Goal: Task Accomplishment & Management: Manage account settings

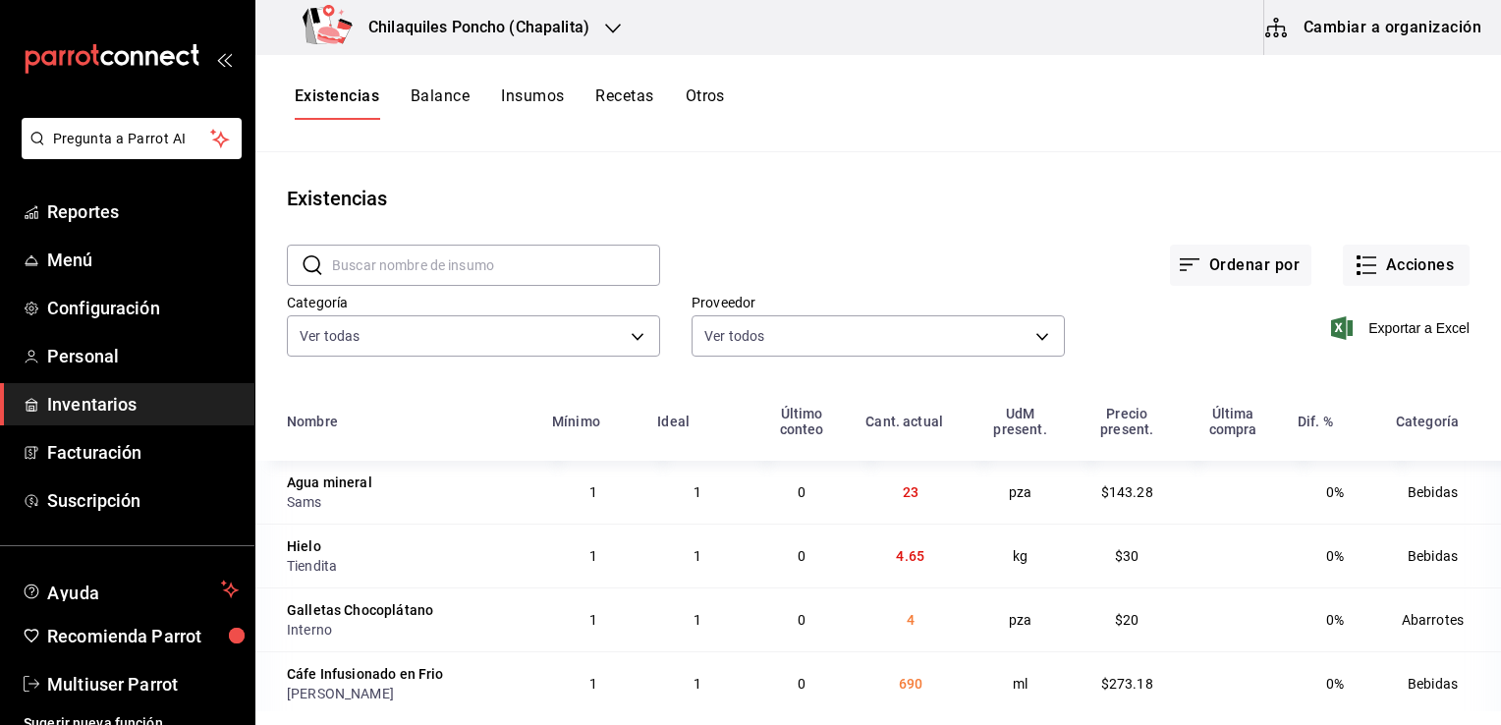
scroll to position [6823, 0]
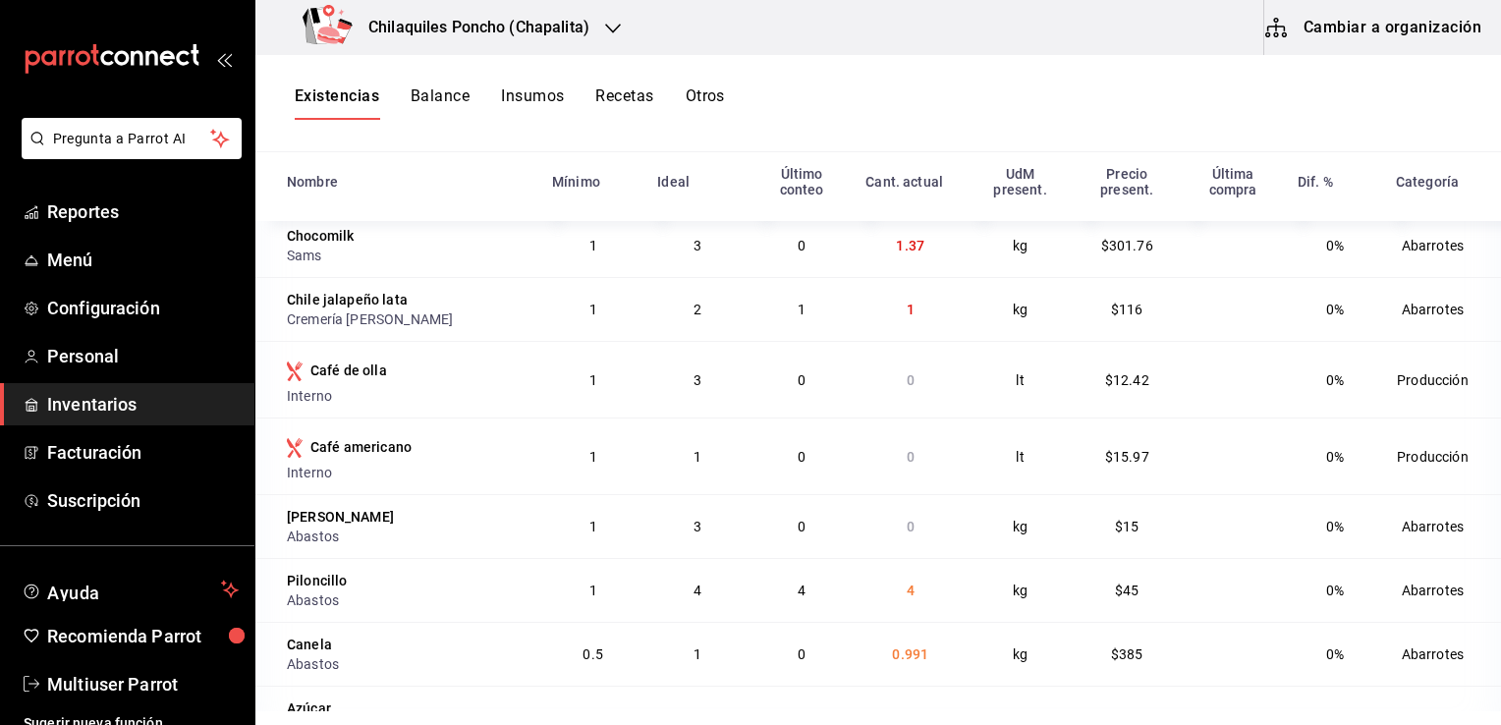
click at [1354, 41] on button "Cambiar a organización" at bounding box center [1374, 27] width 221 height 55
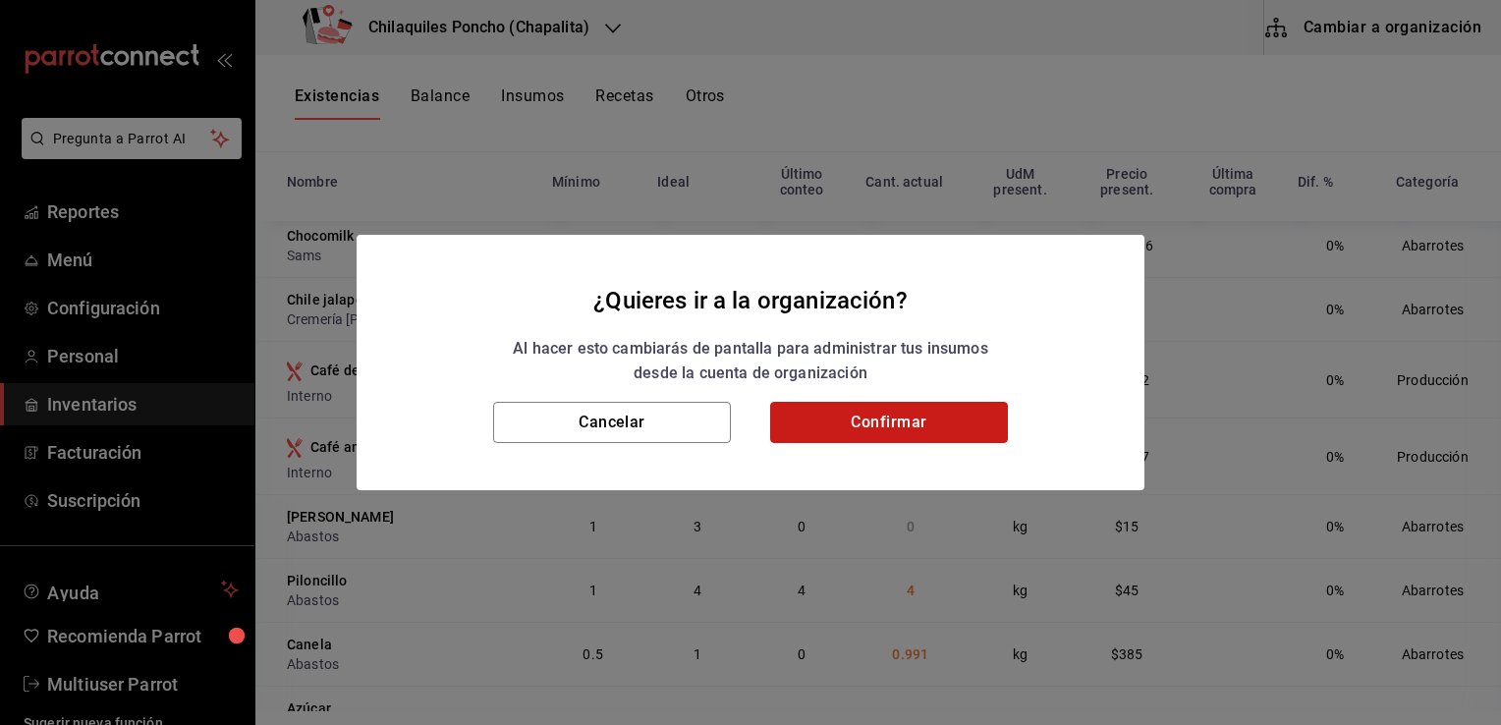
click at [814, 424] on button "Confirmar" at bounding box center [889, 422] width 238 height 41
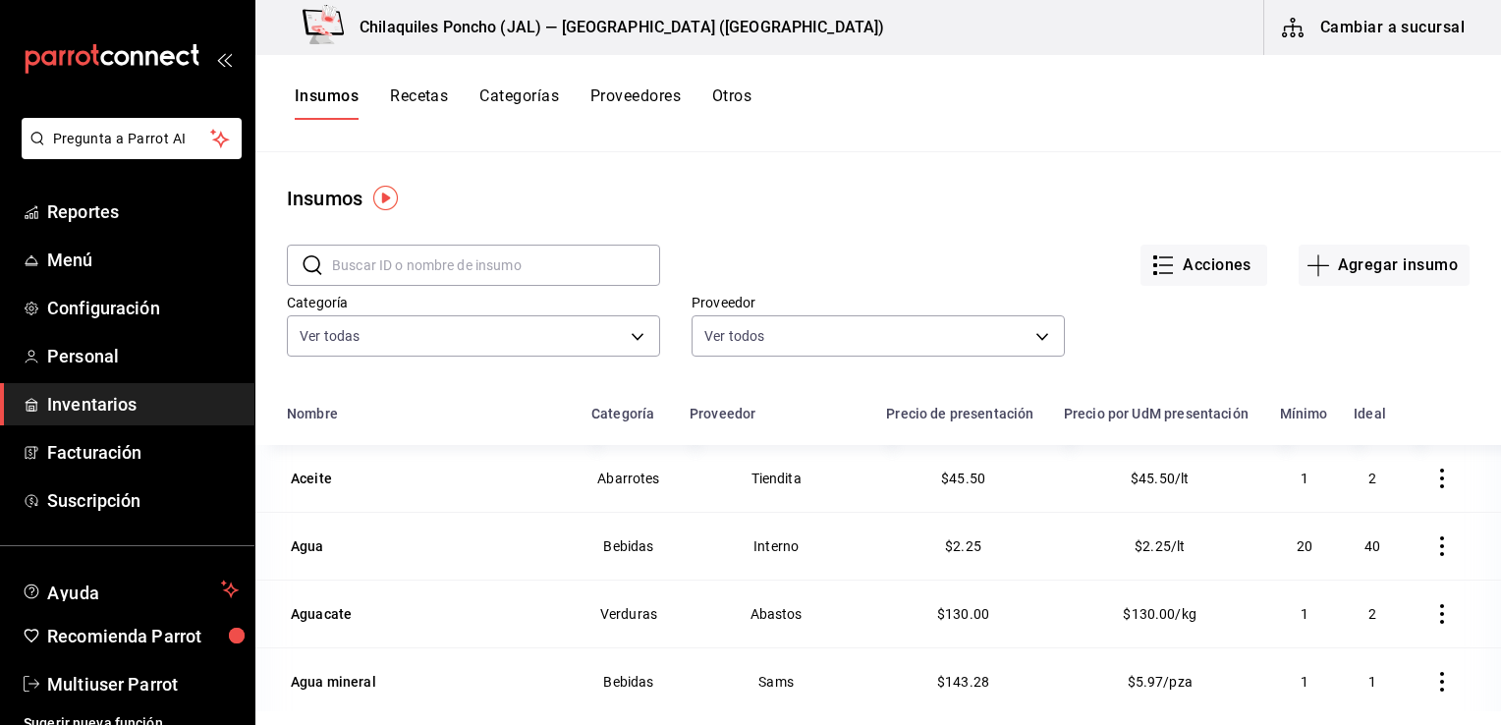
click at [735, 98] on button "Otros" at bounding box center [731, 102] width 39 height 33
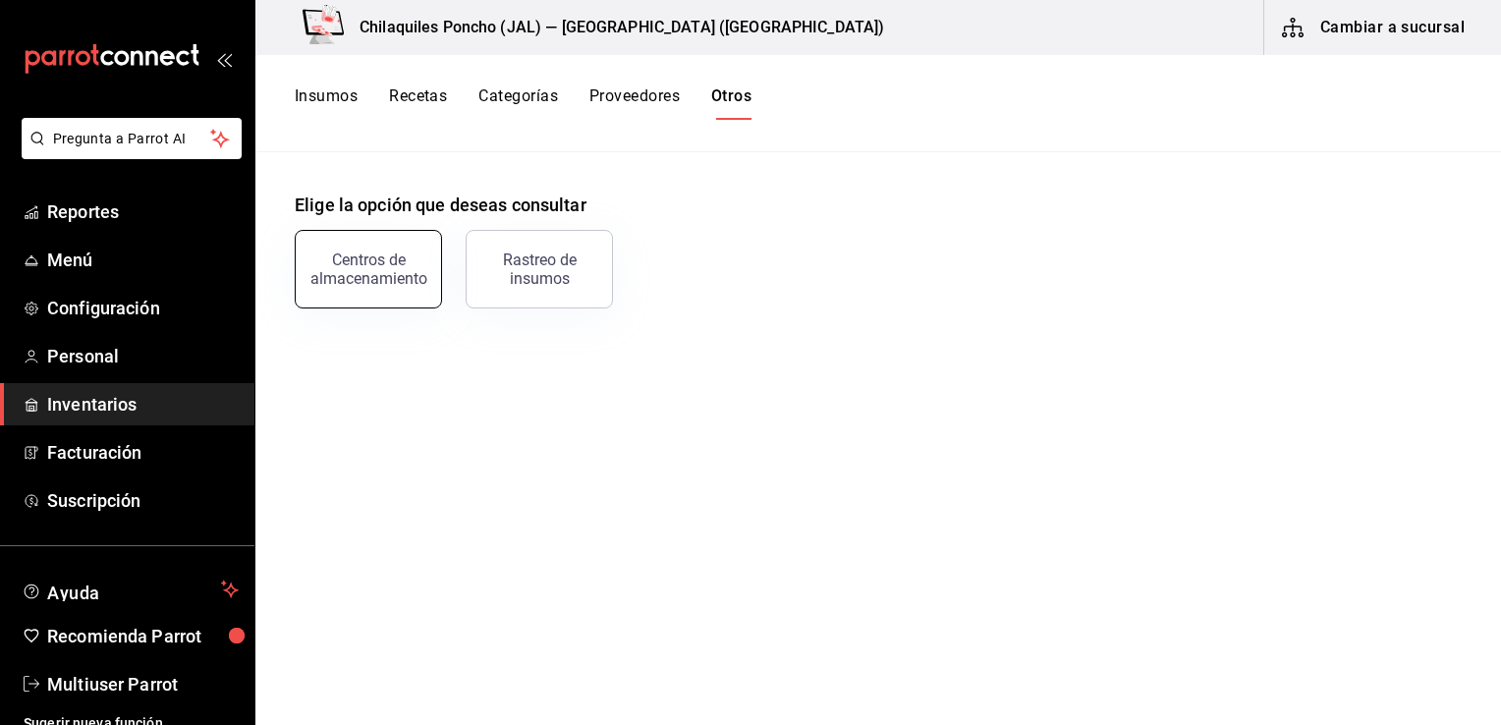
click at [344, 292] on button "Centros de almacenamiento" at bounding box center [368, 269] width 147 height 79
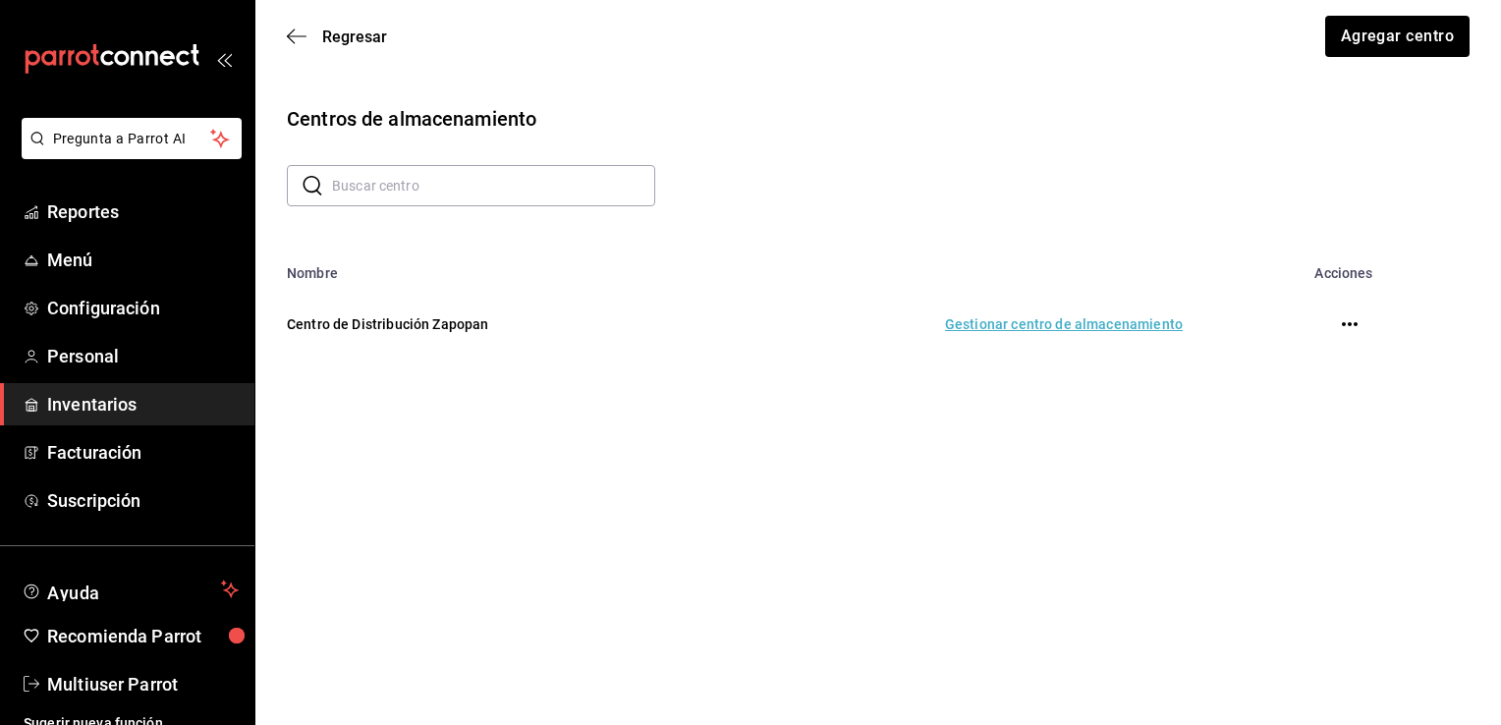
click at [1091, 353] on td "Gestionar centro de almacenamiento" at bounding box center [956, 324] width 500 height 86
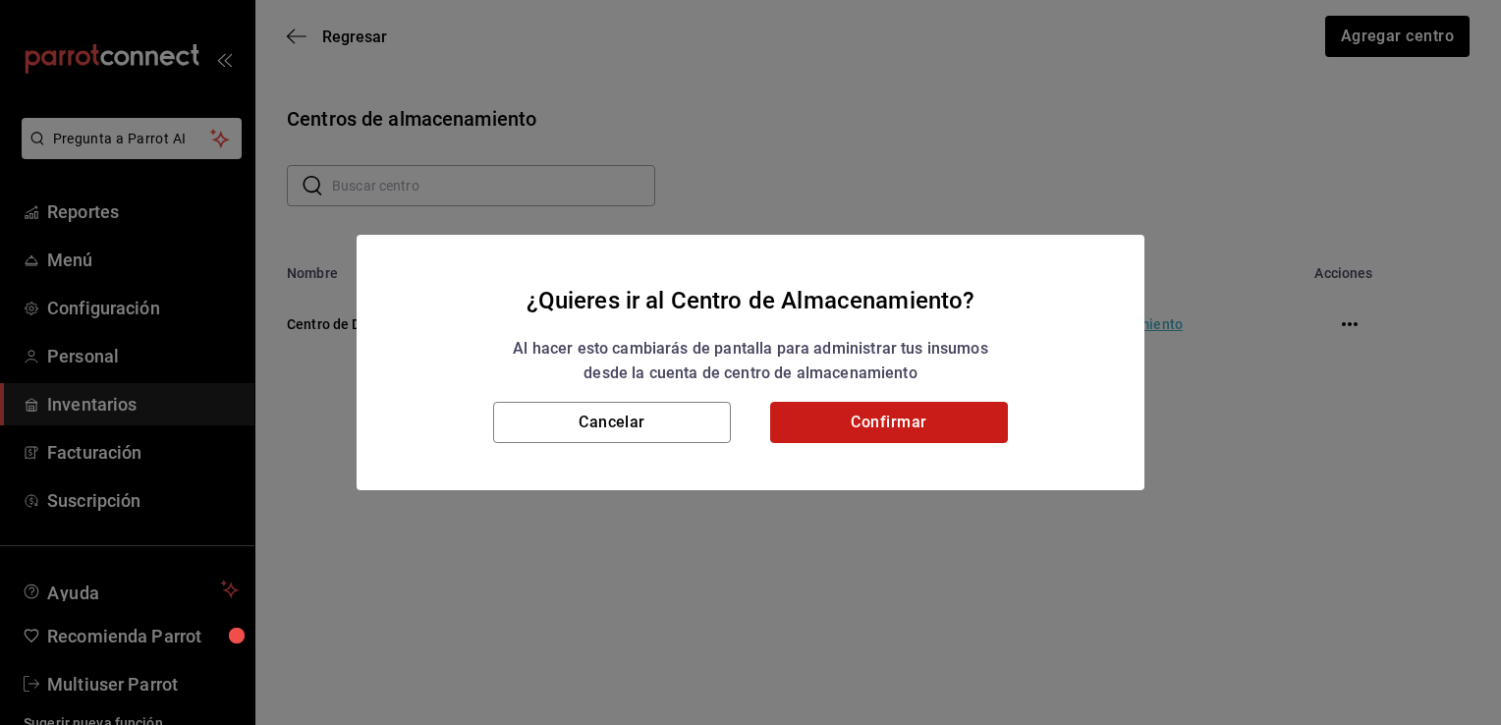
click at [905, 432] on button "Confirmar" at bounding box center [889, 422] width 238 height 41
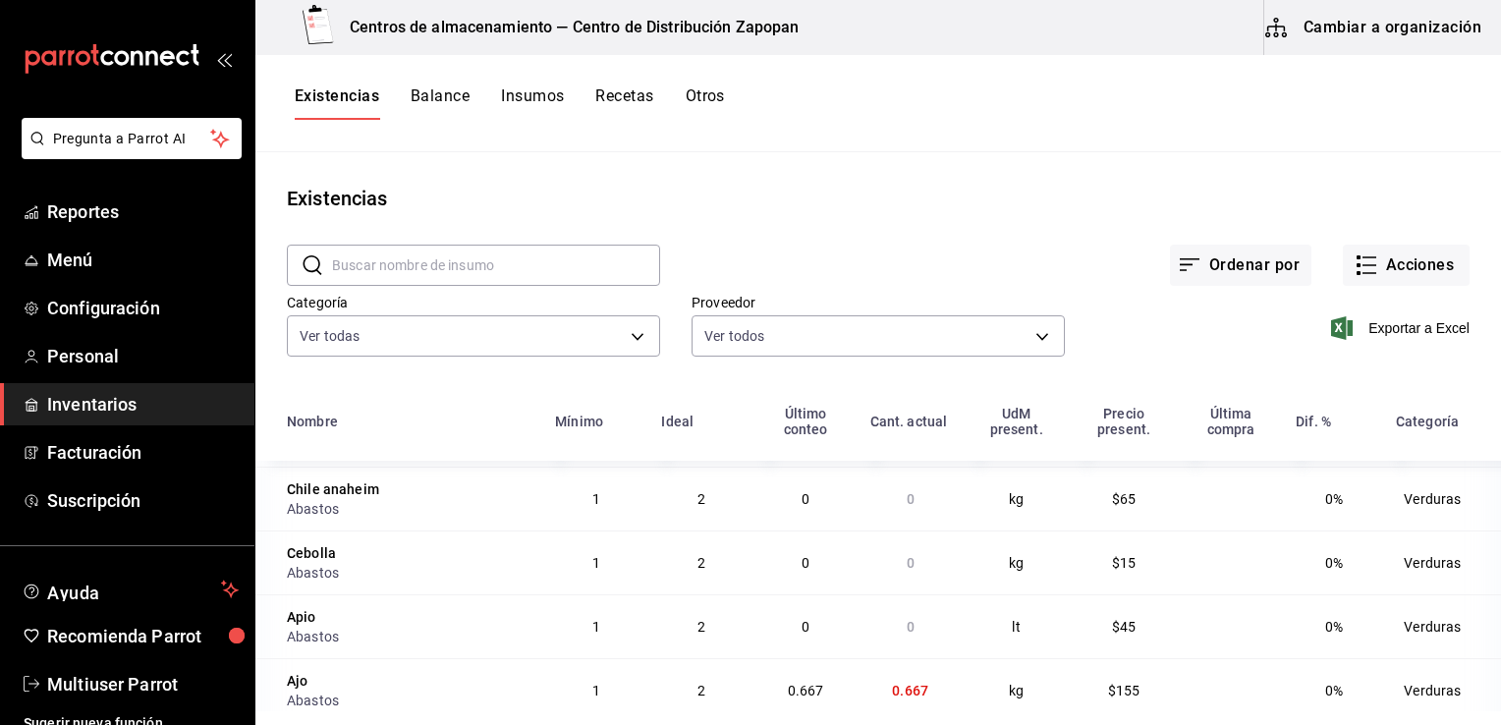
scroll to position [3362, 0]
click at [344, 292] on div "Categoría Ver todas 2d47e9a4-0696-406c-a730-76a8ed55868c,16be65c0-8f7c-4c57-9c2…" at bounding box center [457, 312] width 405 height 100
click at [934, 152] on main "Existencias ​ ​ Ordenar por Acciones Categoría Ver todas 2d47e9a4-0696-406c-a73…" at bounding box center [878, 431] width 1246 height 559
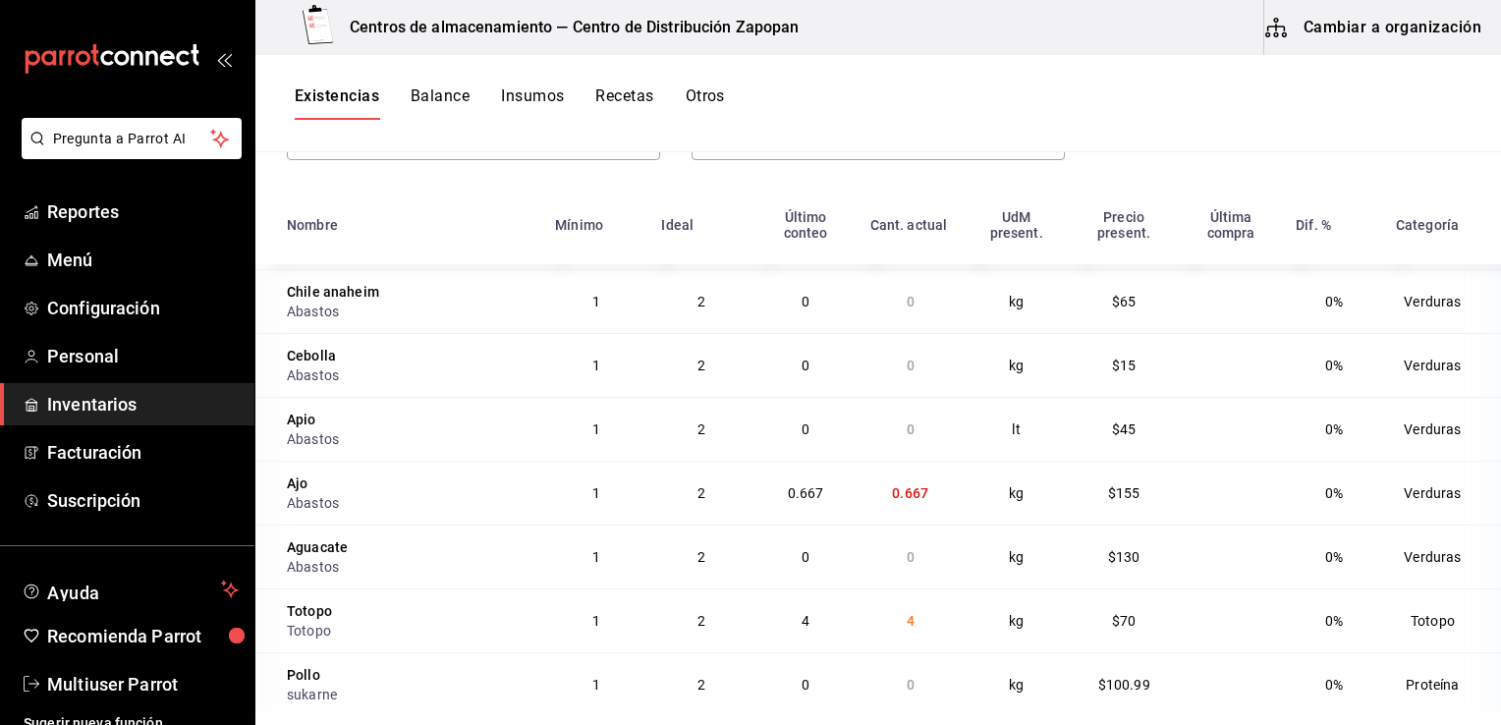
scroll to position [0, 0]
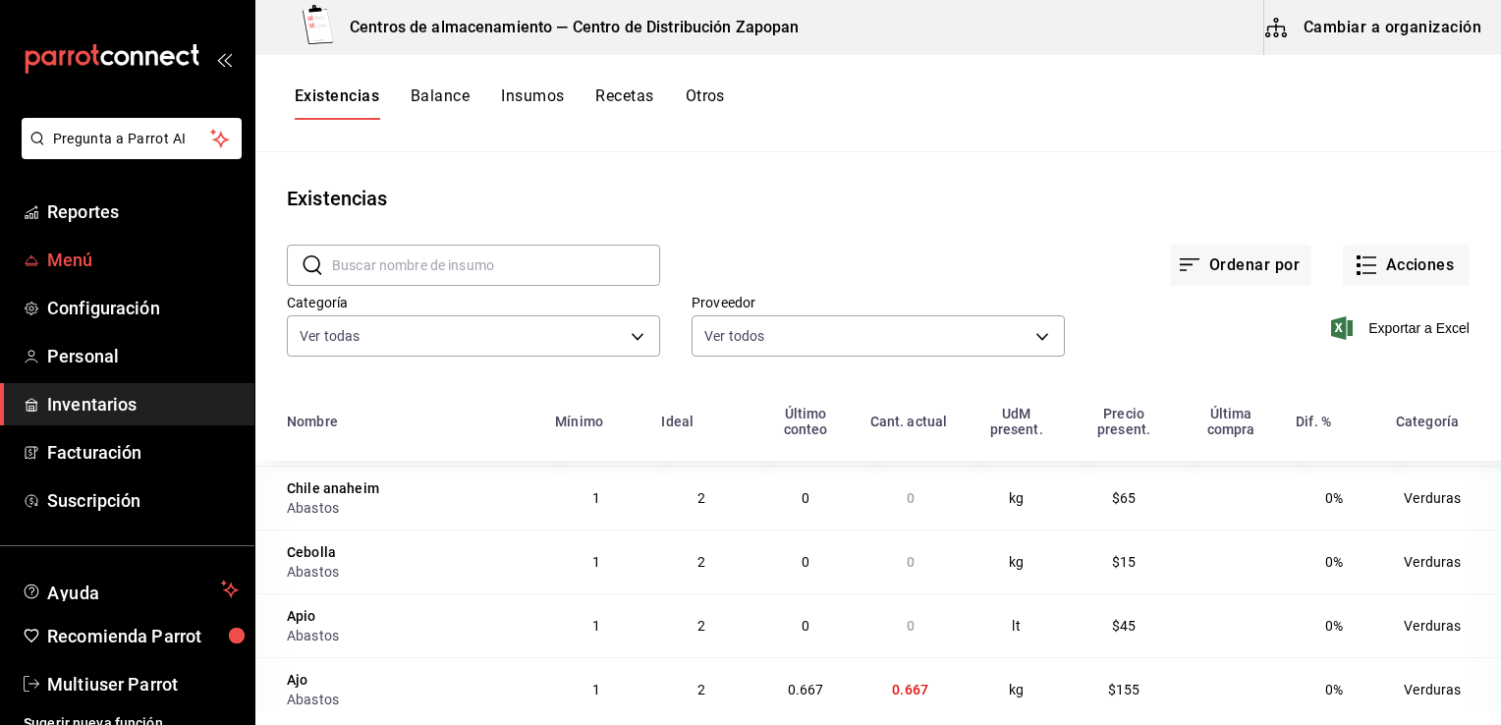
click at [93, 253] on span "Menú" at bounding box center [143, 260] width 192 height 27
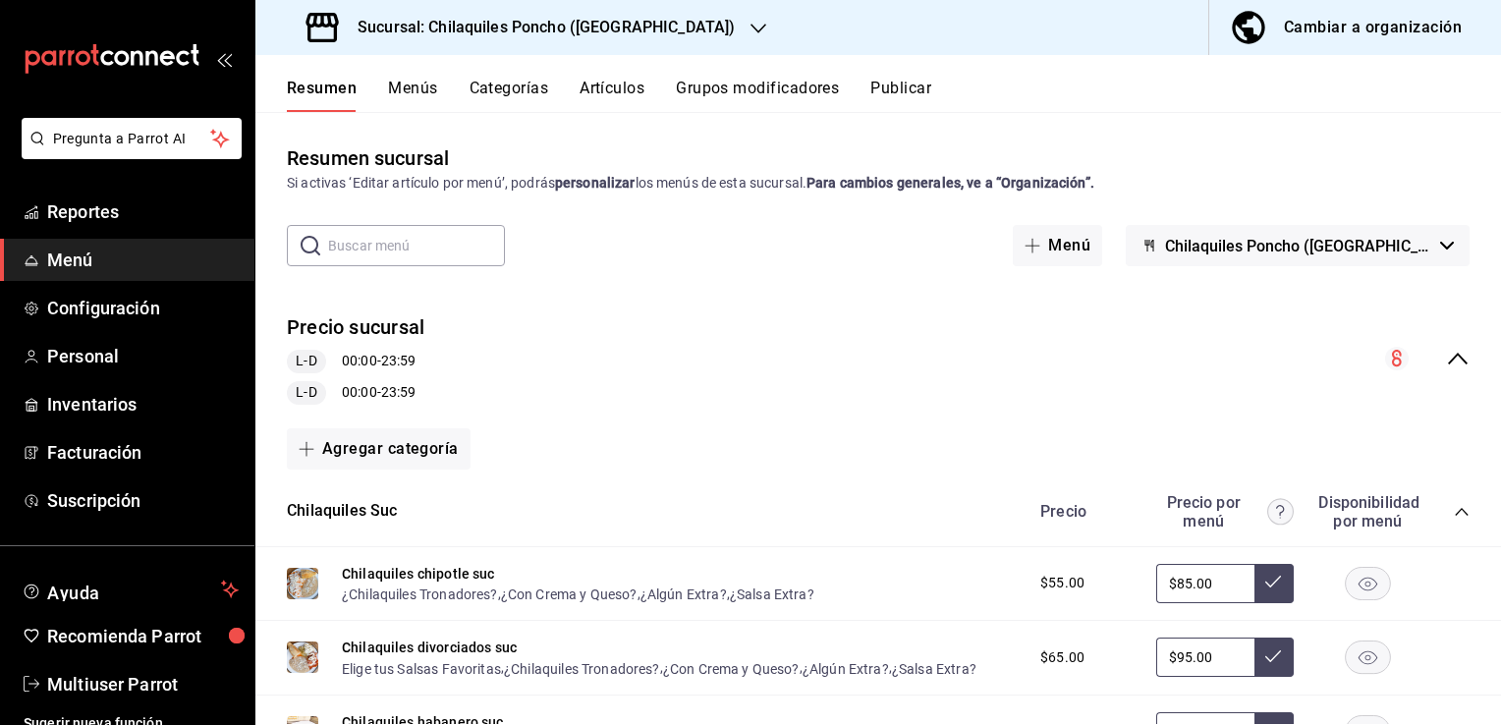
click at [1283, 44] on button "Cambiar a organización" at bounding box center [1347, 27] width 276 height 55
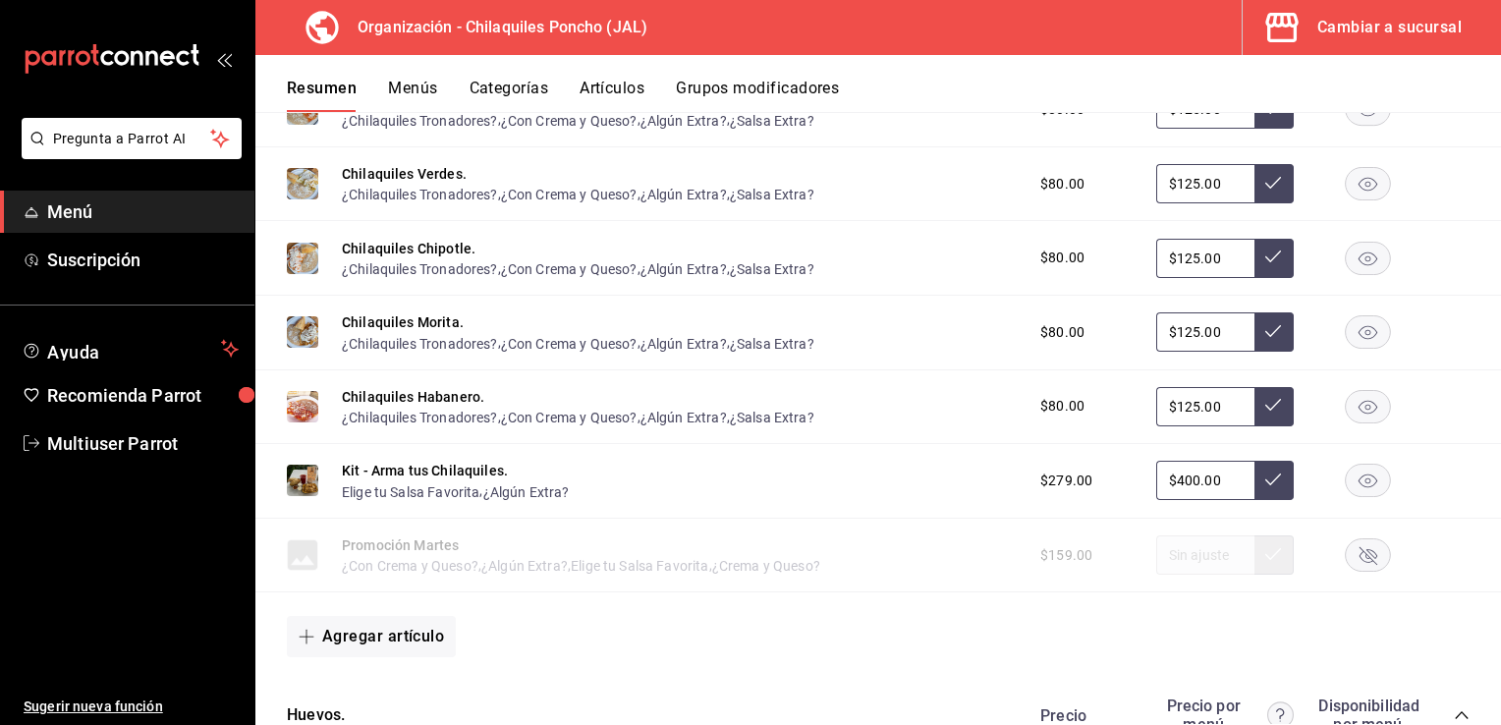
scroll to position [547, 0]
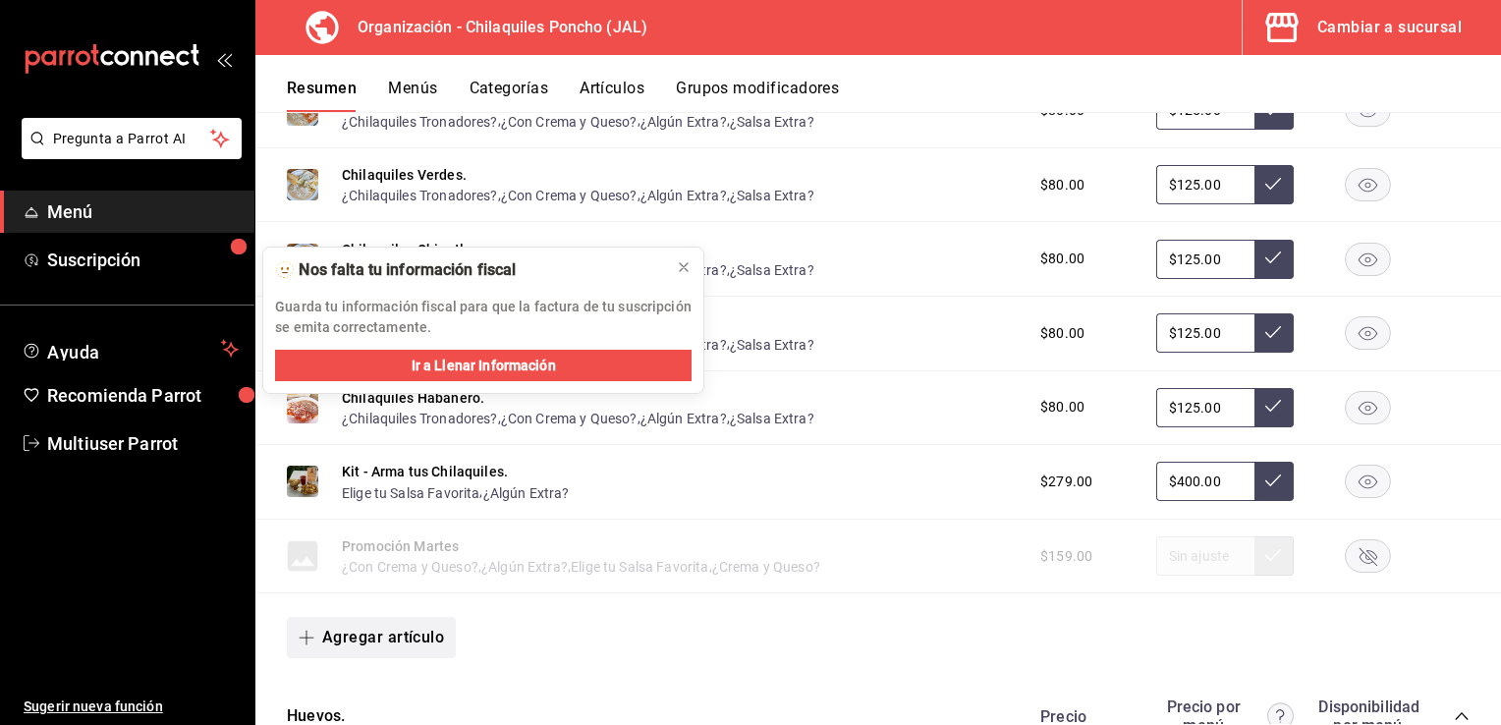
click at [395, 652] on button "Agregar artículo" at bounding box center [371, 637] width 169 height 41
click at [395, 652] on li "Artículo existente" at bounding box center [364, 629] width 154 height 48
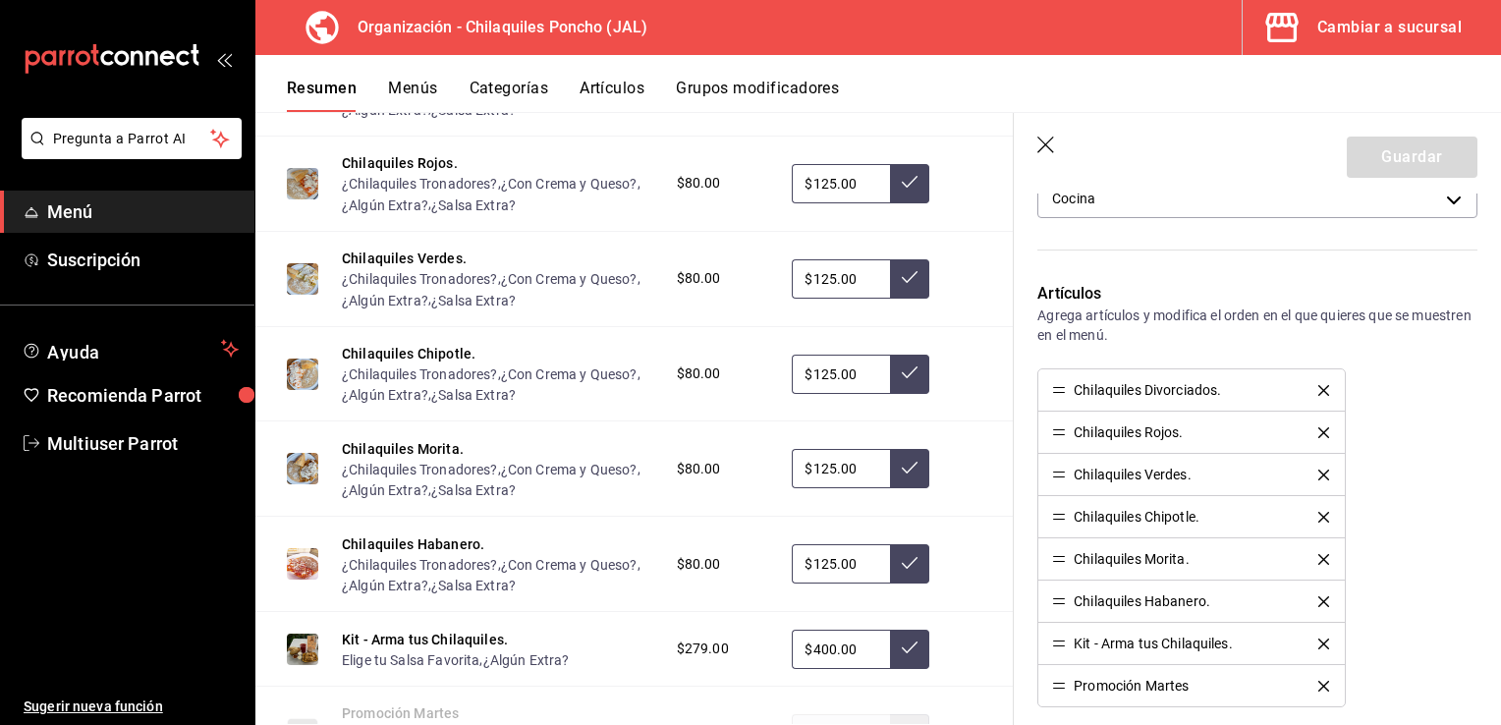
scroll to position [533, 0]
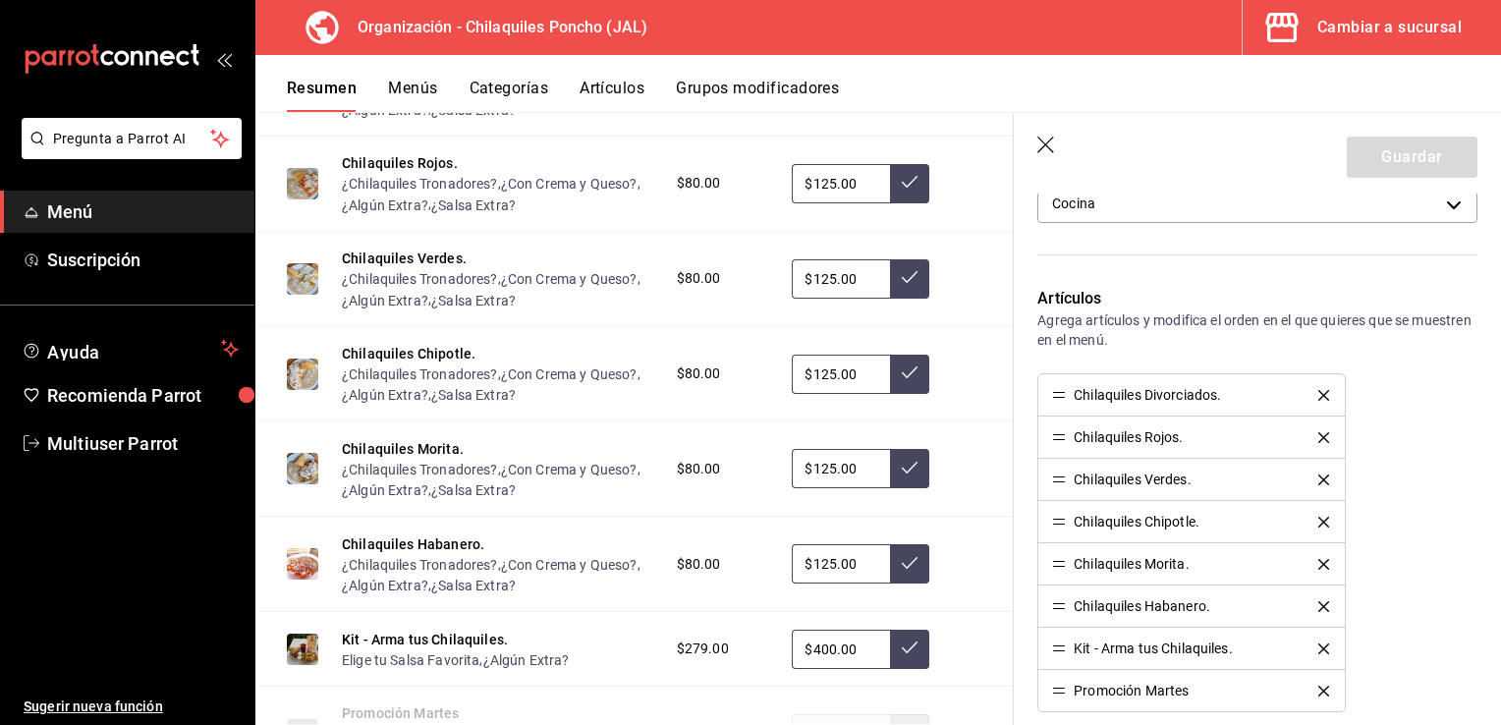
click at [1050, 145] on icon "button" at bounding box center [1047, 147] width 20 height 20
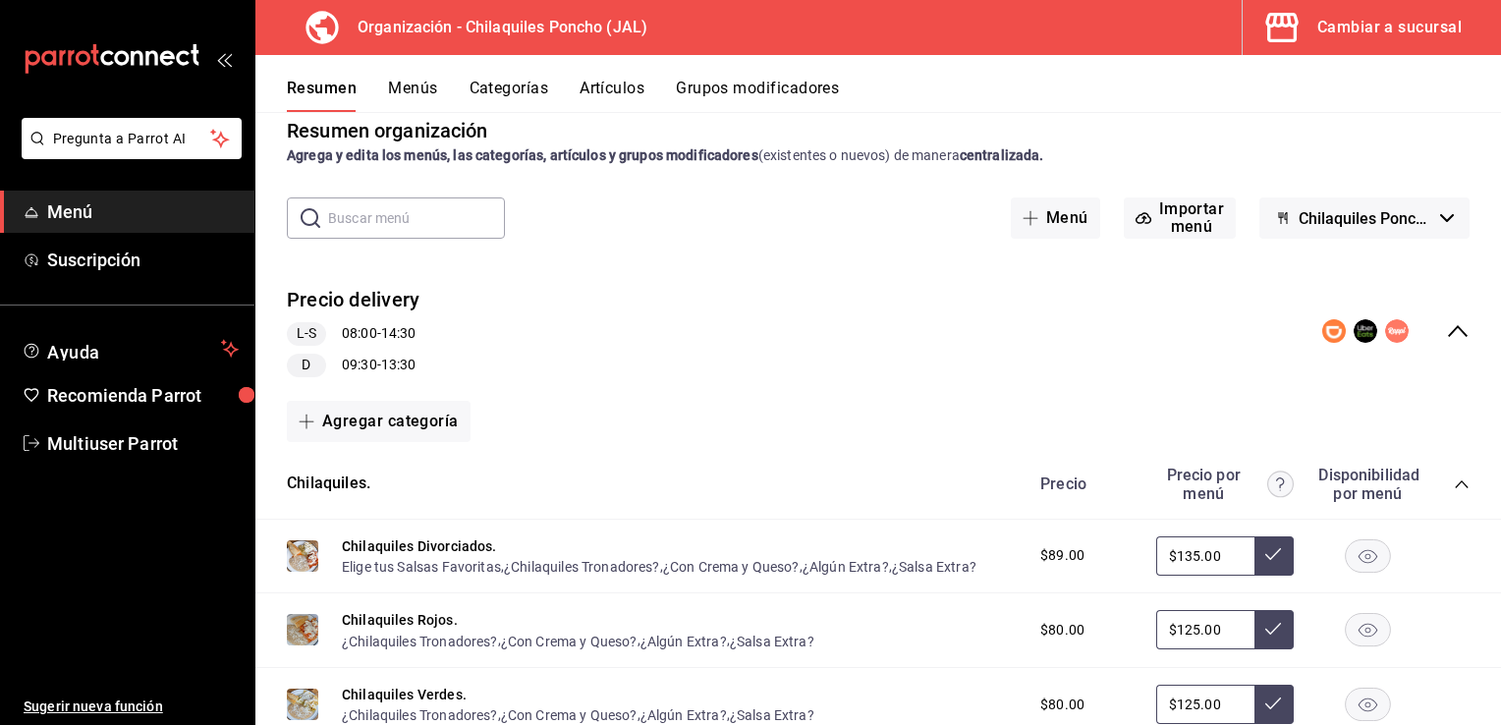
scroll to position [24, 0]
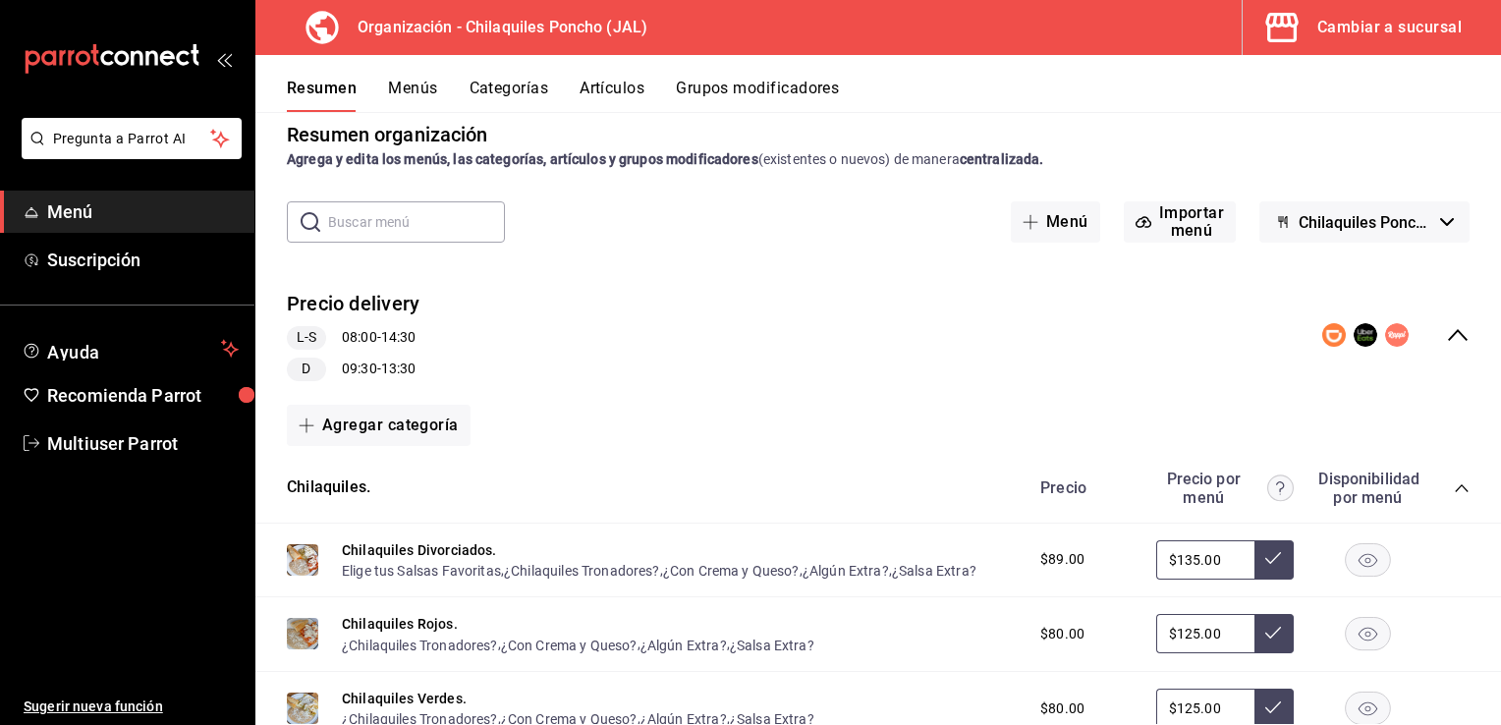
click at [1448, 336] on icon "collapse-menu-row" at bounding box center [1458, 335] width 20 height 12
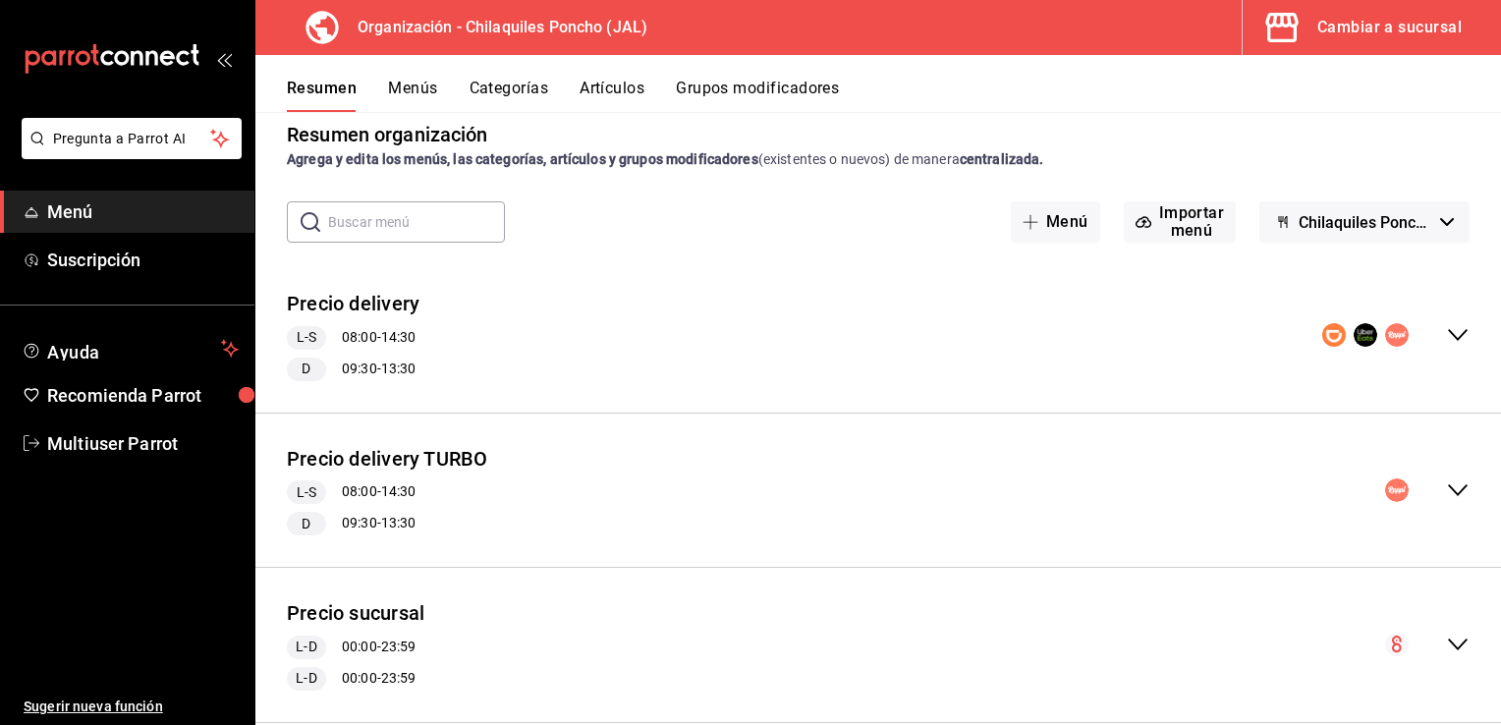
scroll to position [60, 0]
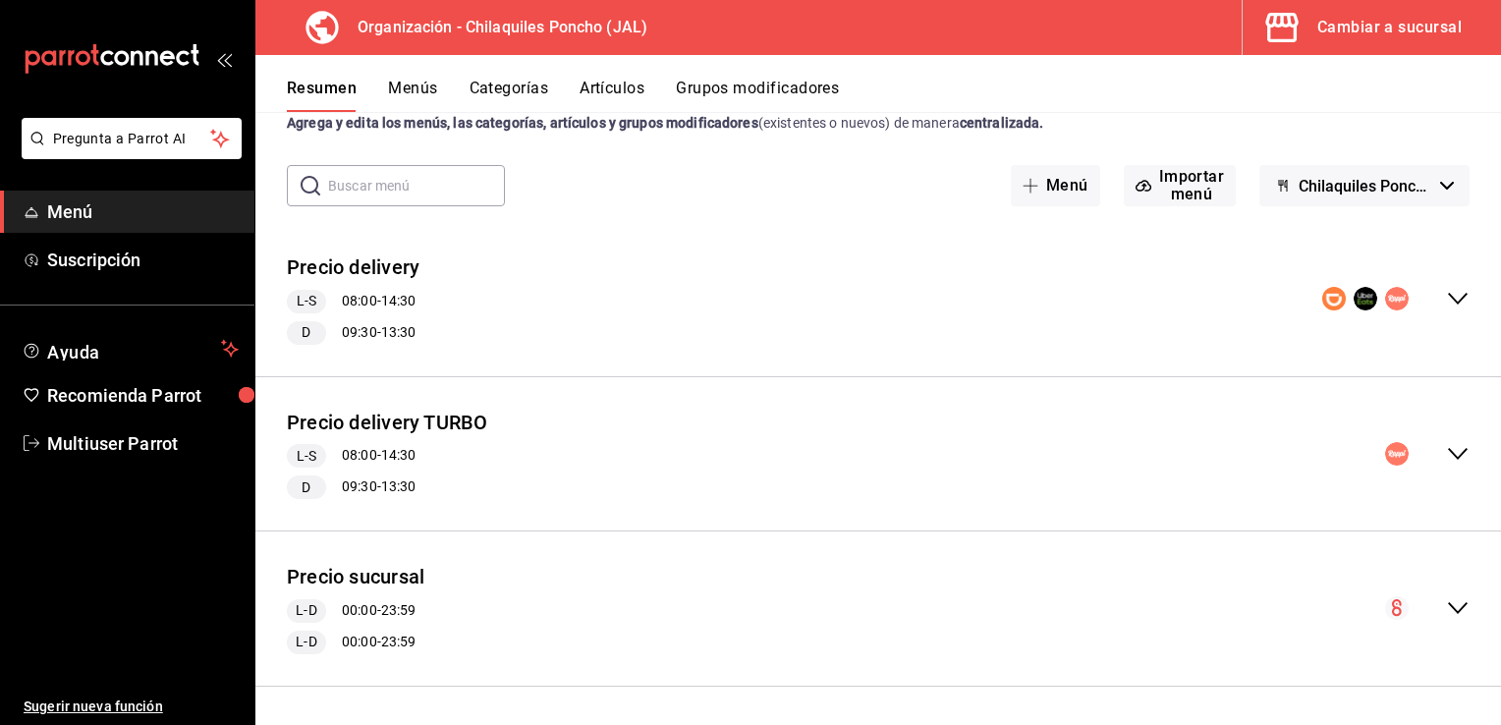
click at [1446, 616] on icon "collapse-menu-row" at bounding box center [1458, 608] width 24 height 24
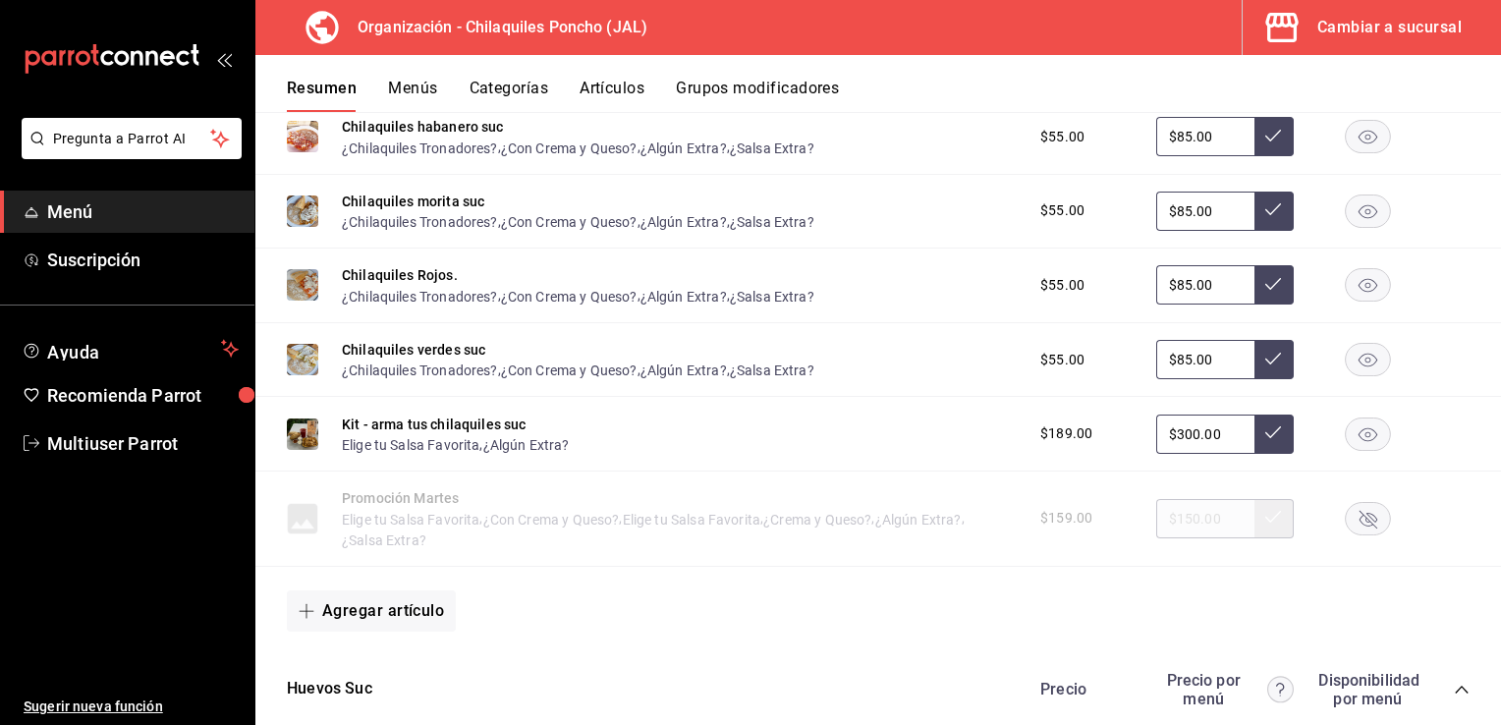
scroll to position [904, 0]
click at [399, 623] on button "Agregar artículo" at bounding box center [371, 611] width 169 height 41
click at [381, 635] on li "Artículo existente" at bounding box center [364, 629] width 154 height 48
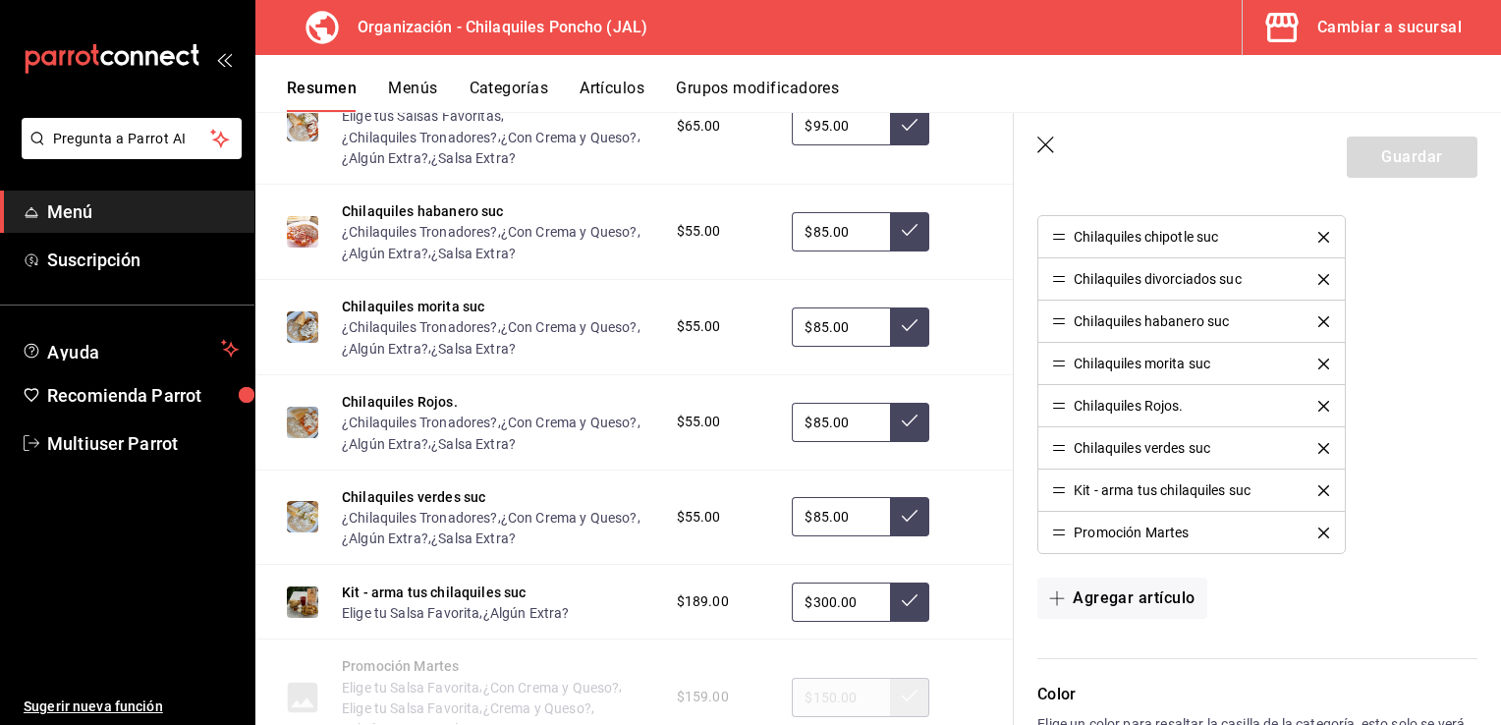
scroll to position [706, 0]
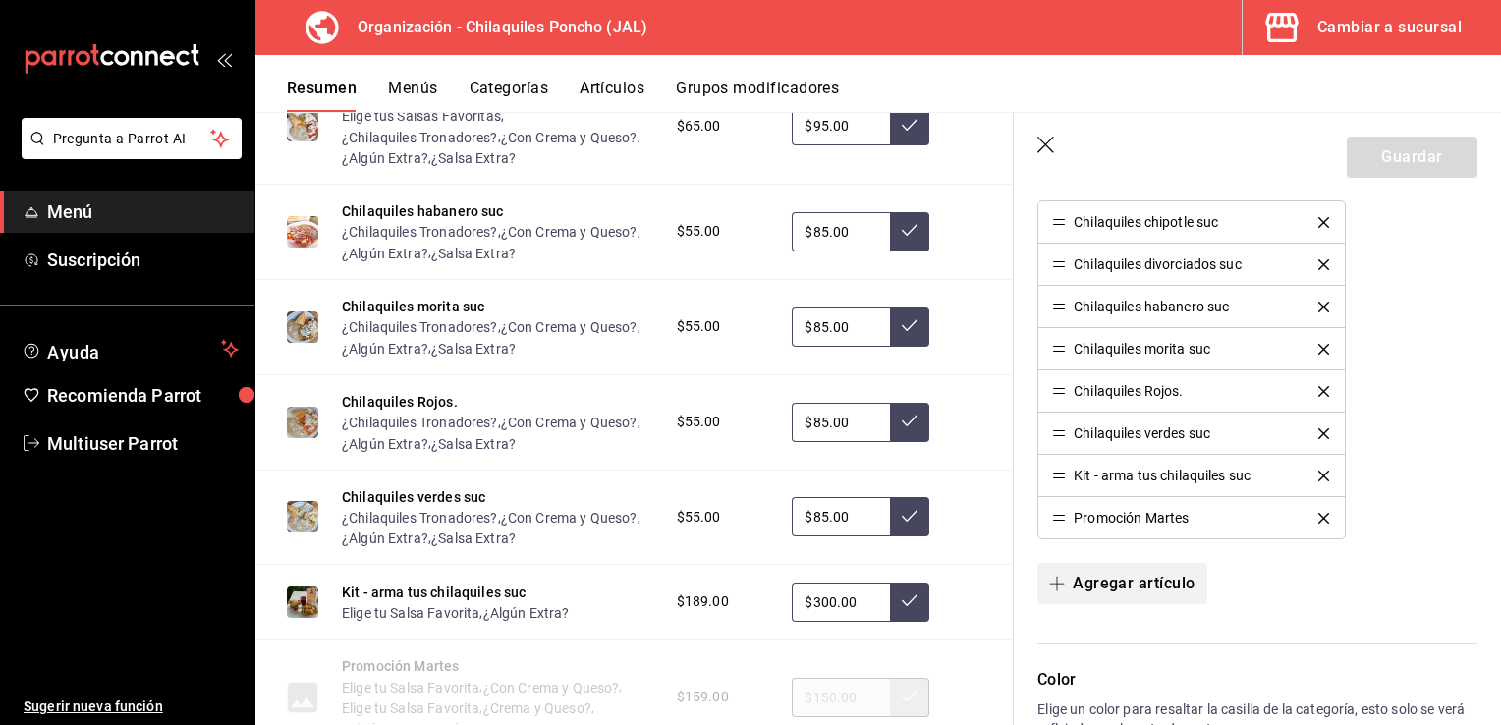
click at [1171, 574] on button "Agregar artículo" at bounding box center [1121, 583] width 169 height 41
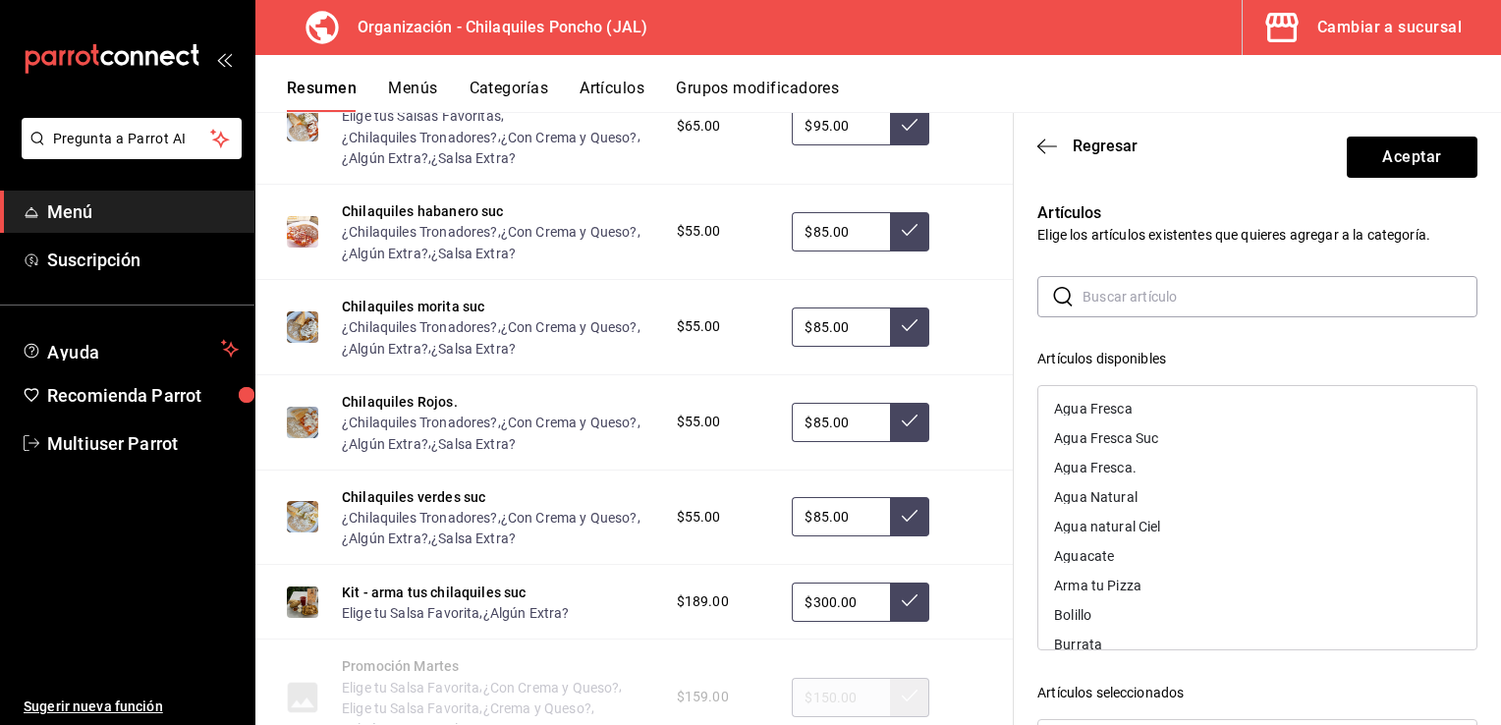
click at [1175, 301] on input "text" at bounding box center [1280, 296] width 395 height 39
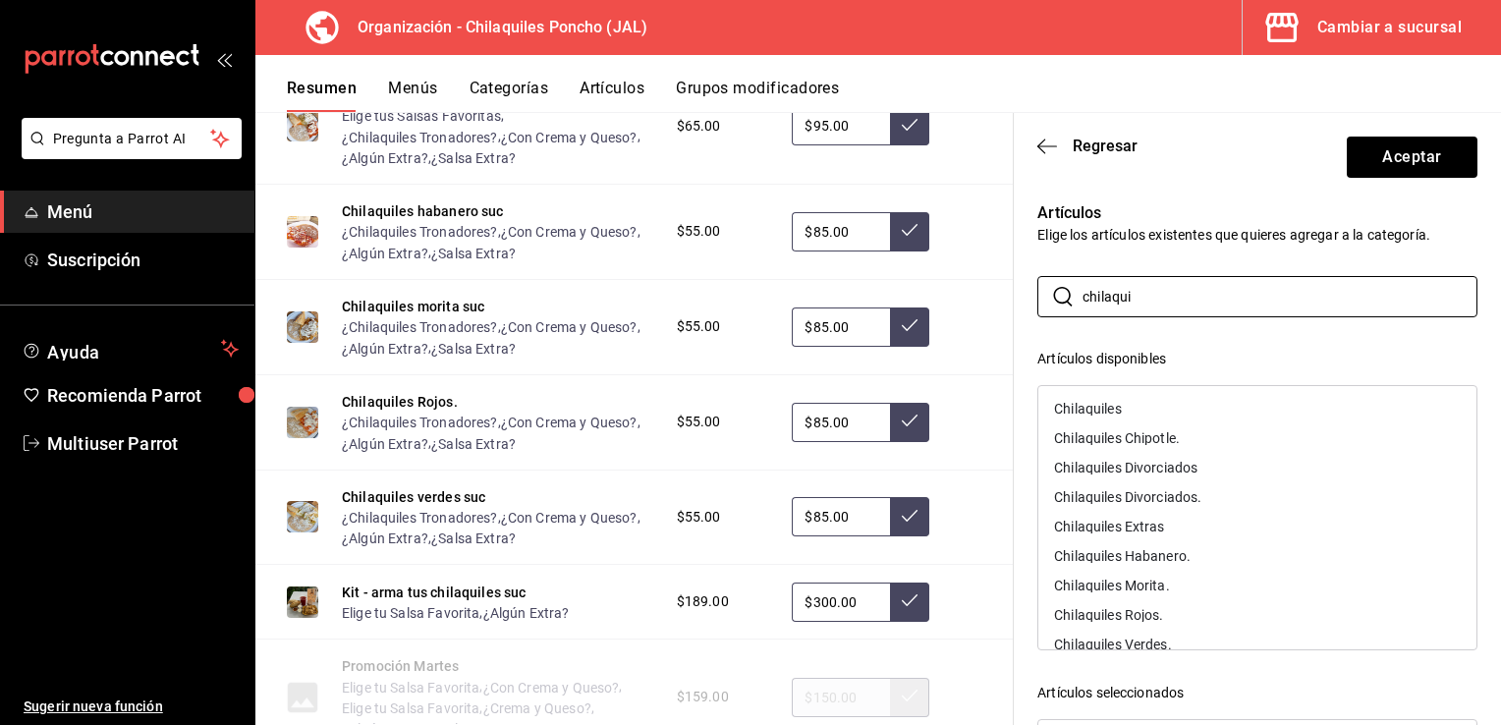
scroll to position [0, 0]
type input "chilaqui"
click at [1040, 144] on icon "button" at bounding box center [1047, 147] width 20 height 18
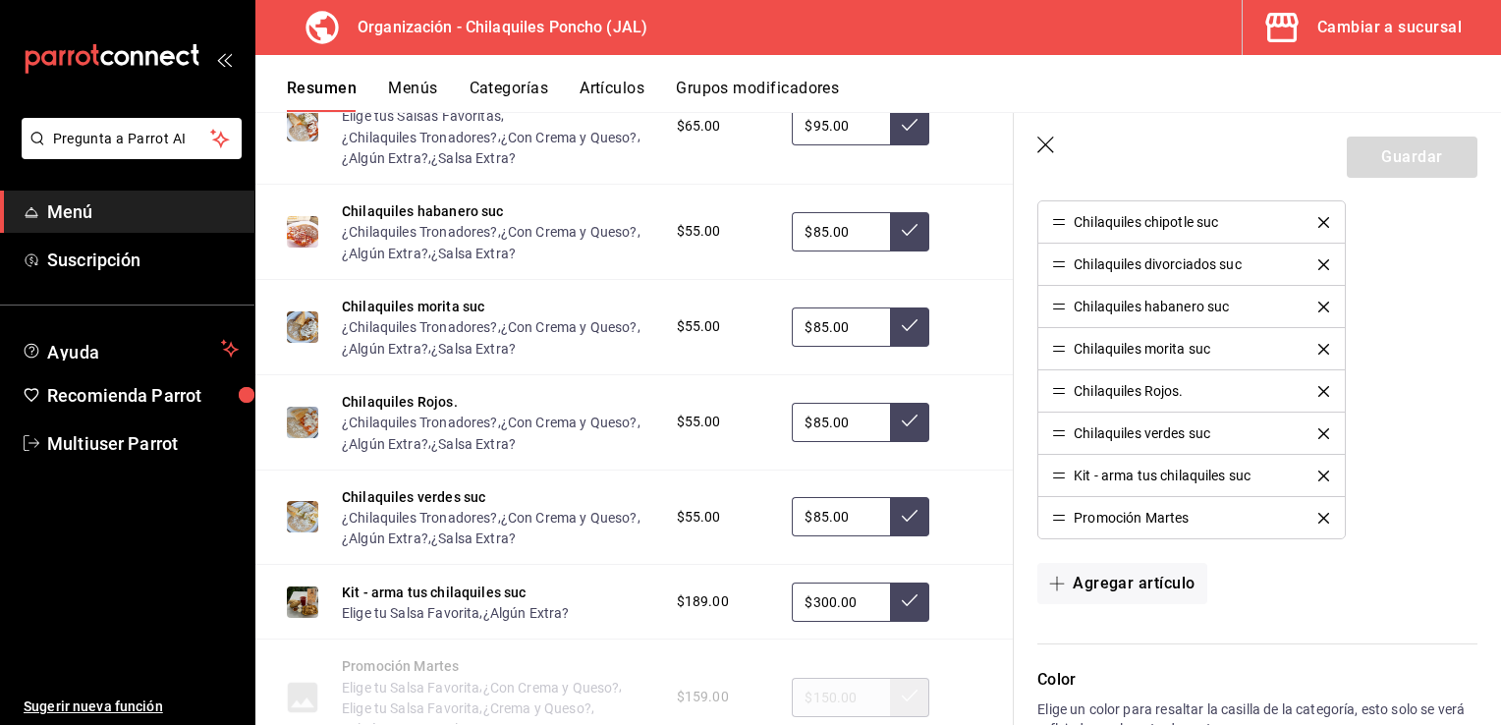
click at [1046, 144] on icon "button" at bounding box center [1047, 147] width 20 height 20
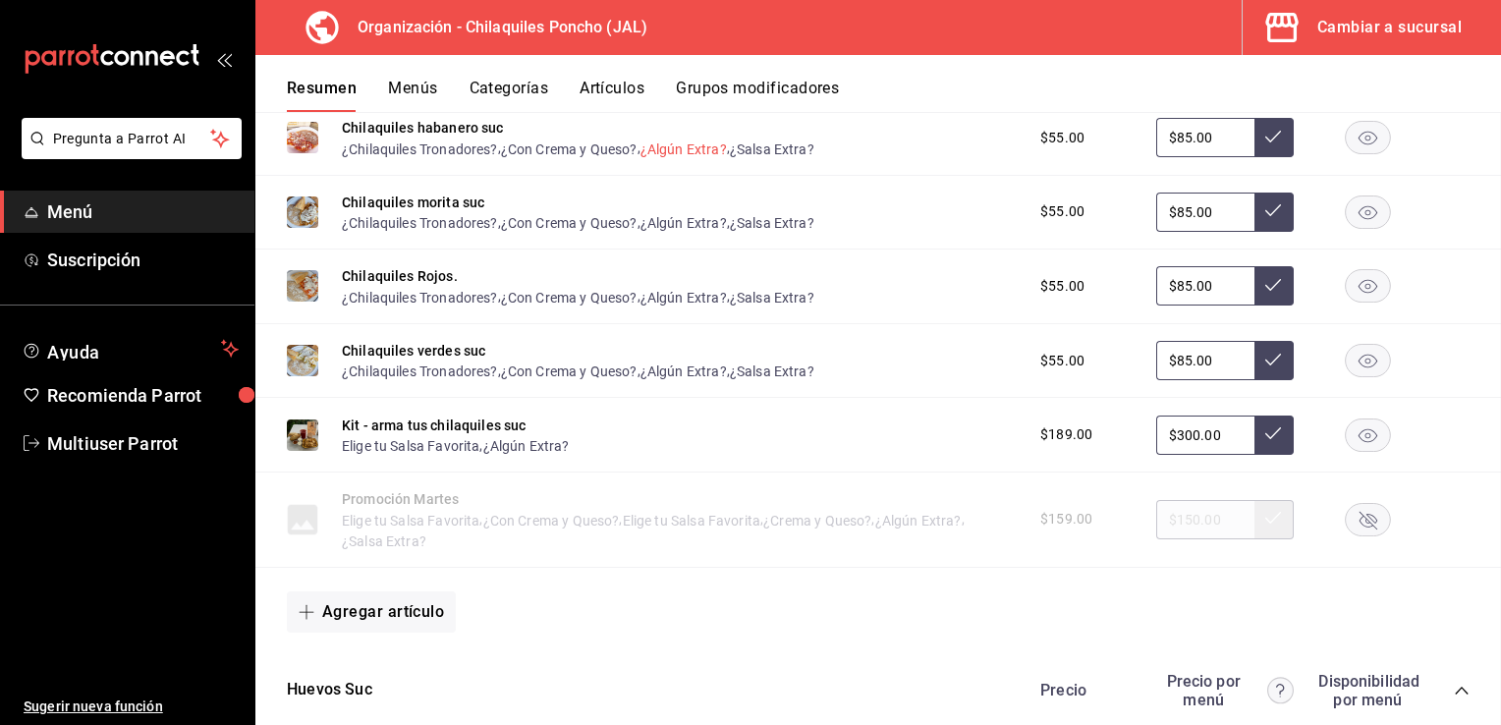
scroll to position [935, 0]
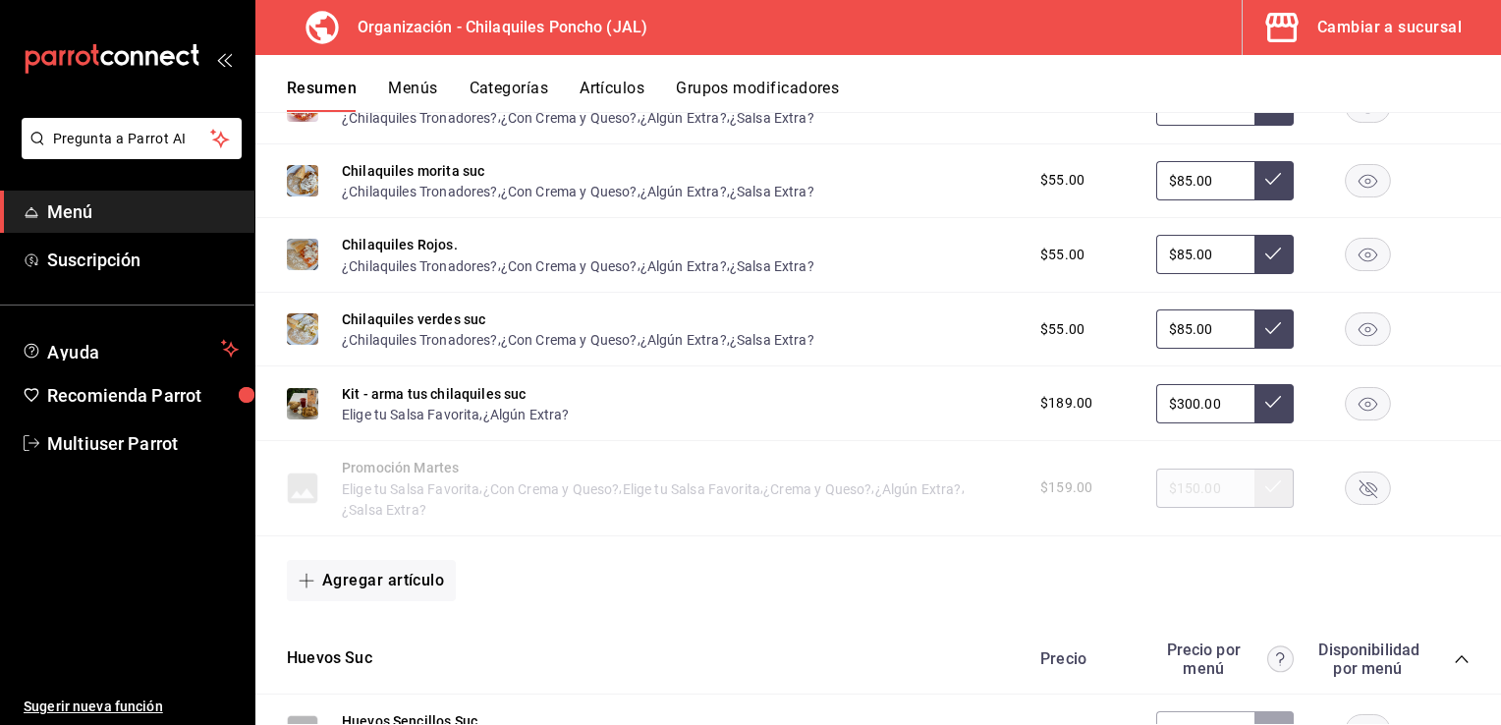
click at [616, 90] on button "Artículos" at bounding box center [612, 95] width 65 height 33
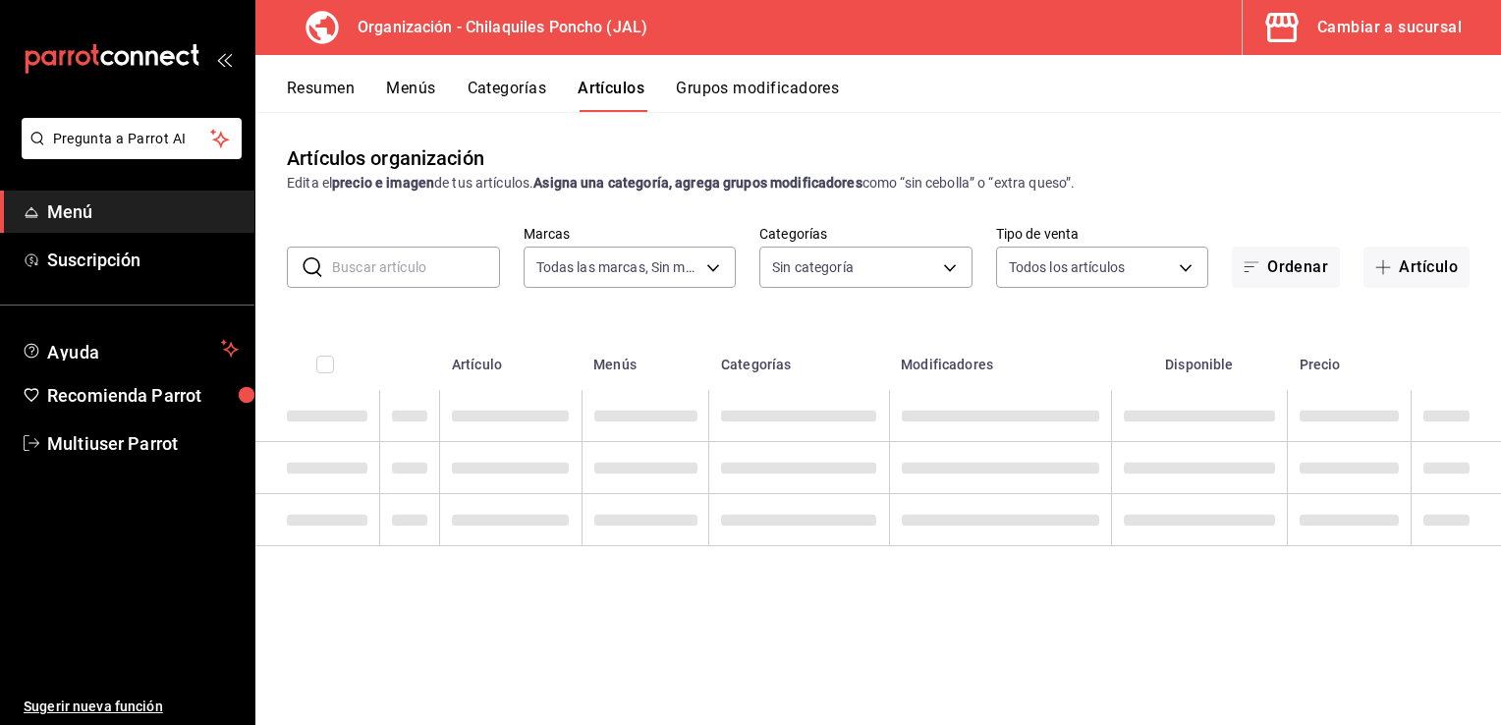
type input "60b45923-9a81-4cc1-8de9-0fc7fbf7d63c,1a9b9d98-cd86-4159-ade9-8d4b56dd4713,9f7dc…"
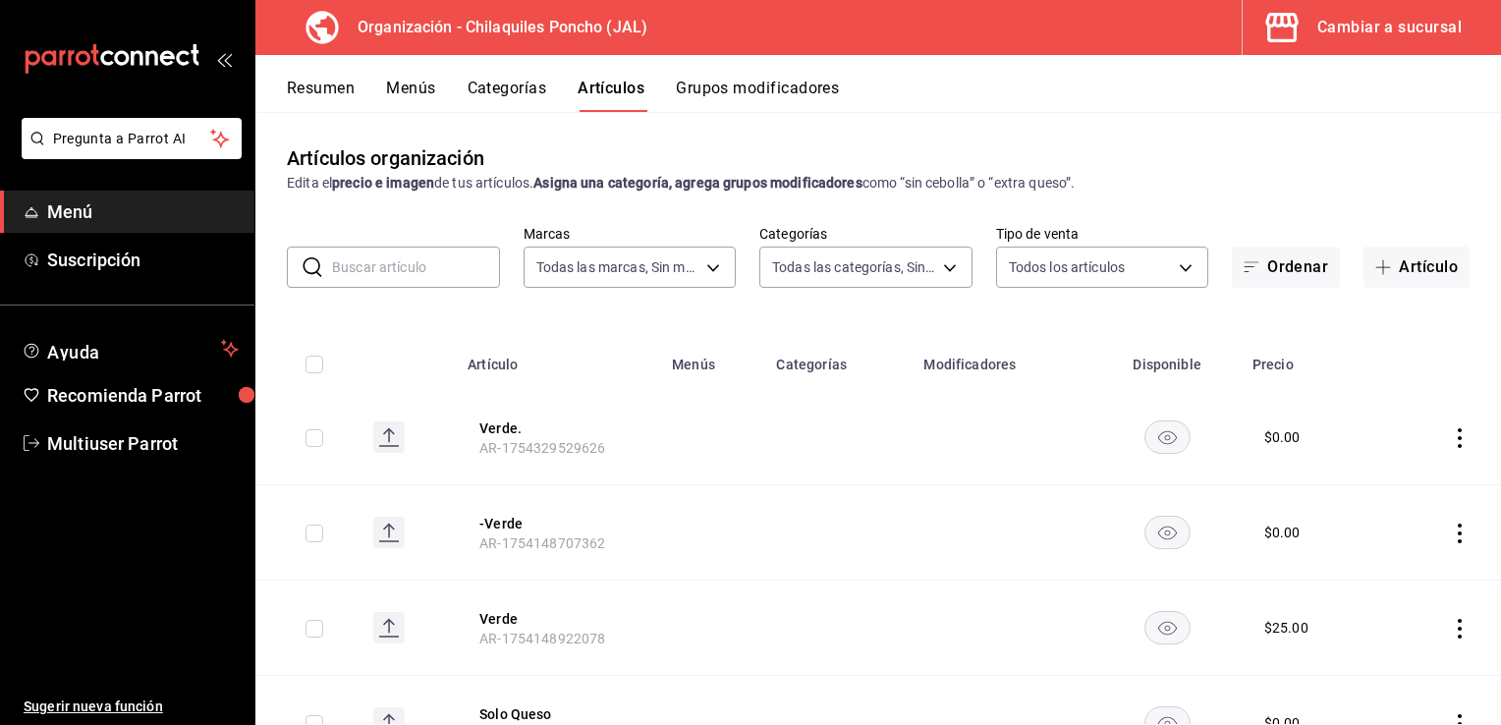
type input "47f532e4-2f26-484e-ad06-3be0cdef699c,66612b2c-7591-41d8-a012-f7e70ae3b168,aa9e2…"
click at [425, 271] on input "text" at bounding box center [416, 267] width 168 height 39
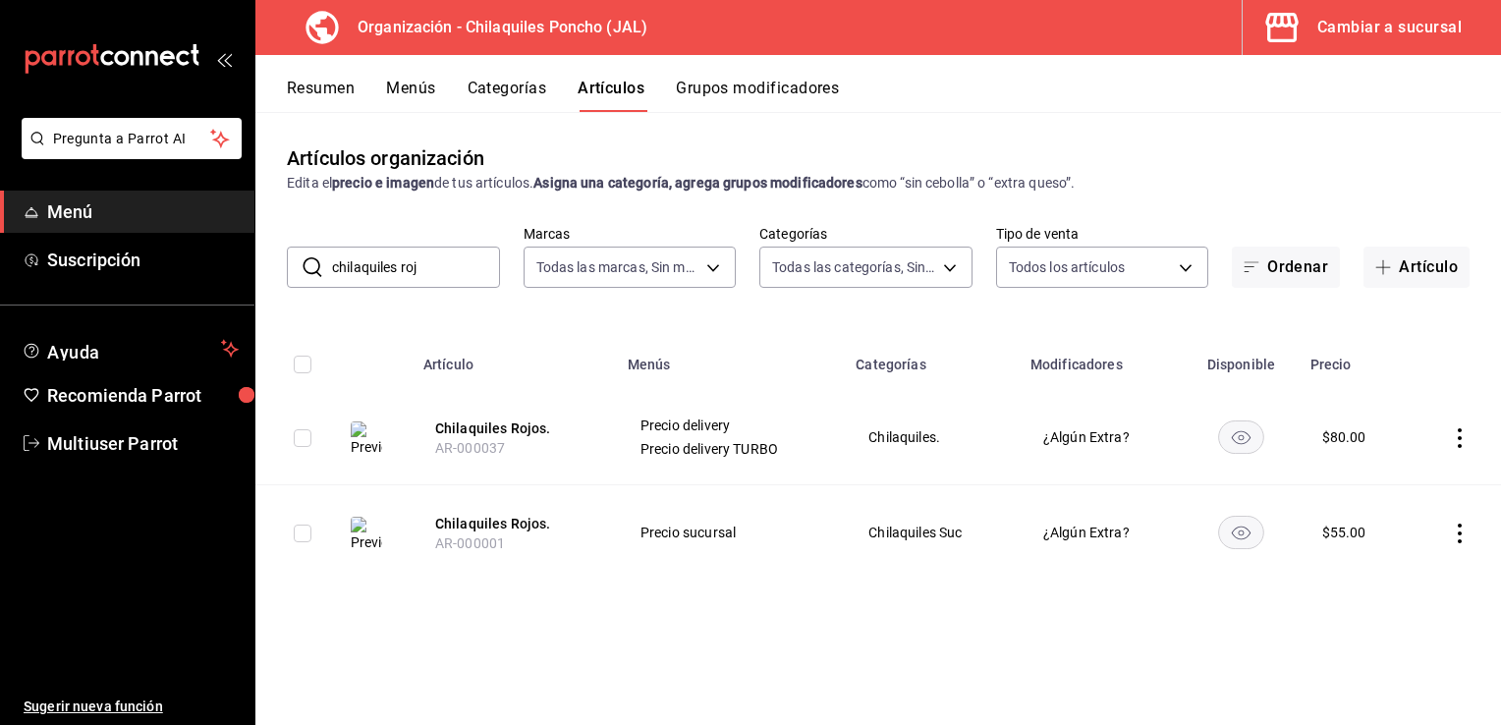
type input "chilaquiles roj"
click at [515, 525] on button "Chilaquiles Rojos." at bounding box center [513, 524] width 157 height 20
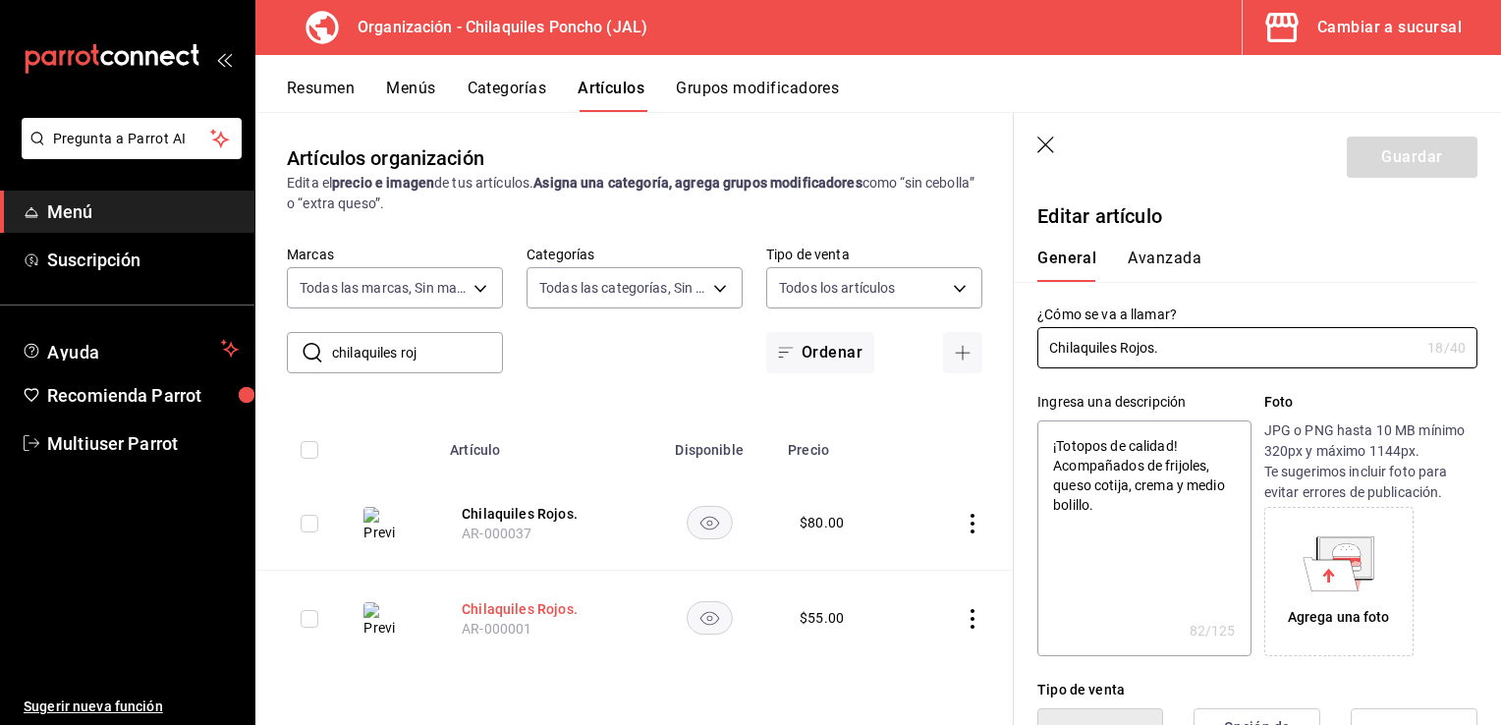
type textarea "x"
type input "$55.00"
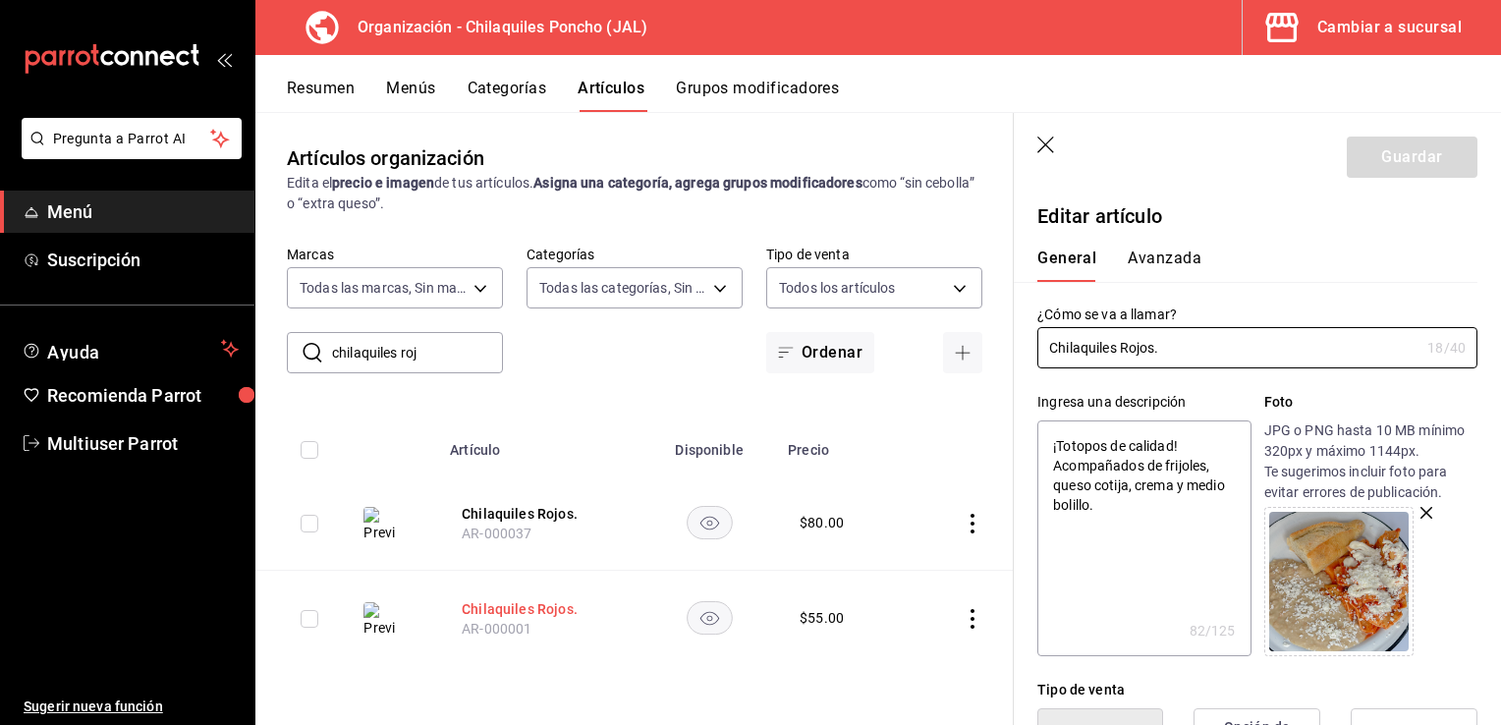
type input "Chilaquiles Rojos"
type textarea "x"
type input "Chilaquiles Rojos"
type textarea "x"
type input "Chilaquiles Rojos su"
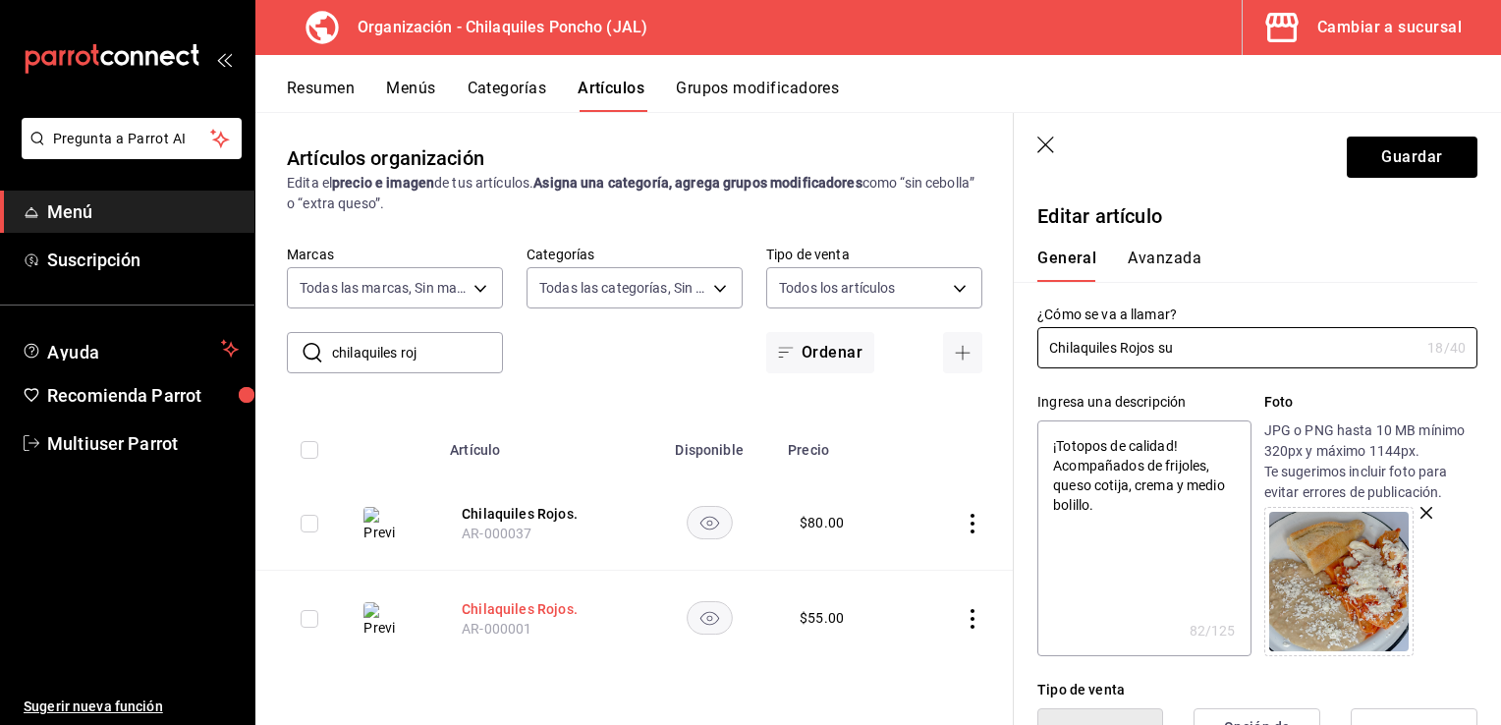
type textarea "x"
type input "Chilaquiles Rojos suc"
type textarea "x"
click at [1136, 352] on input "Chilaquiles Rojos suc" at bounding box center [1228, 347] width 382 height 39
type input "Chilaquiles ojos suc"
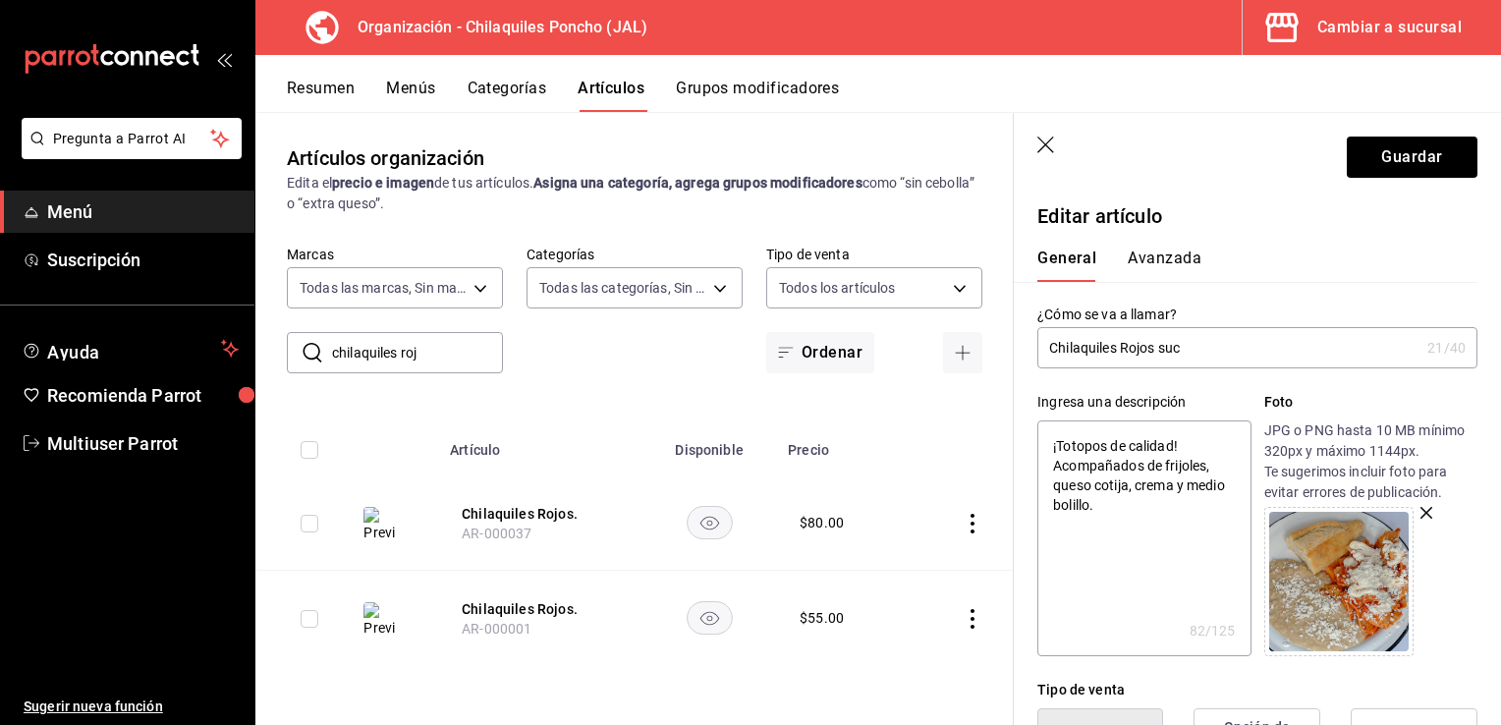
type textarea "x"
type input "Chilaquiles rojos suc"
type textarea "x"
type input "Chilaquiles rojos suc"
click at [1408, 176] on button "Guardar" at bounding box center [1412, 157] width 131 height 41
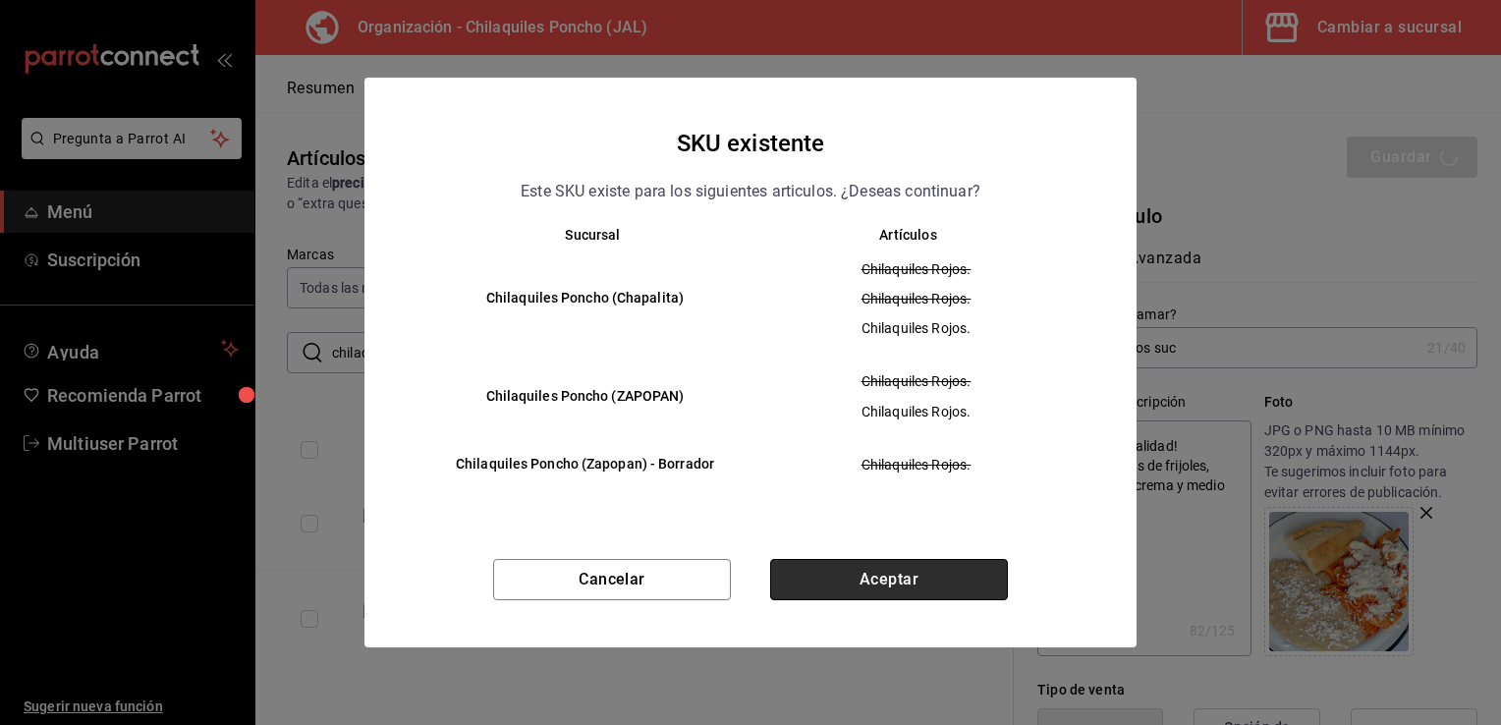
click at [894, 562] on button "Aceptar" at bounding box center [889, 579] width 238 height 41
type textarea "x"
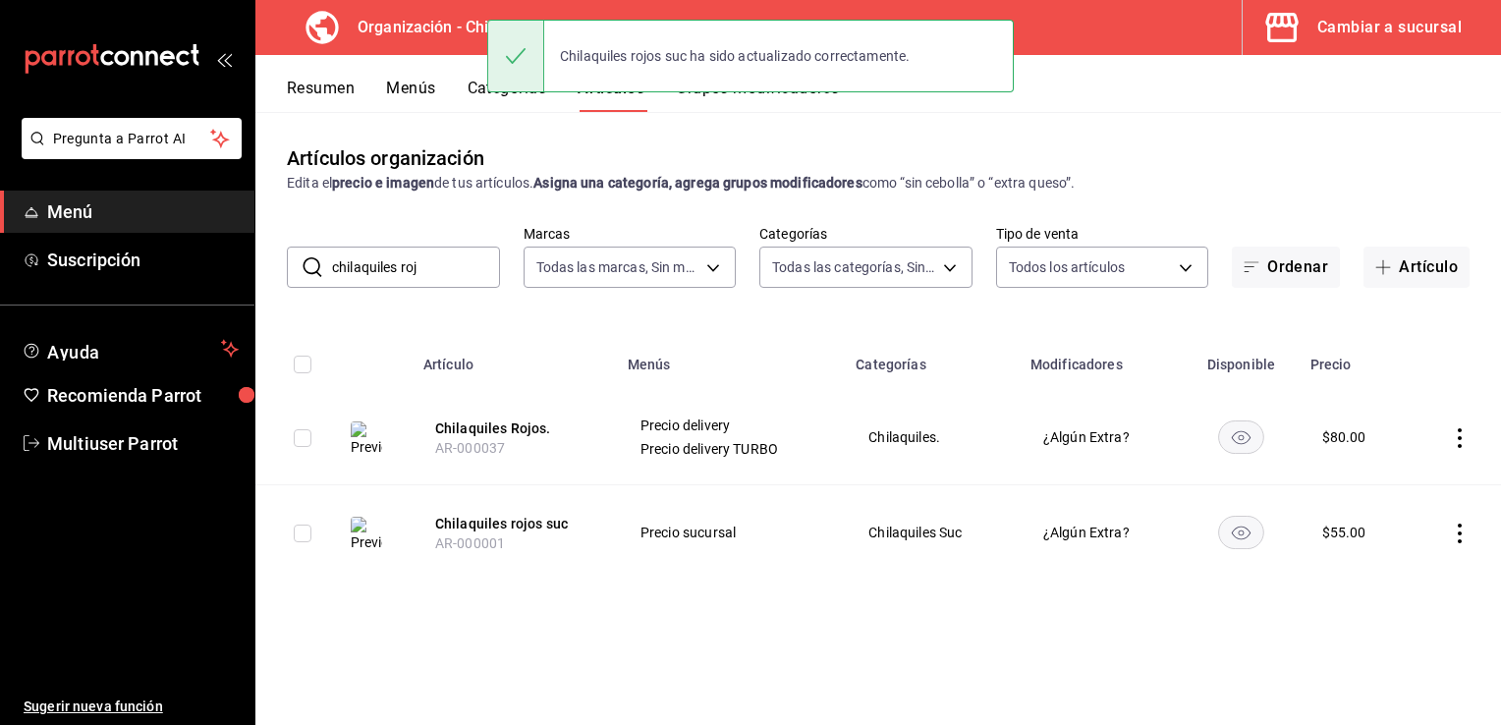
click at [456, 267] on input "chilaquiles roj" at bounding box center [416, 267] width 168 height 39
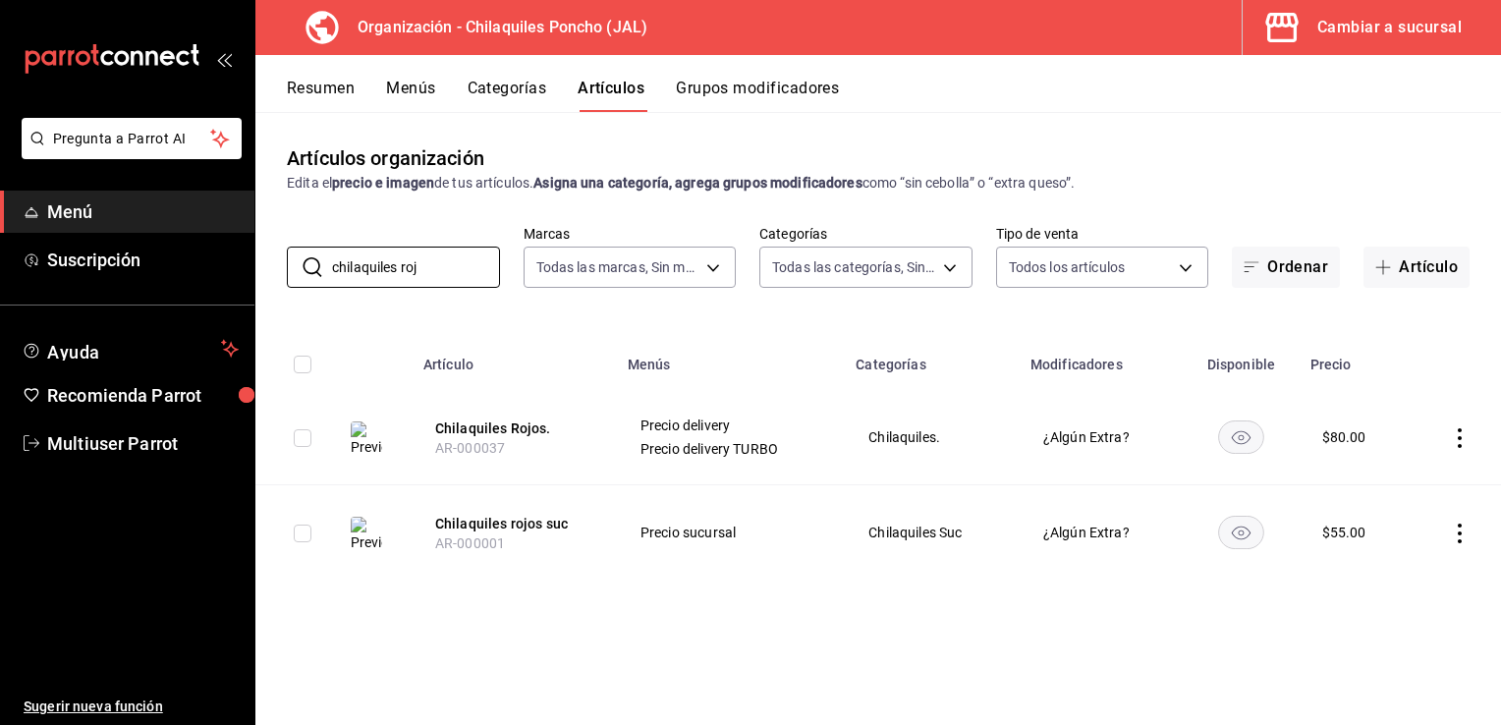
click at [419, 94] on button "Menús" at bounding box center [410, 95] width 49 height 33
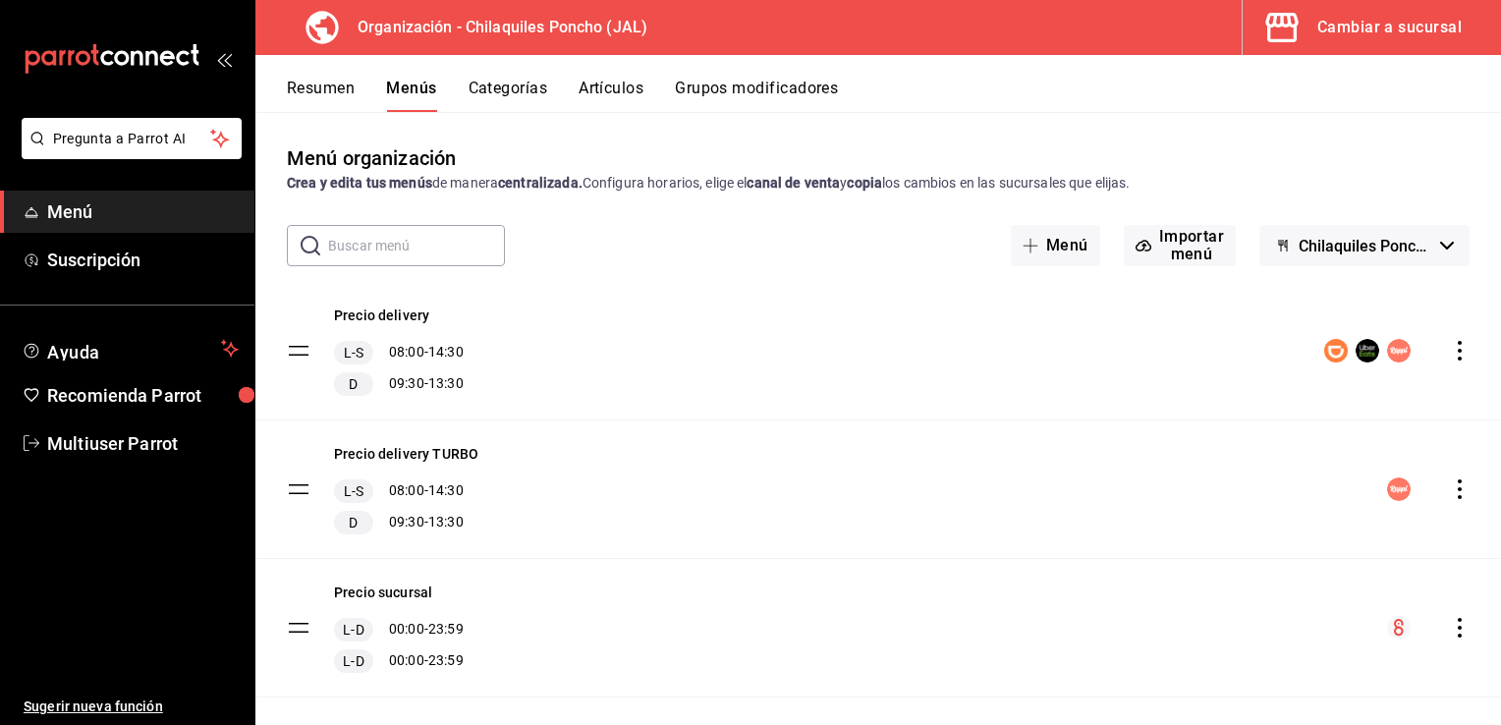
click at [309, 106] on button "Resumen" at bounding box center [321, 95] width 68 height 33
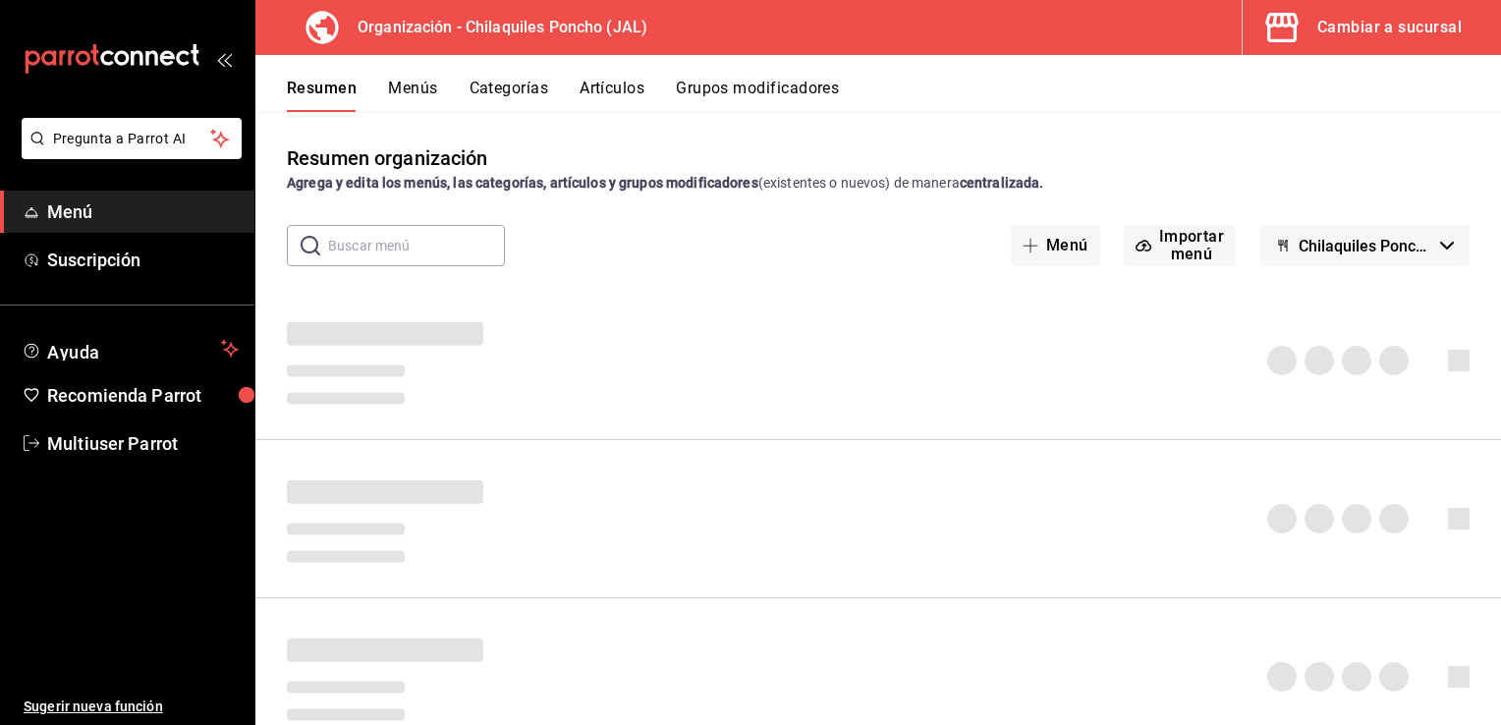
click at [322, 89] on button "Resumen" at bounding box center [322, 95] width 70 height 33
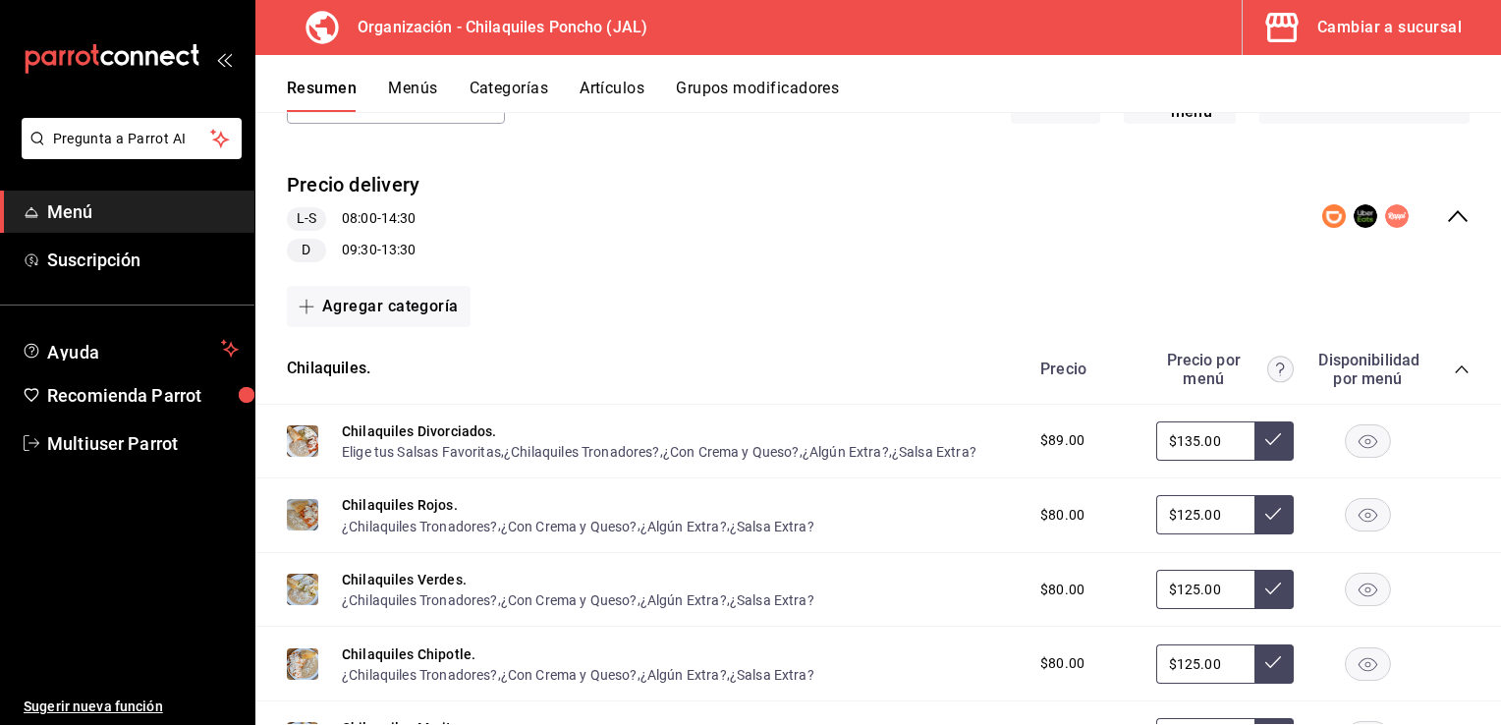
scroll to position [71, 0]
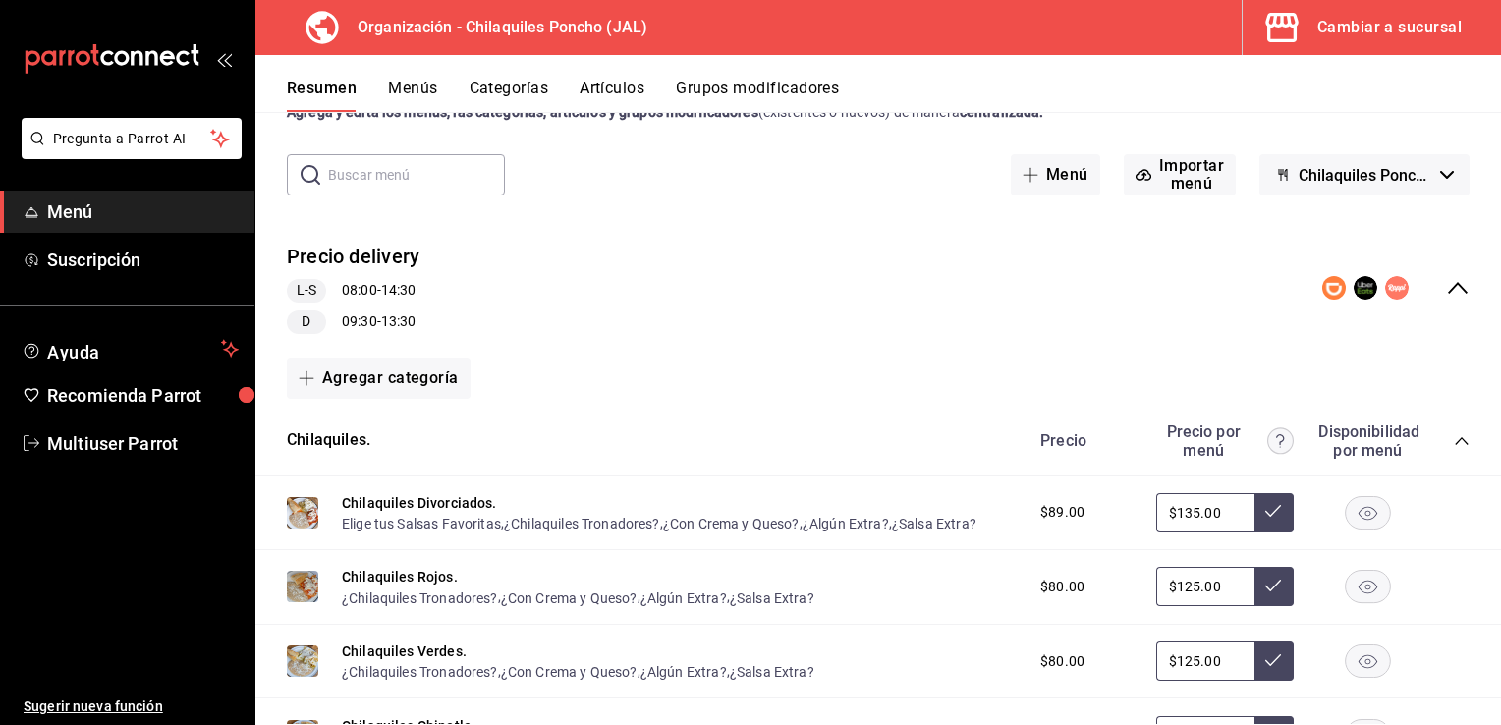
click at [1448, 283] on icon "collapse-menu-row" at bounding box center [1458, 288] width 20 height 12
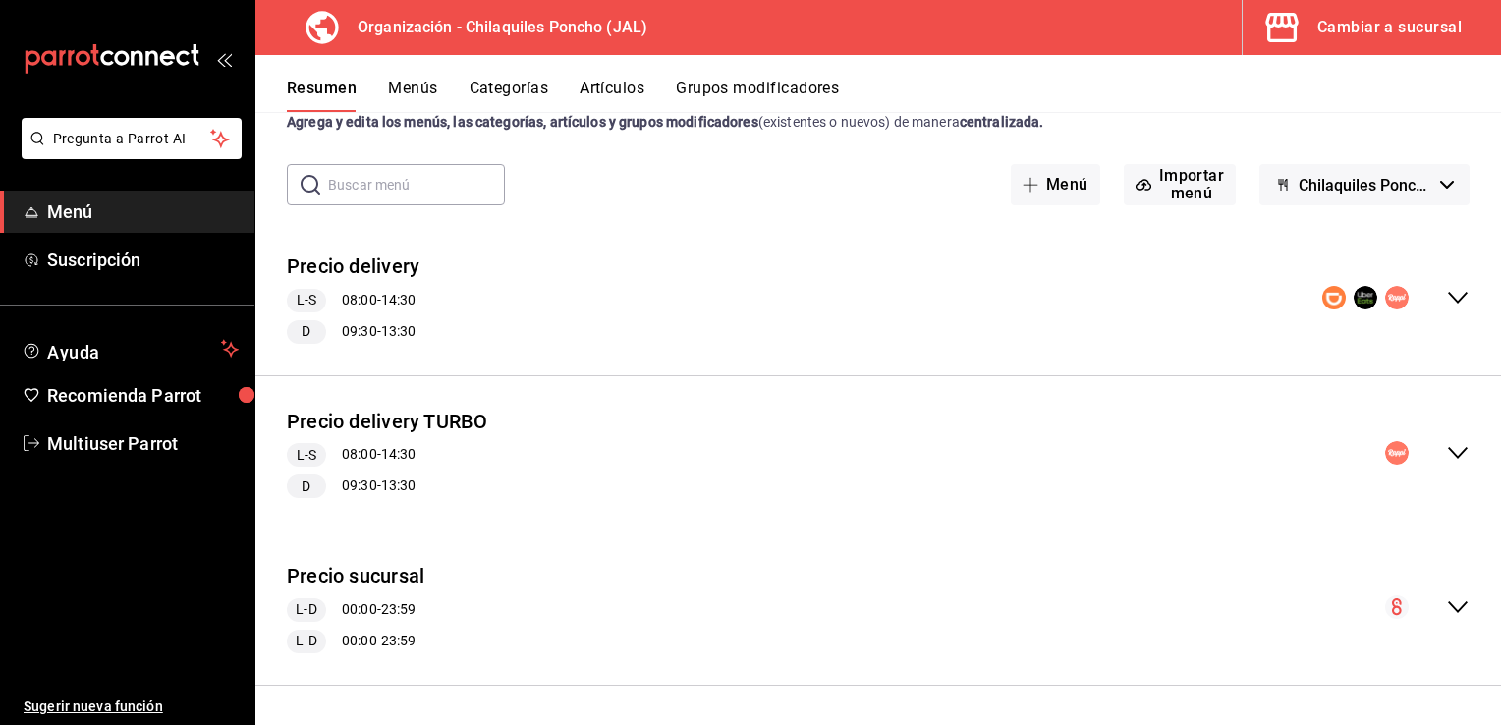
click at [1446, 462] on icon "collapse-menu-row" at bounding box center [1458, 453] width 24 height 24
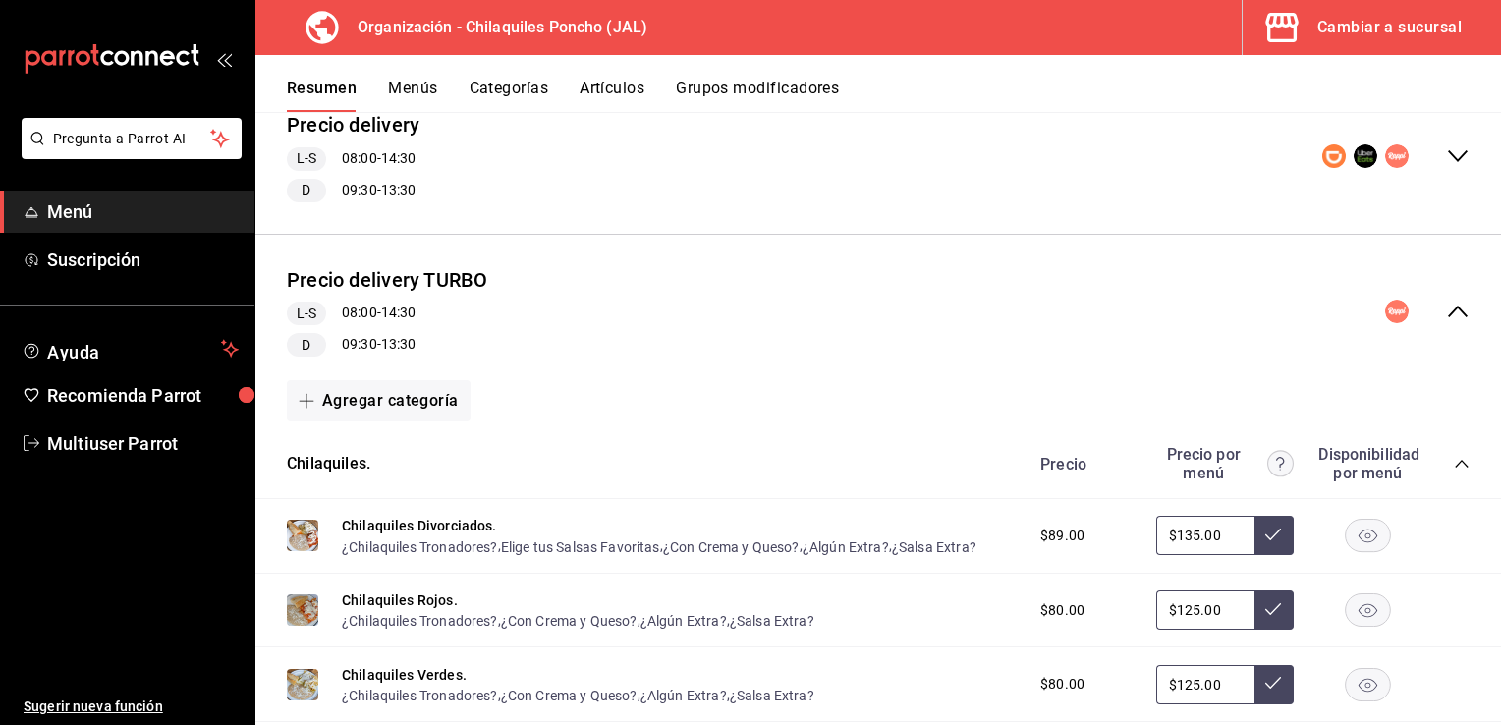
click at [1446, 301] on icon "collapse-menu-row" at bounding box center [1458, 312] width 24 height 24
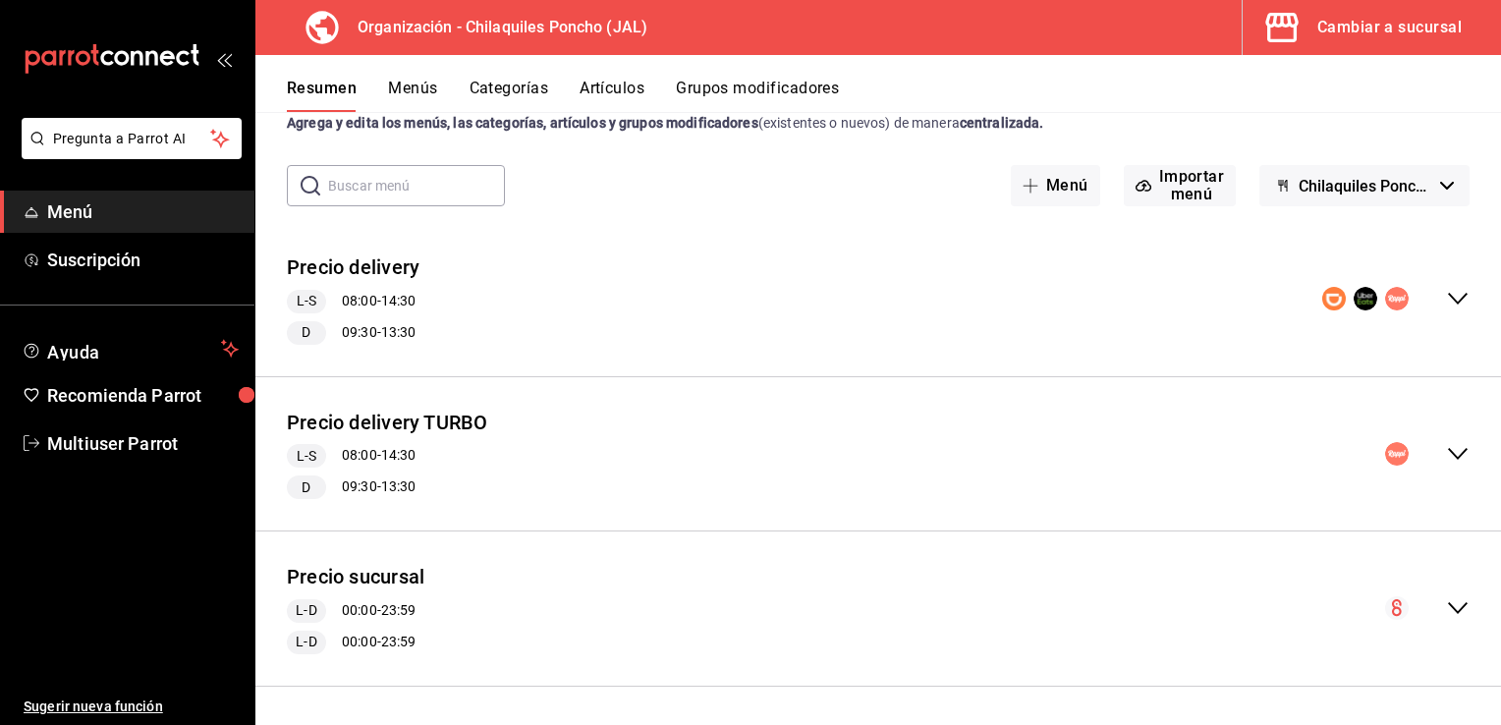
scroll to position [59, 0]
click at [1446, 605] on icon "collapse-menu-row" at bounding box center [1458, 609] width 24 height 24
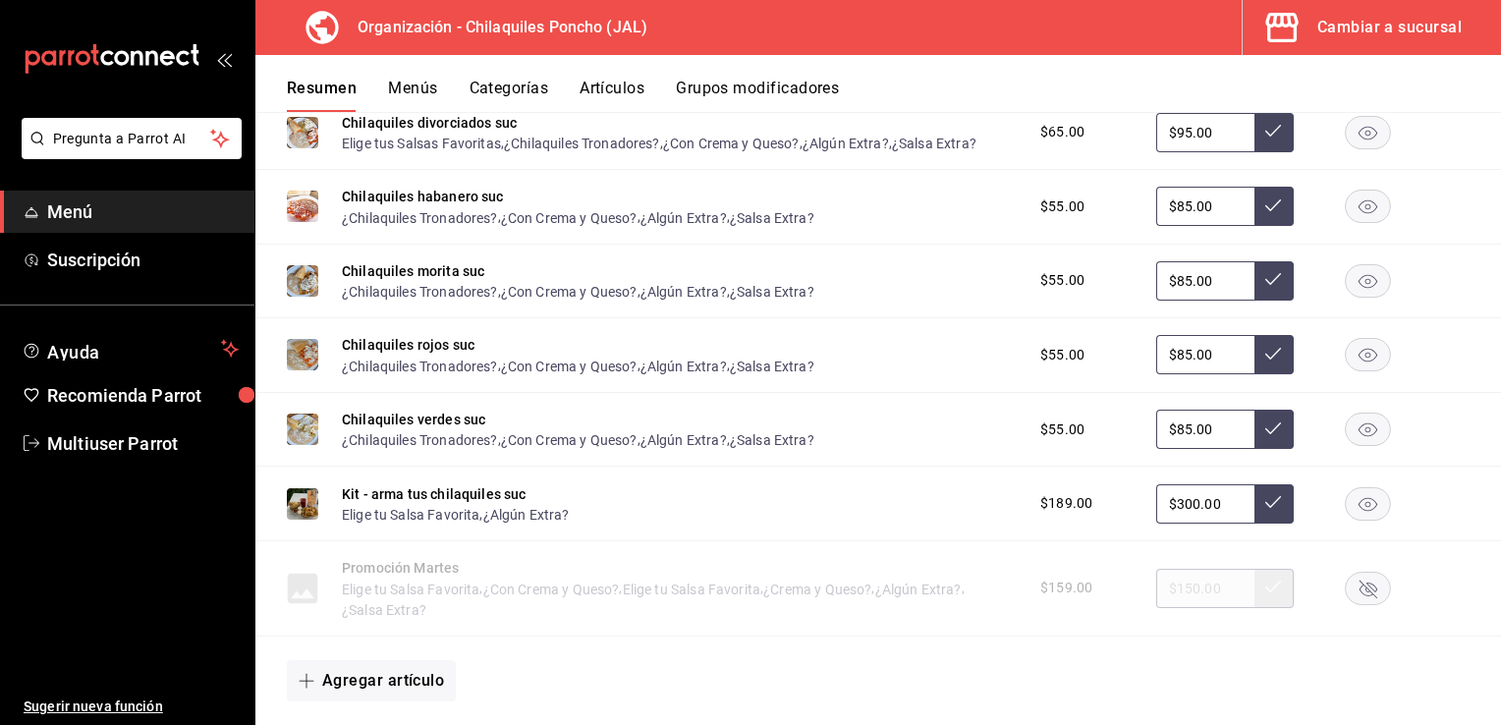
scroll to position [869, 0]
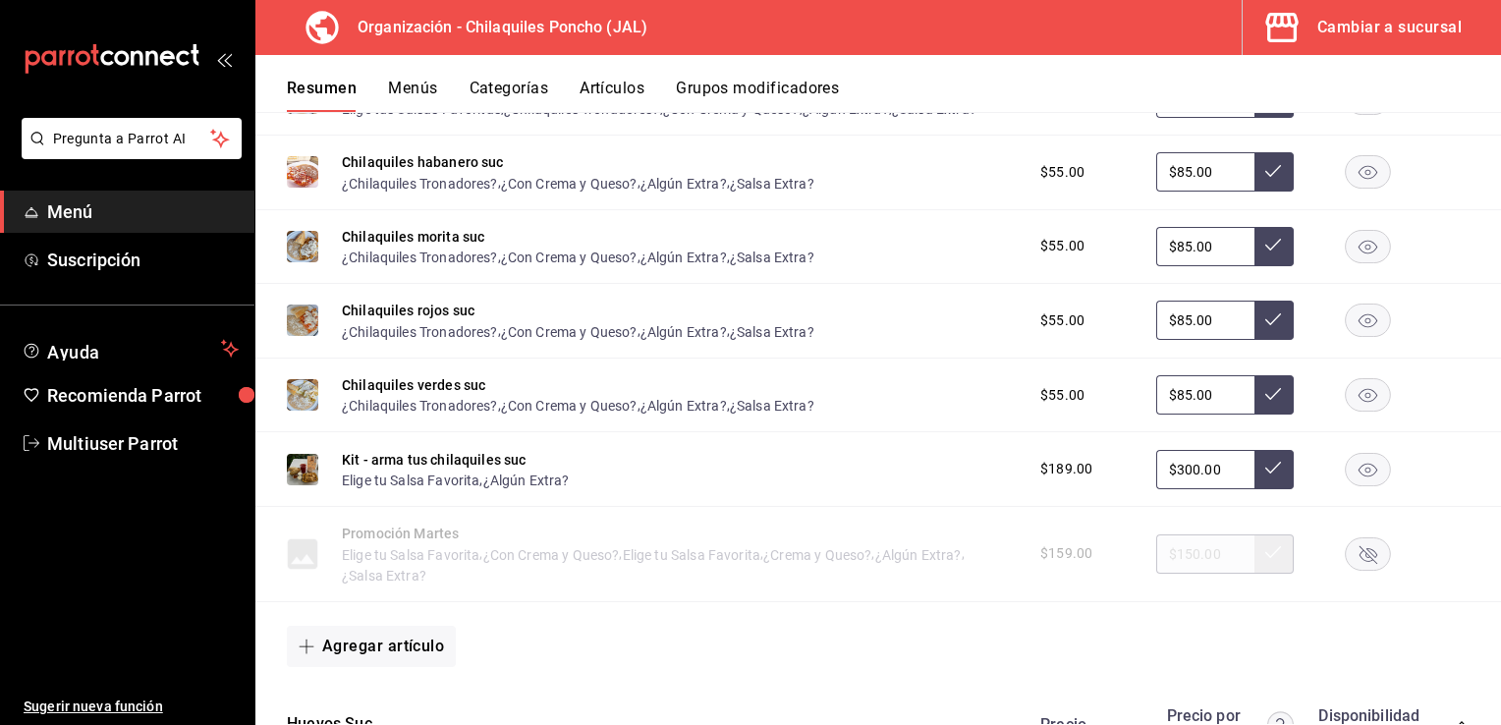
click at [1366, 542] on rect "button" at bounding box center [1368, 553] width 45 height 32
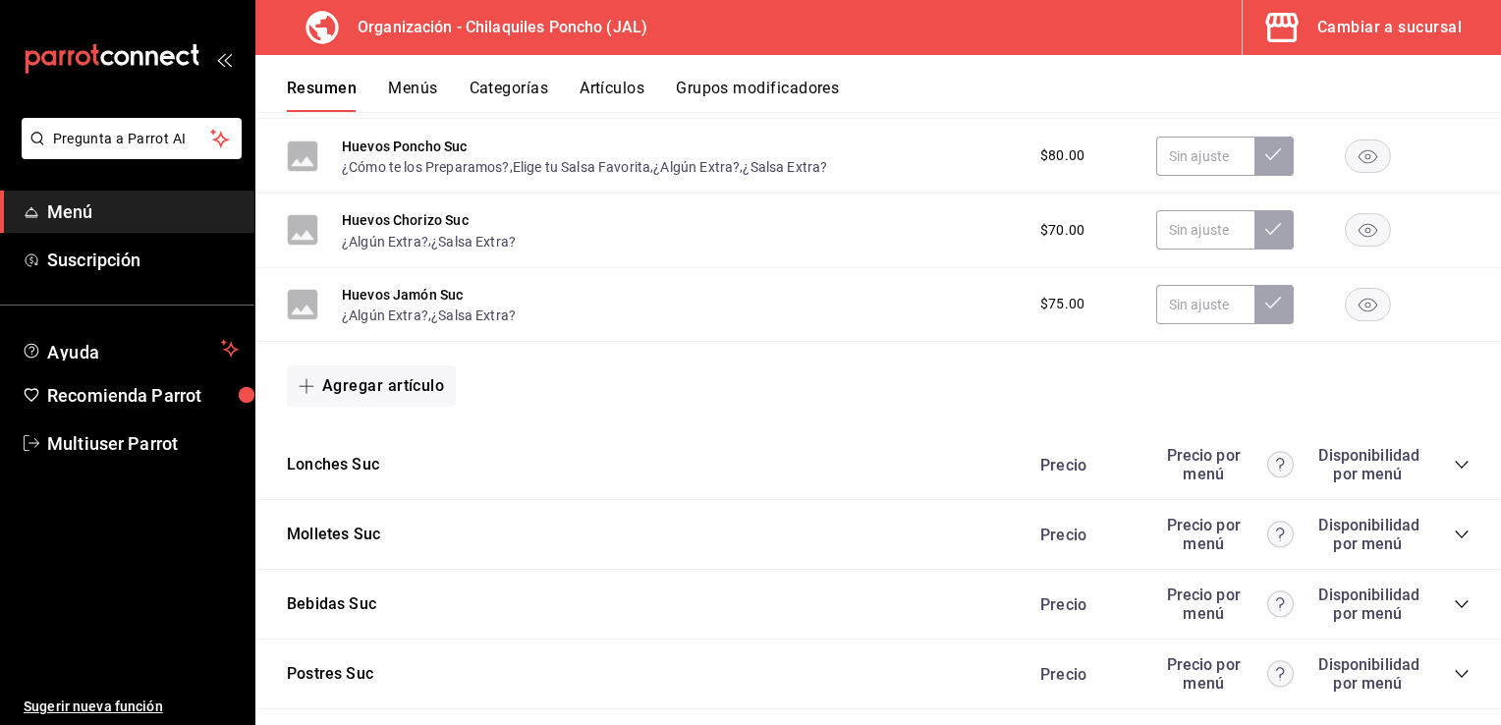
scroll to position [1697, 0]
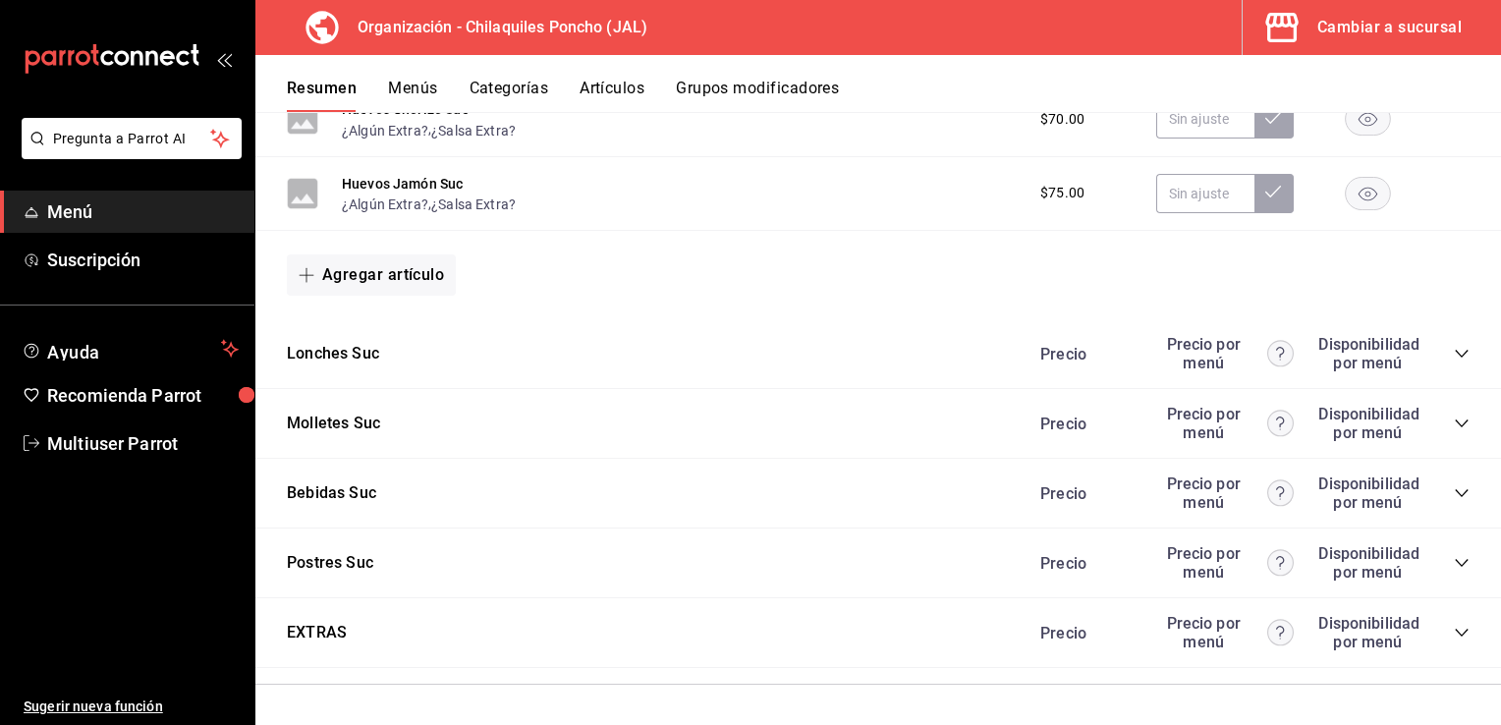
click at [1454, 353] on icon "collapse-category-row" at bounding box center [1462, 354] width 16 height 16
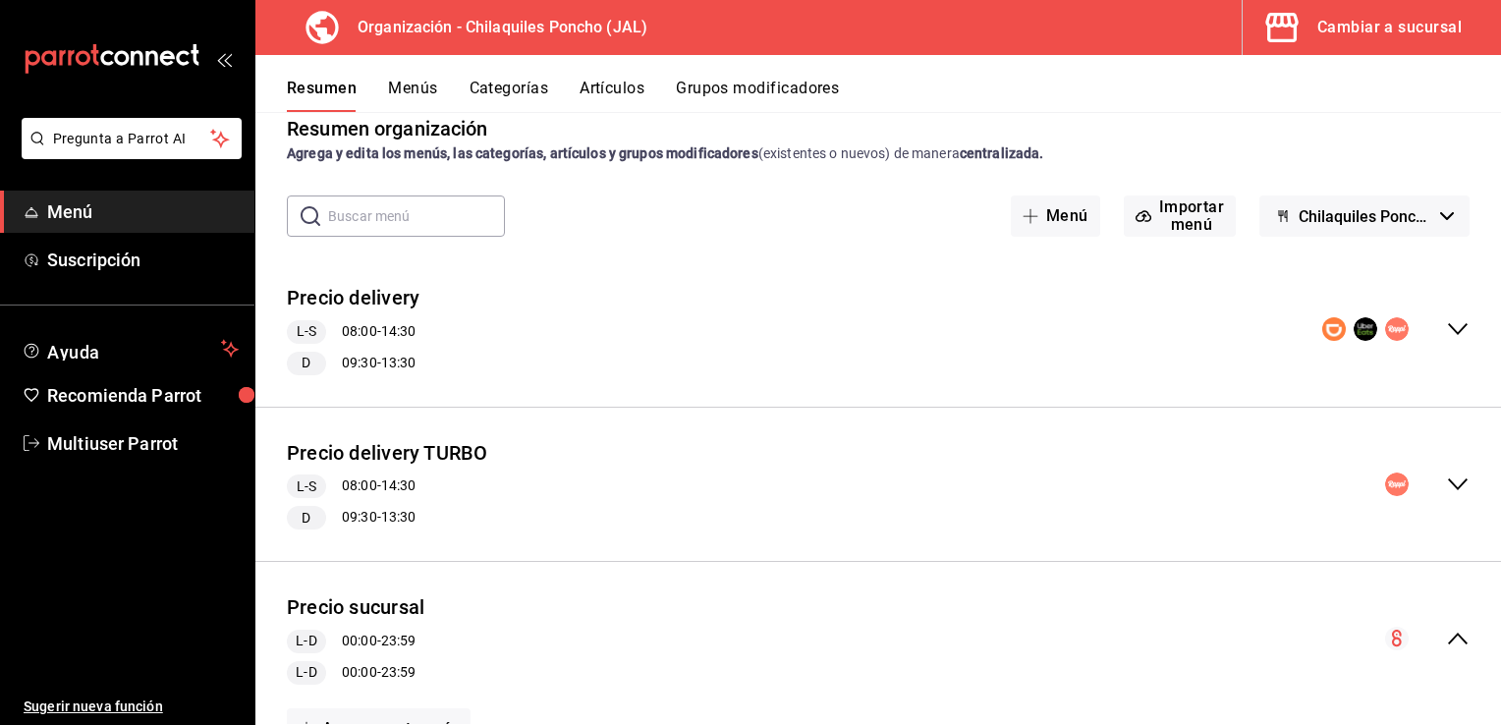
scroll to position [0, 0]
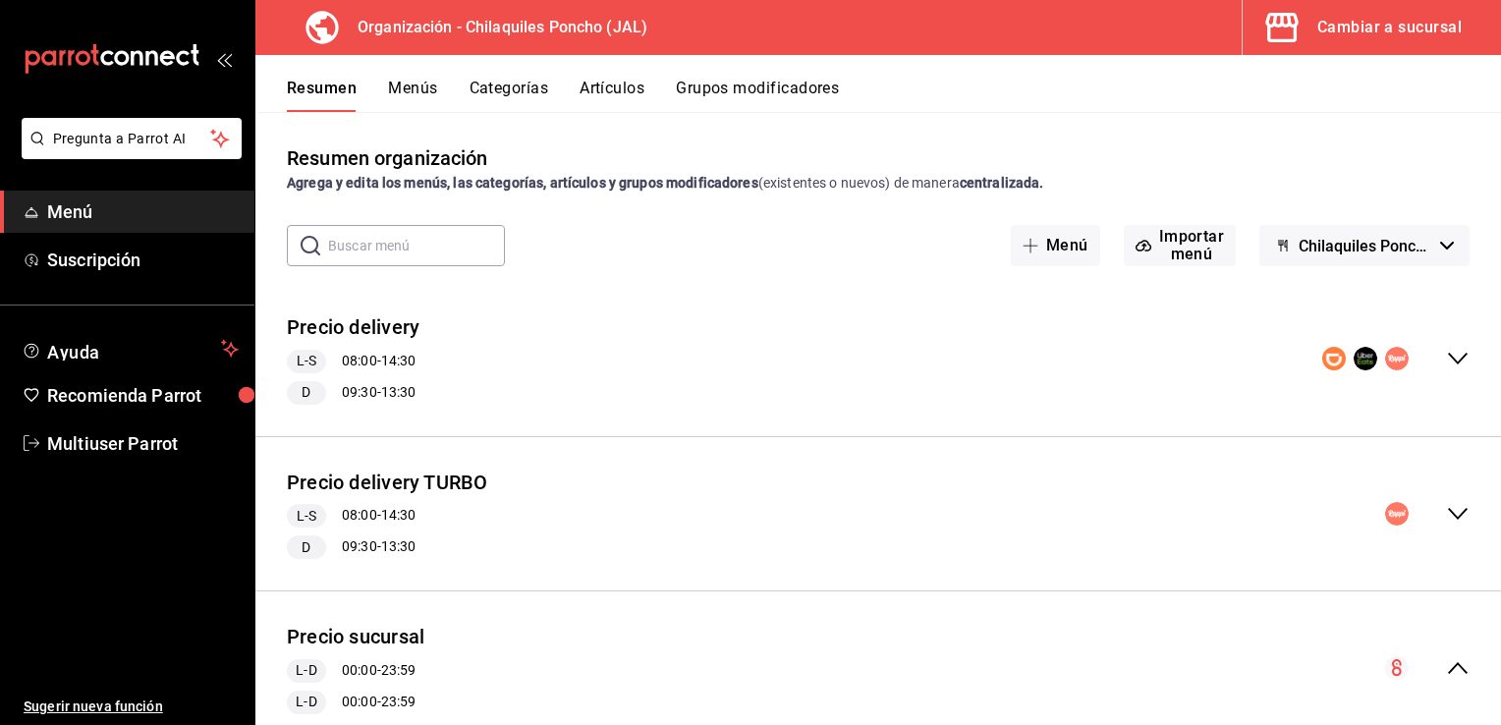
click at [428, 85] on button "Menús" at bounding box center [412, 95] width 49 height 33
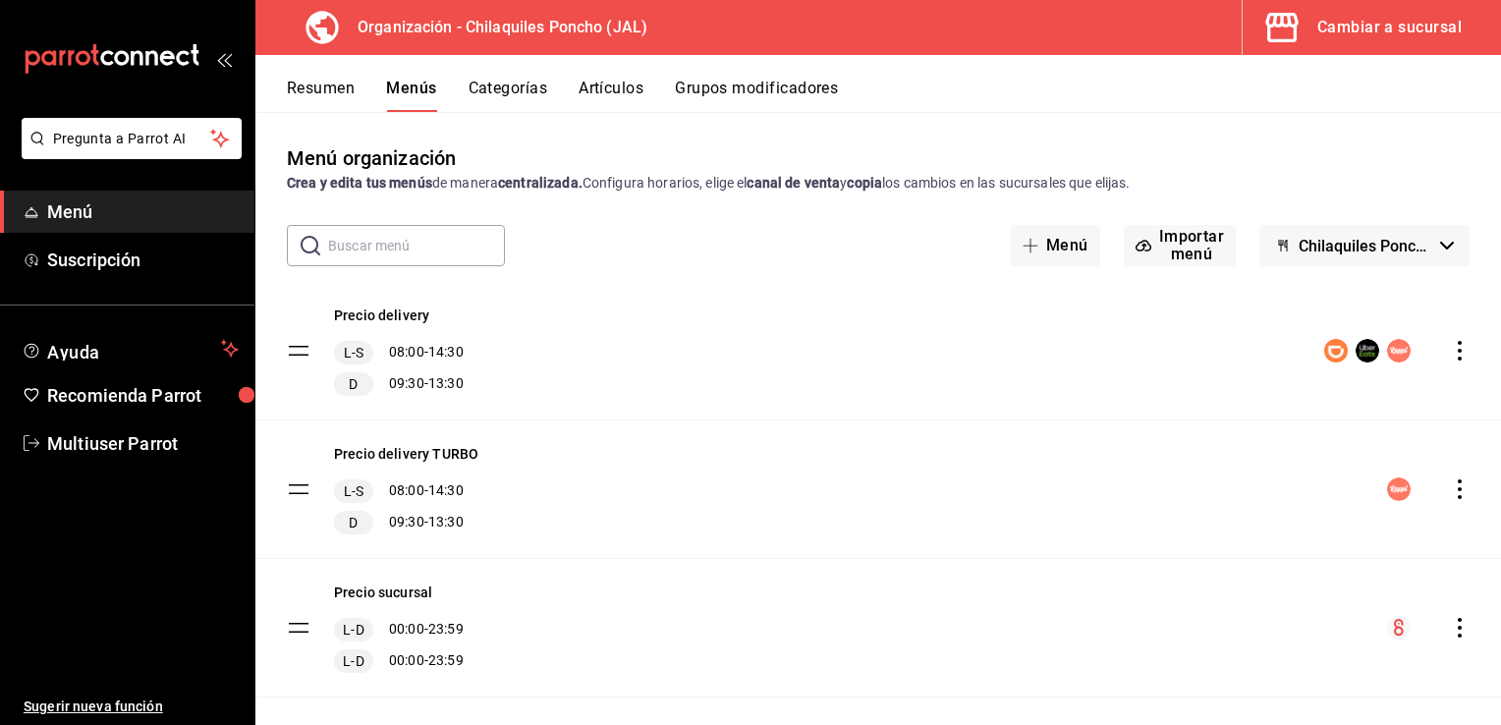
click at [1345, 246] on span "Chilaquiles Poncho (ZAPOPAN) - Borrador" at bounding box center [1366, 246] width 134 height 19
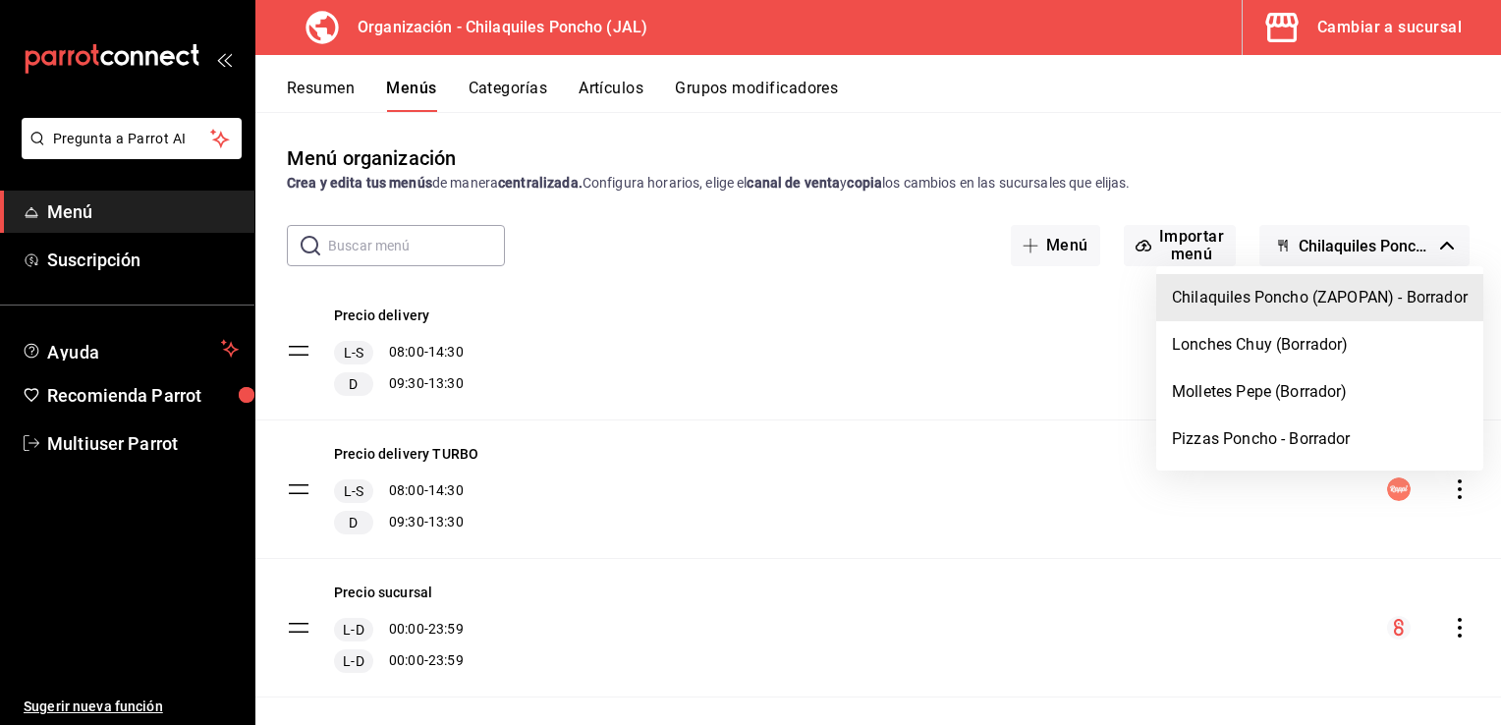
click at [1320, 136] on div at bounding box center [750, 362] width 1501 height 725
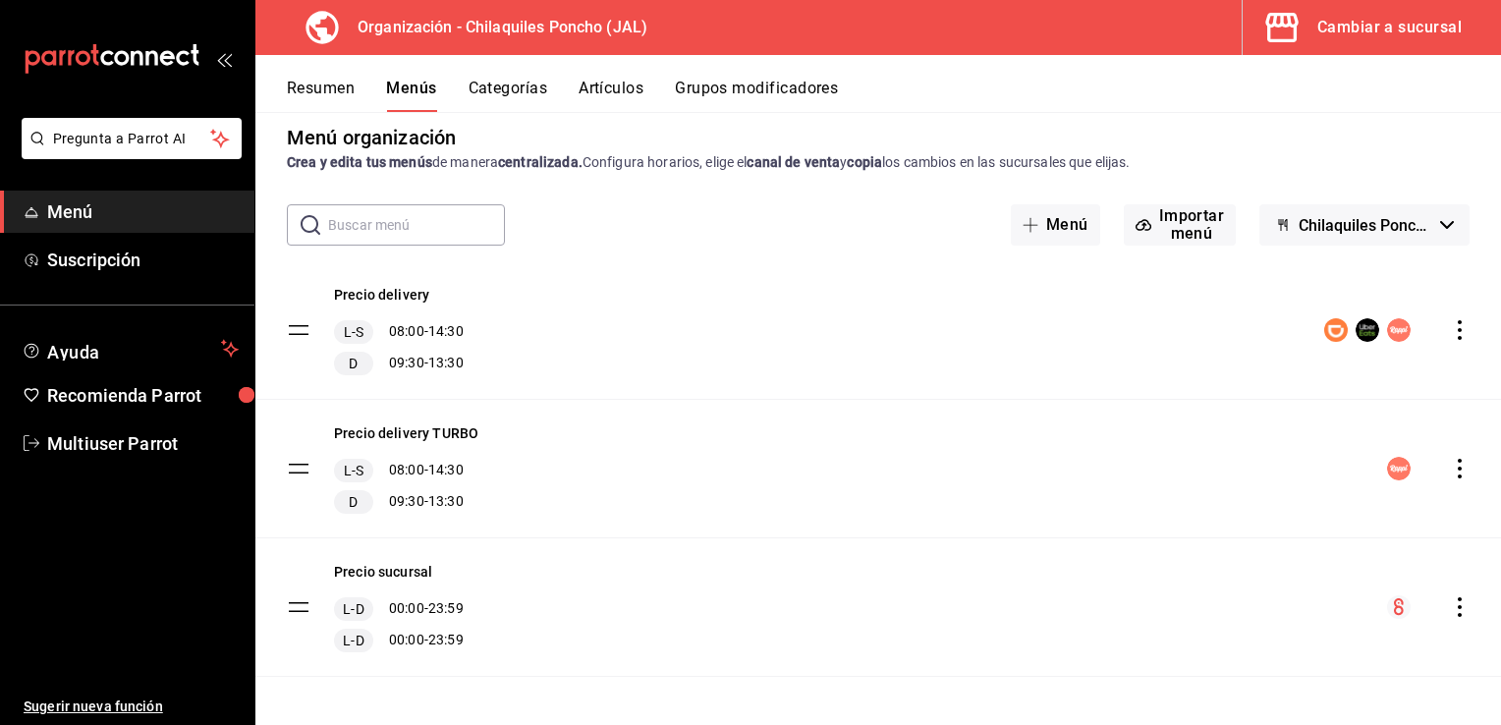
scroll to position [28, 0]
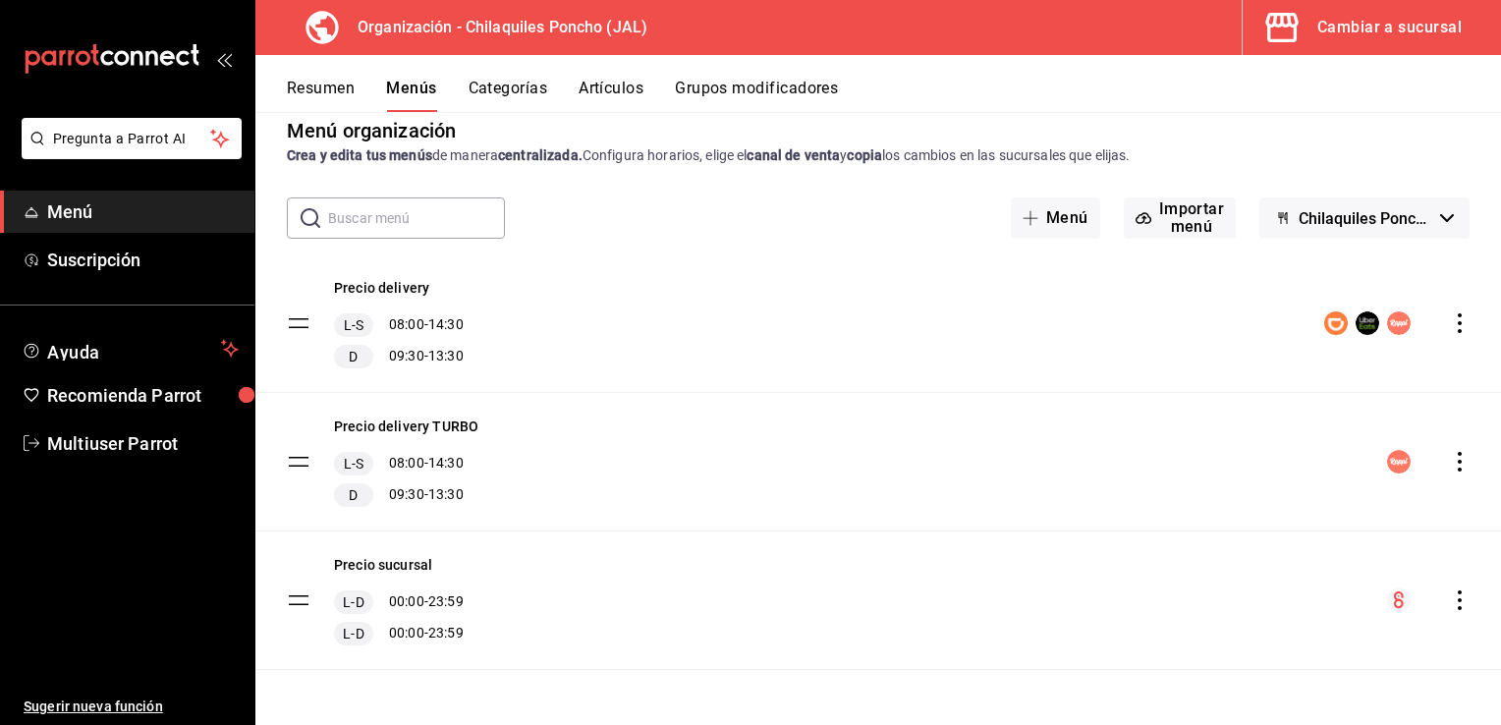
click at [1450, 599] on icon "actions" at bounding box center [1460, 600] width 20 height 20
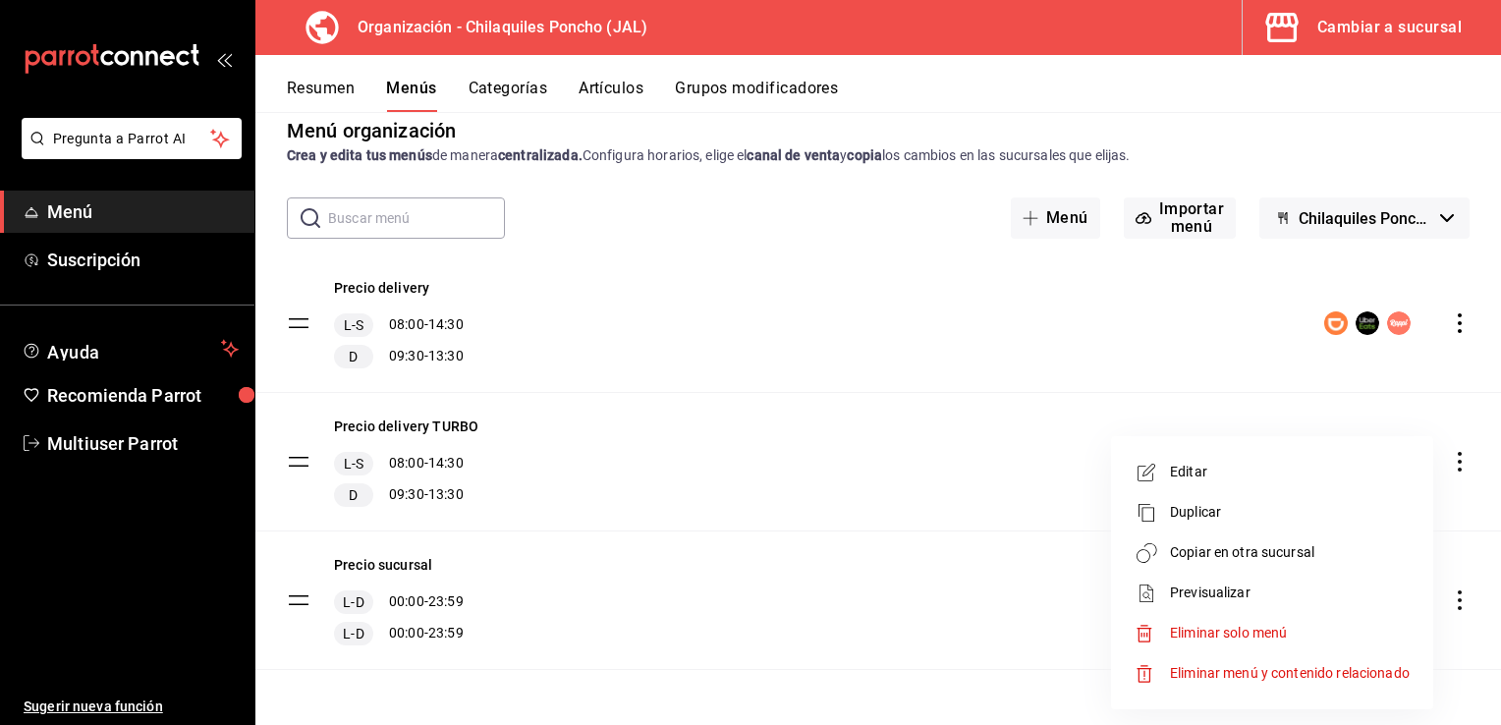
click at [1314, 538] on li "Copiar en otra sucursal" at bounding box center [1272, 552] width 306 height 40
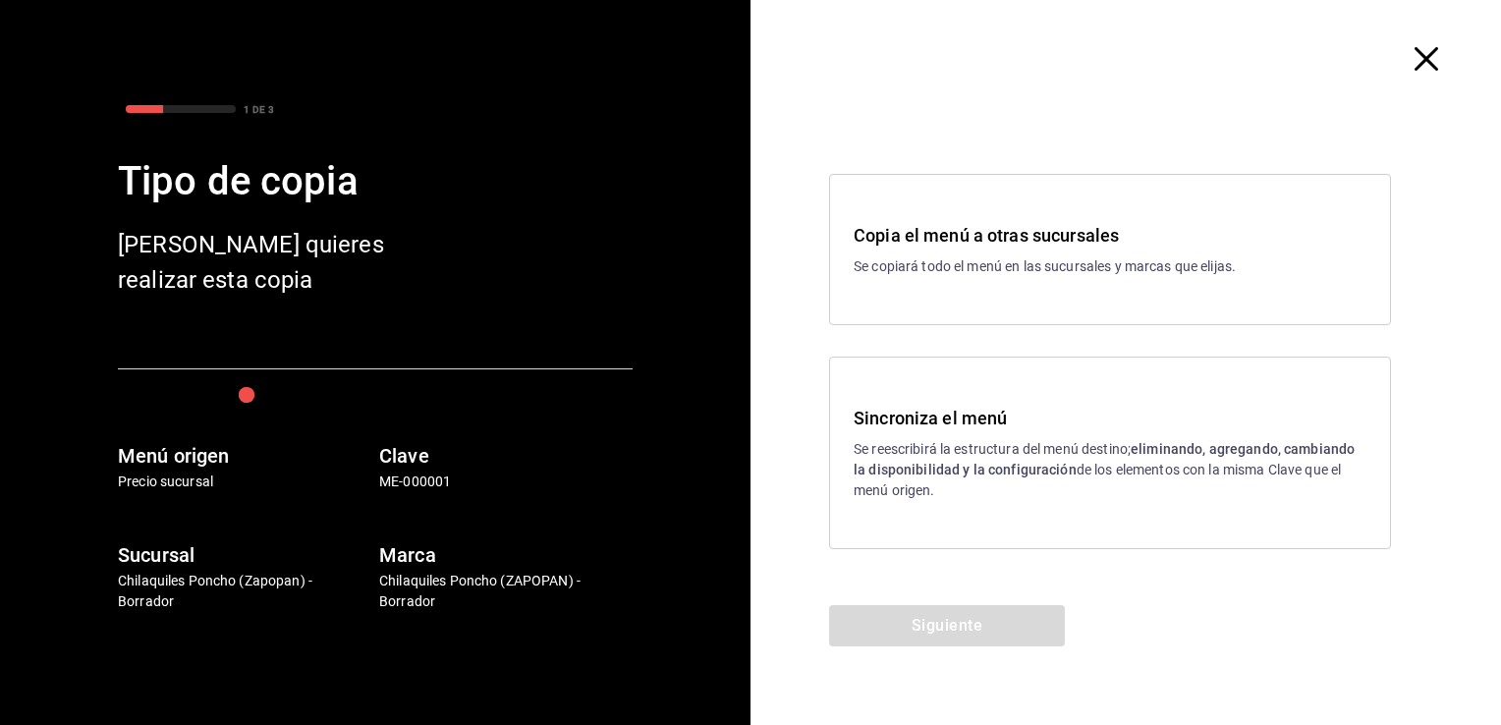
click at [1145, 425] on h3 "Sincroniza el menú" at bounding box center [1110, 418] width 513 height 27
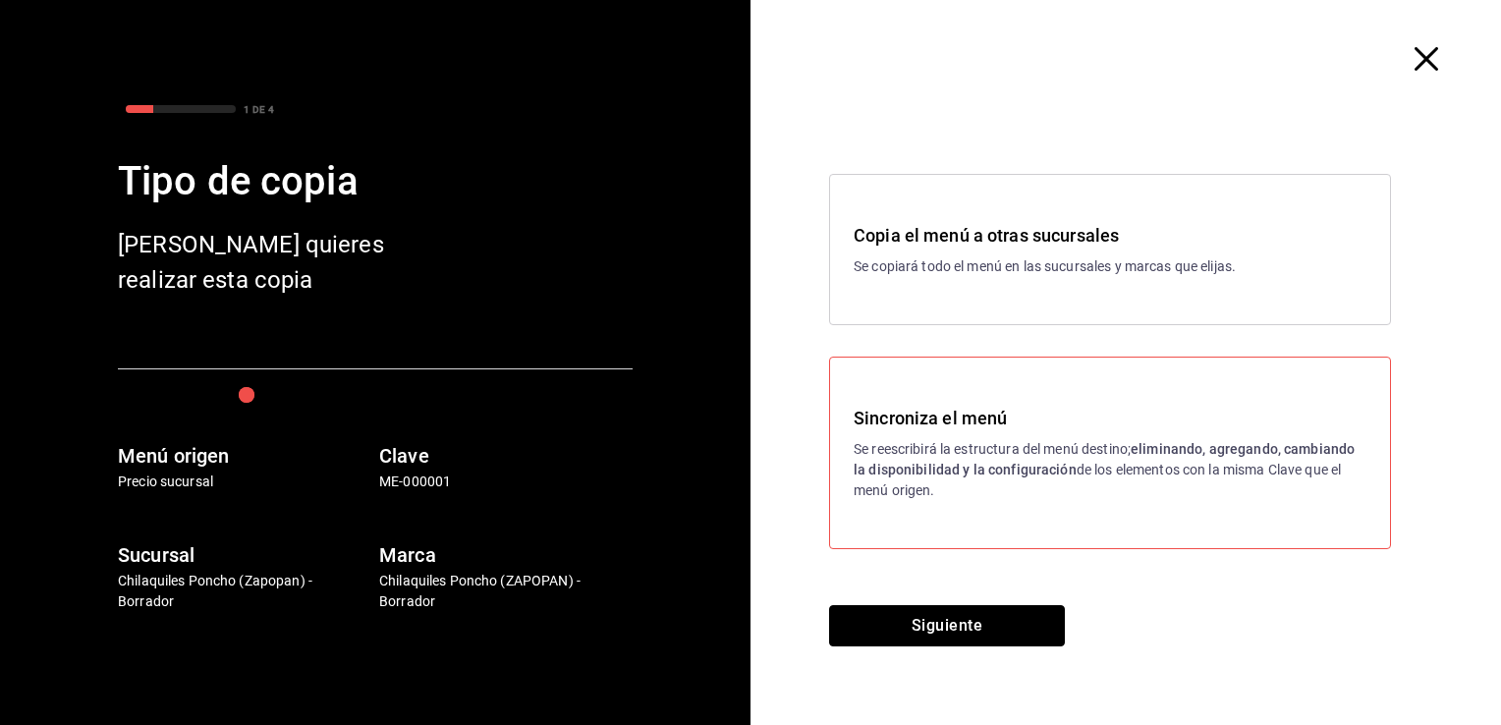
click at [951, 627] on button "Siguiente" at bounding box center [947, 625] width 236 height 41
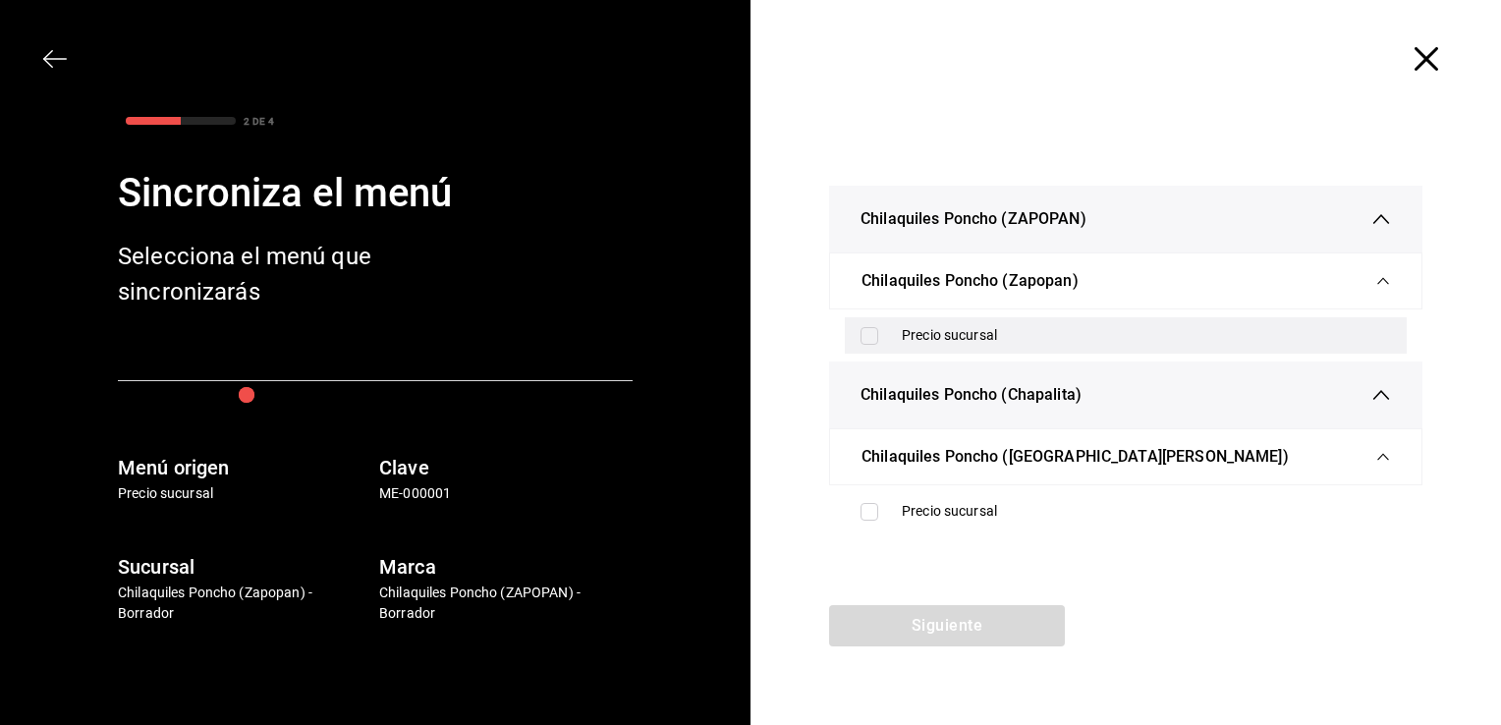
click at [861, 334] on input "checkbox" at bounding box center [870, 336] width 18 height 18
checkbox input "true"
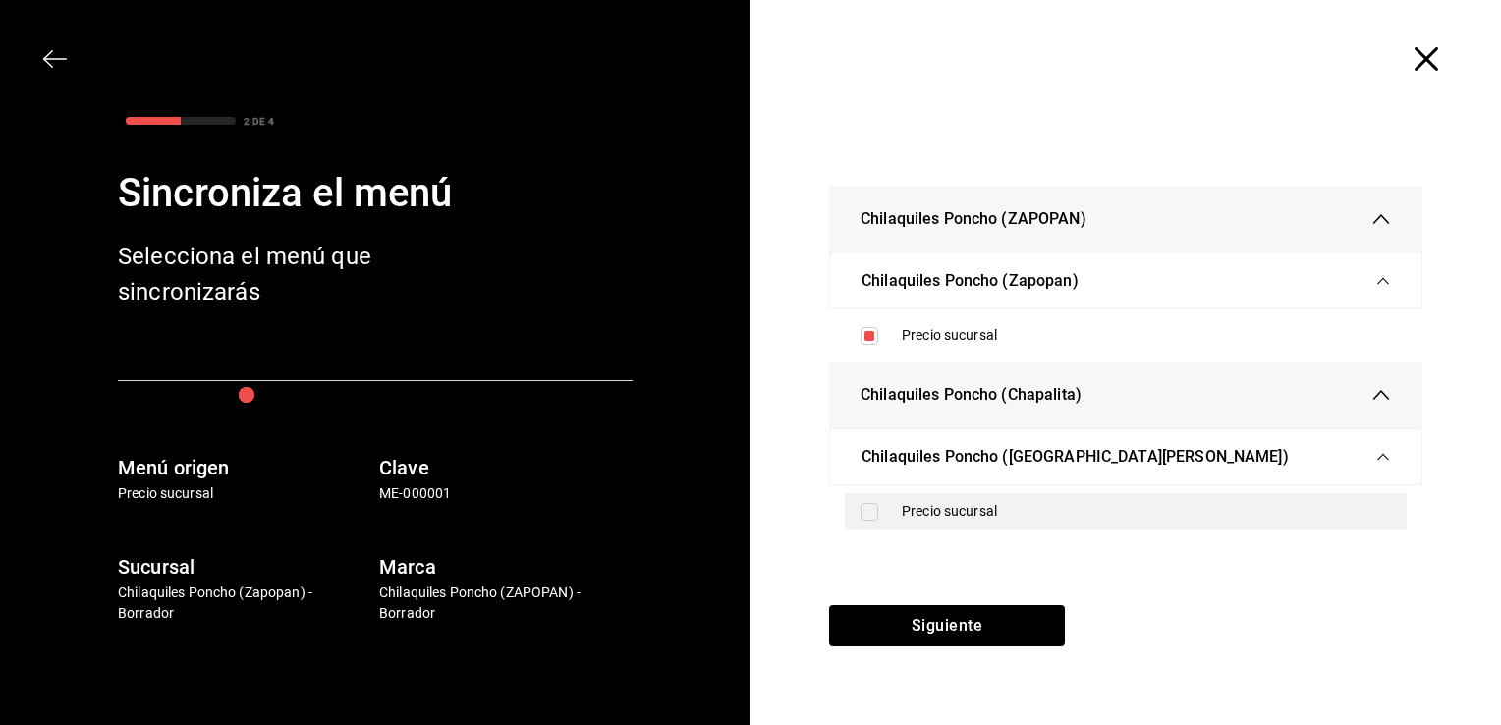
click at [868, 509] on input "checkbox" at bounding box center [870, 512] width 18 height 18
checkbox input "true"
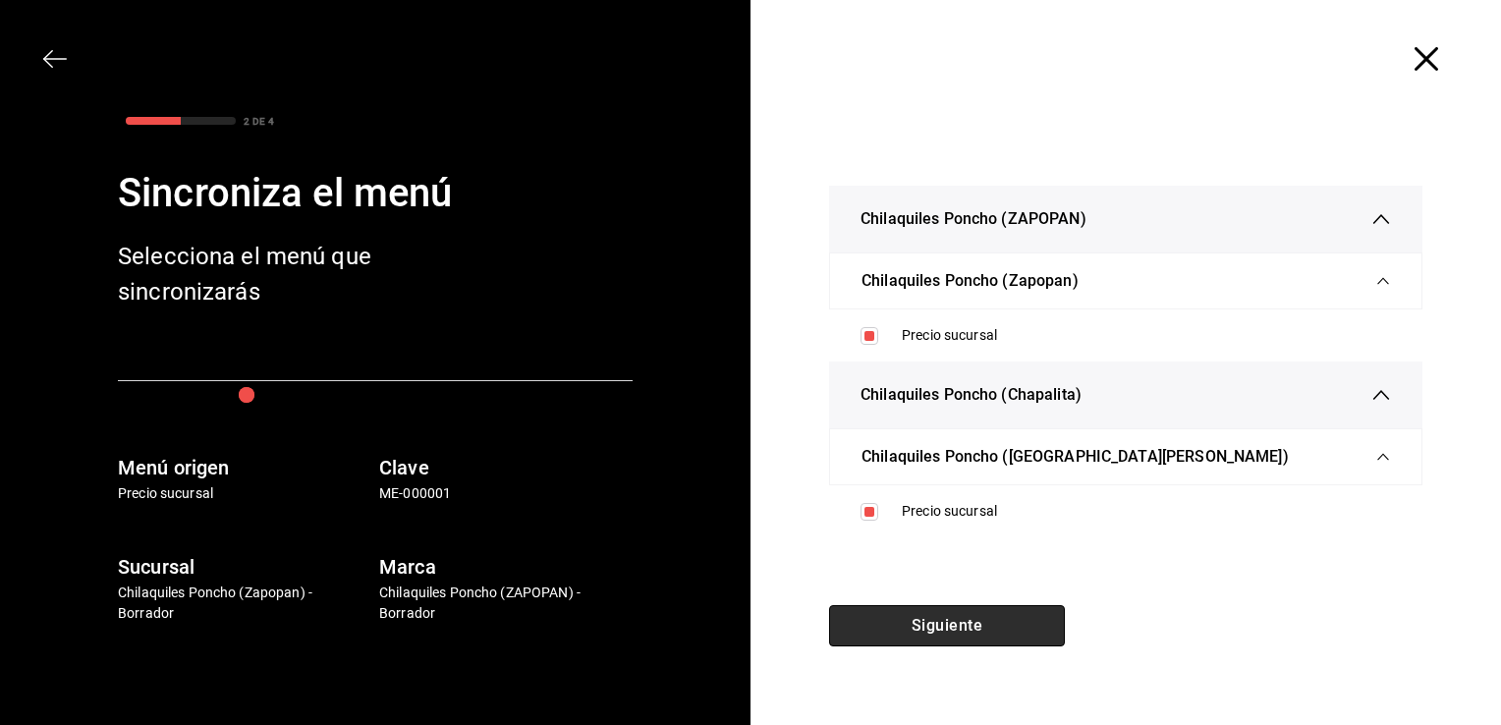
click at [919, 615] on button "Siguiente" at bounding box center [947, 625] width 236 height 41
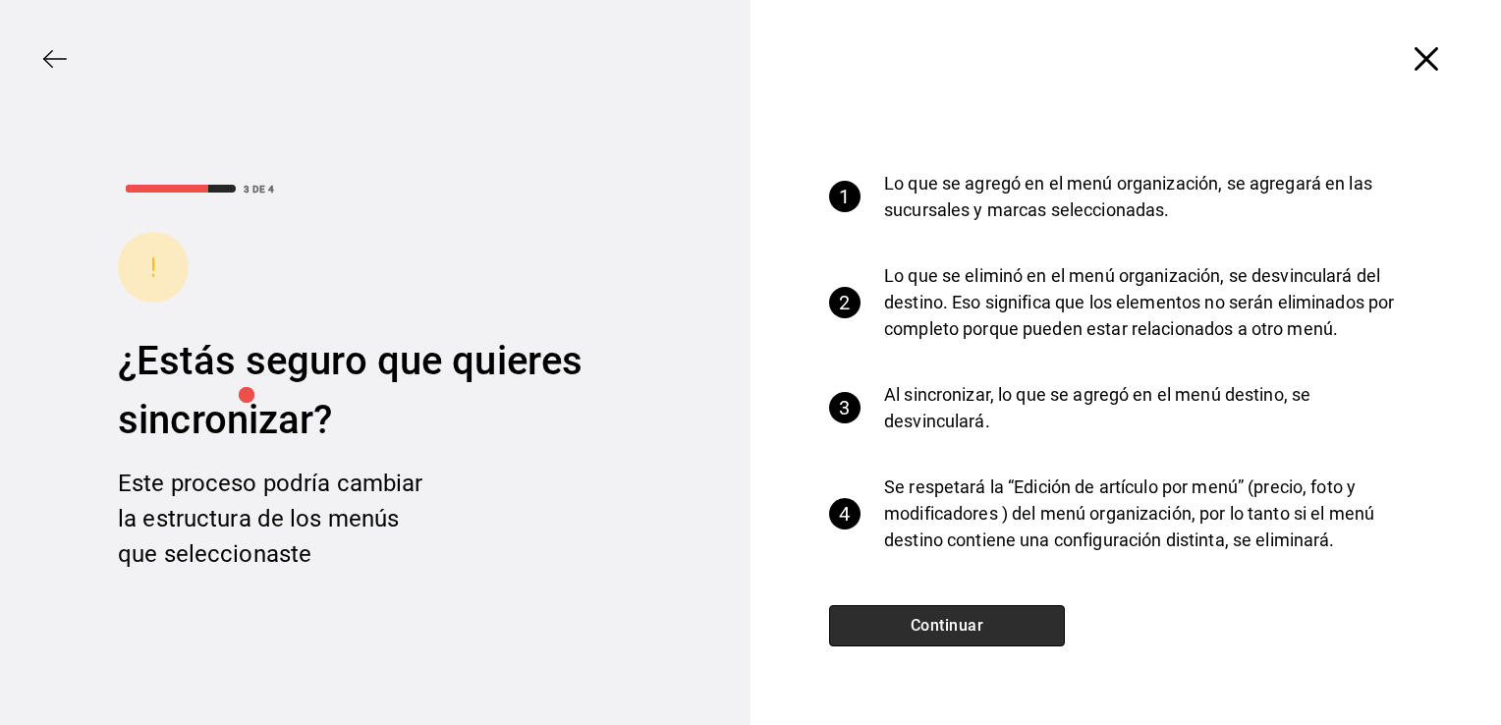
click at [921, 627] on button "Continuar" at bounding box center [947, 625] width 236 height 41
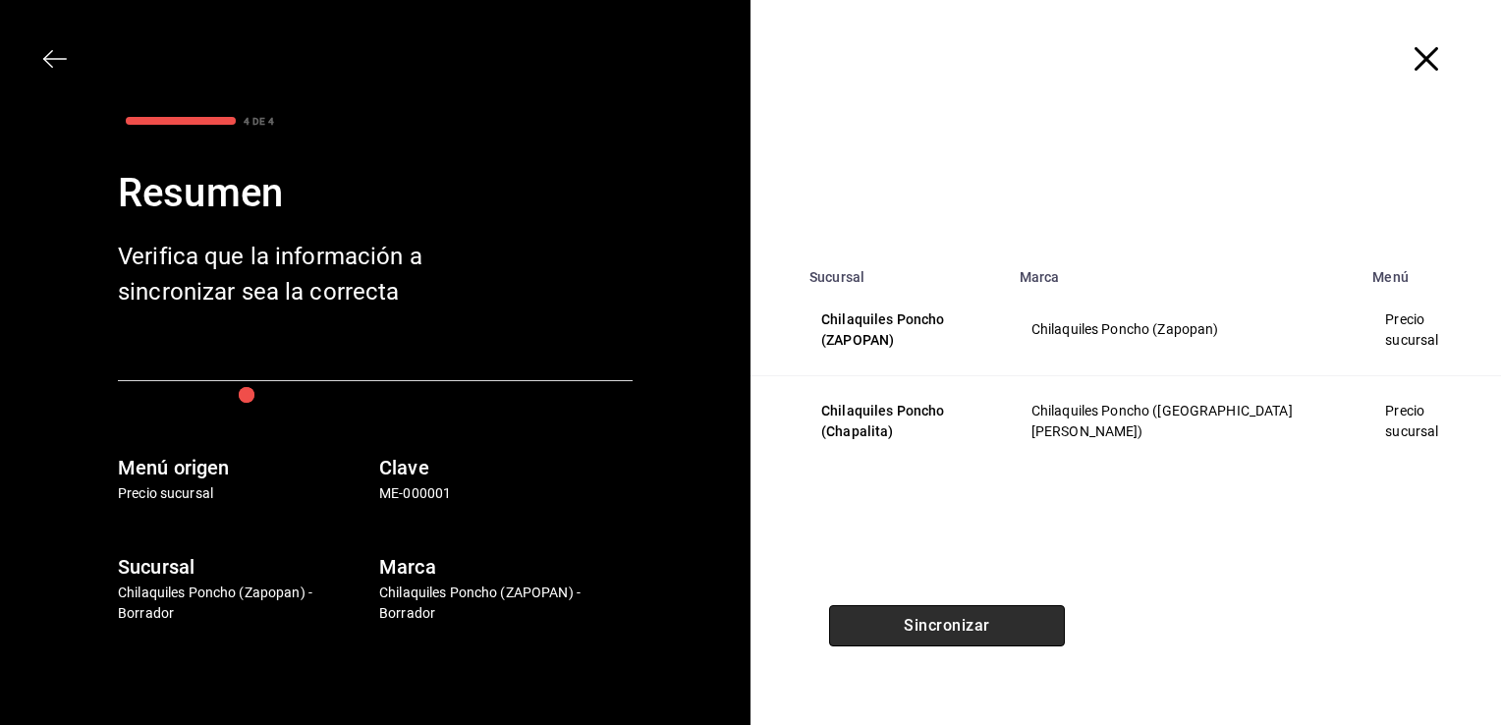
click at [923, 628] on button "Sincronizar" at bounding box center [947, 625] width 236 height 41
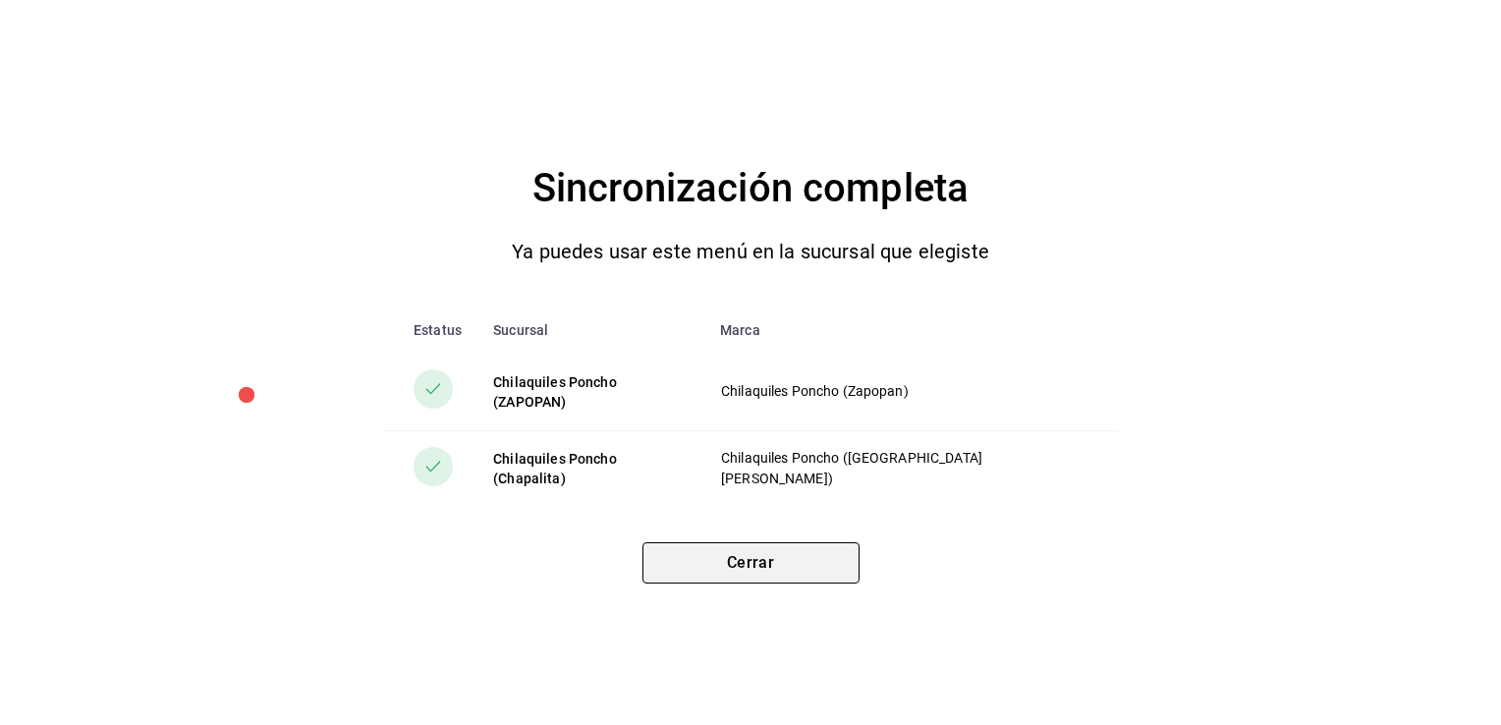
click at [794, 564] on button "Cerrar" at bounding box center [750, 562] width 217 height 41
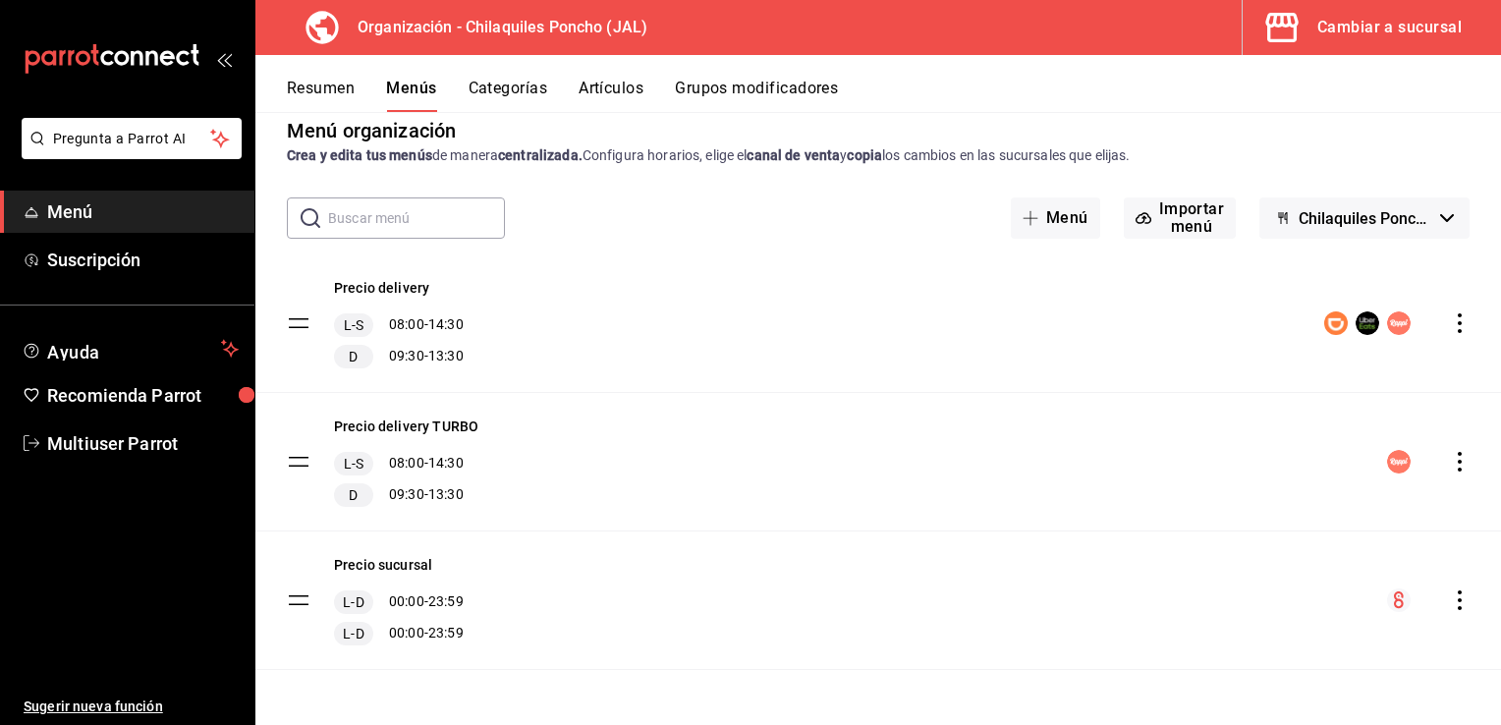
click at [351, 100] on button "Resumen" at bounding box center [321, 95] width 68 height 33
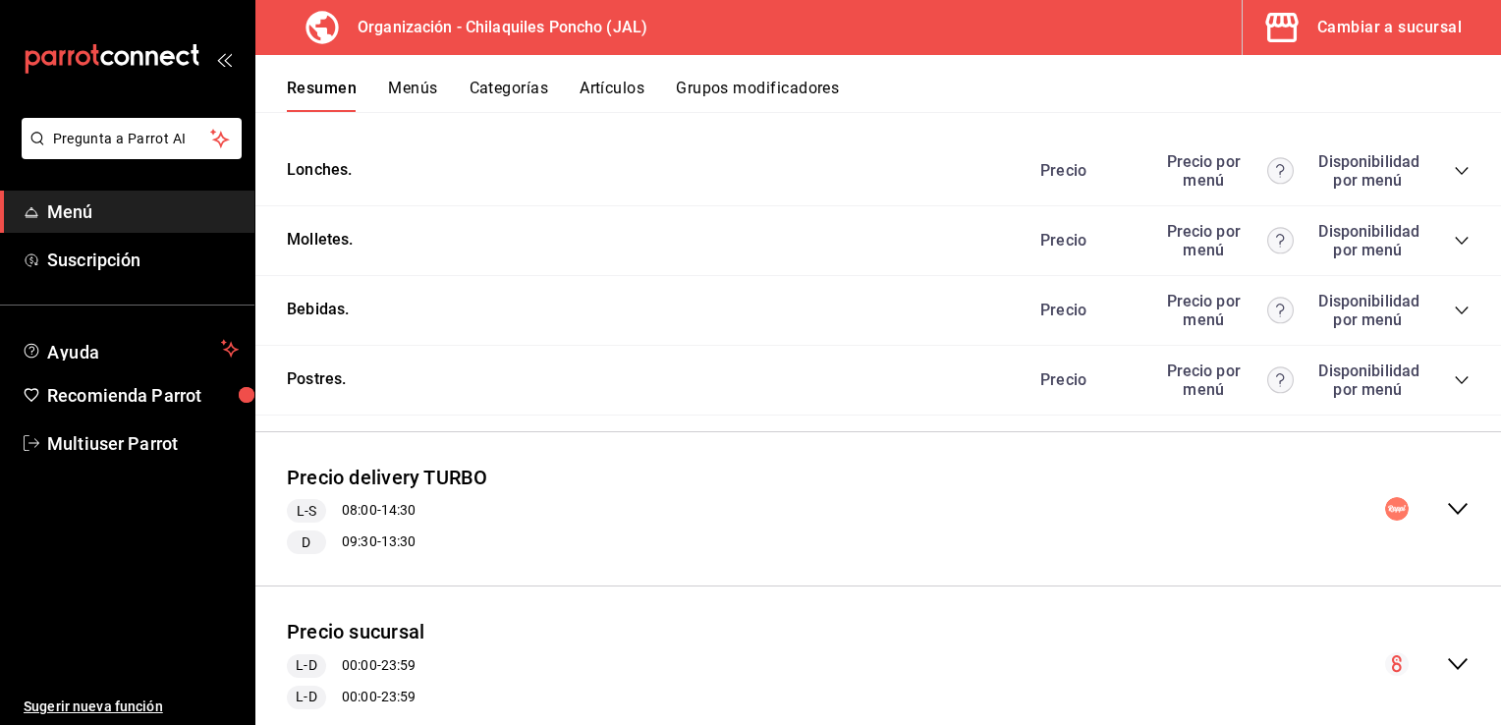
scroll to position [1607, 0]
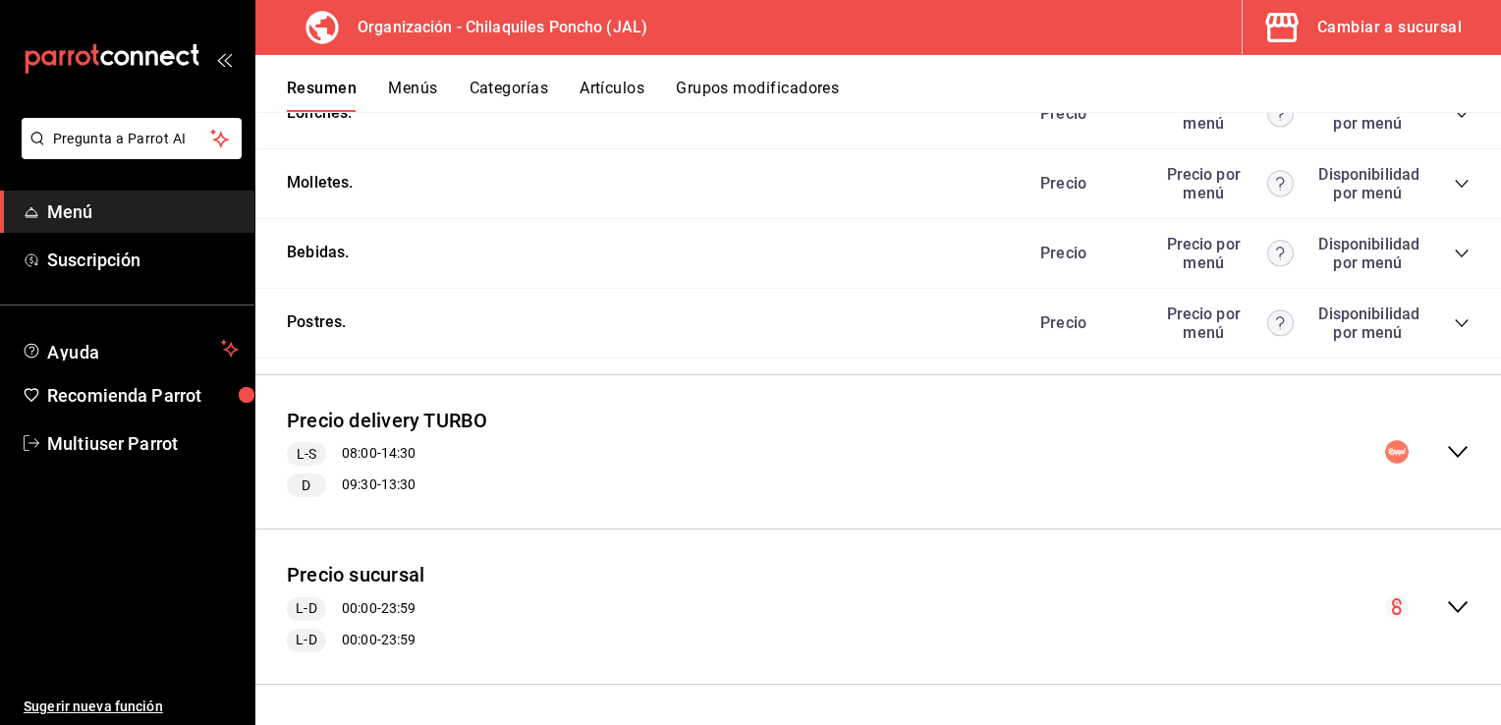
click at [1446, 607] on icon "collapse-menu-row" at bounding box center [1458, 607] width 24 height 24
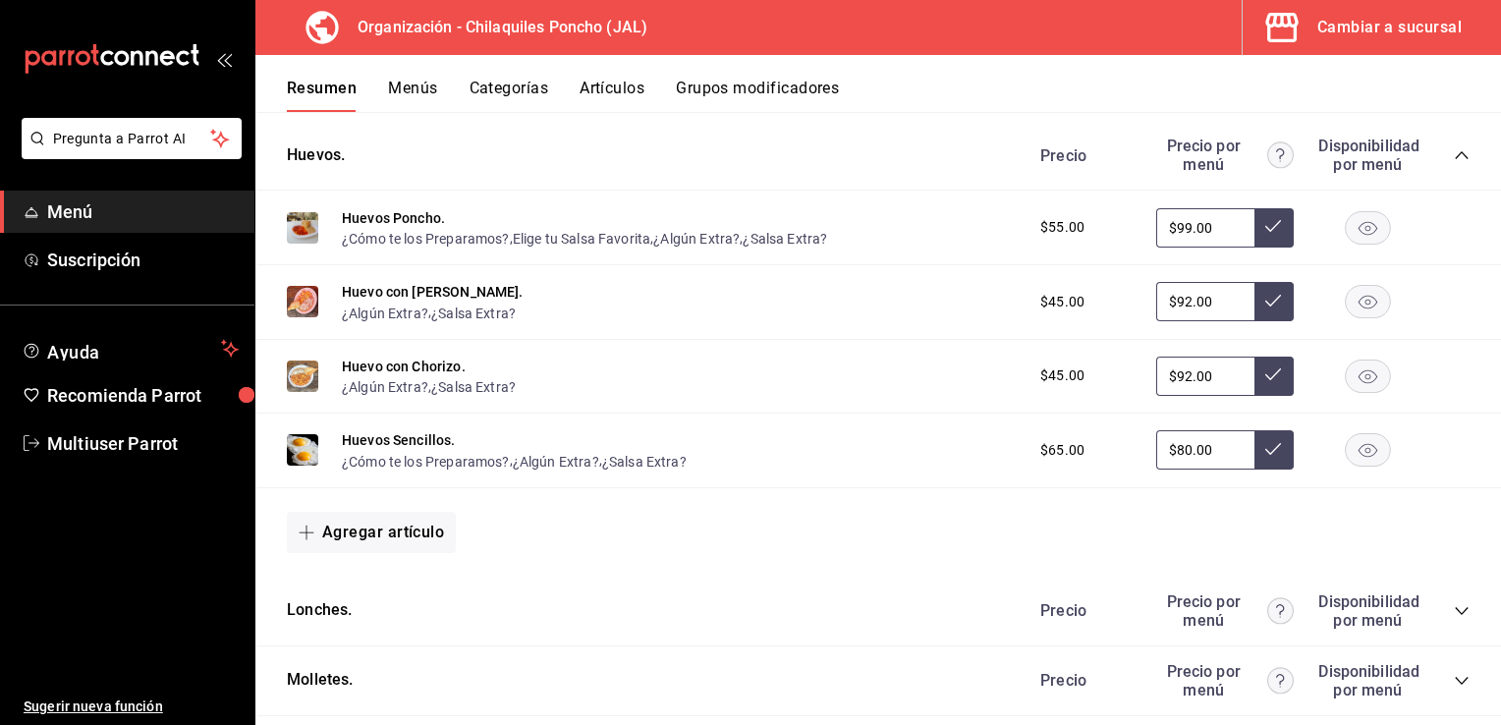
scroll to position [1116, 0]
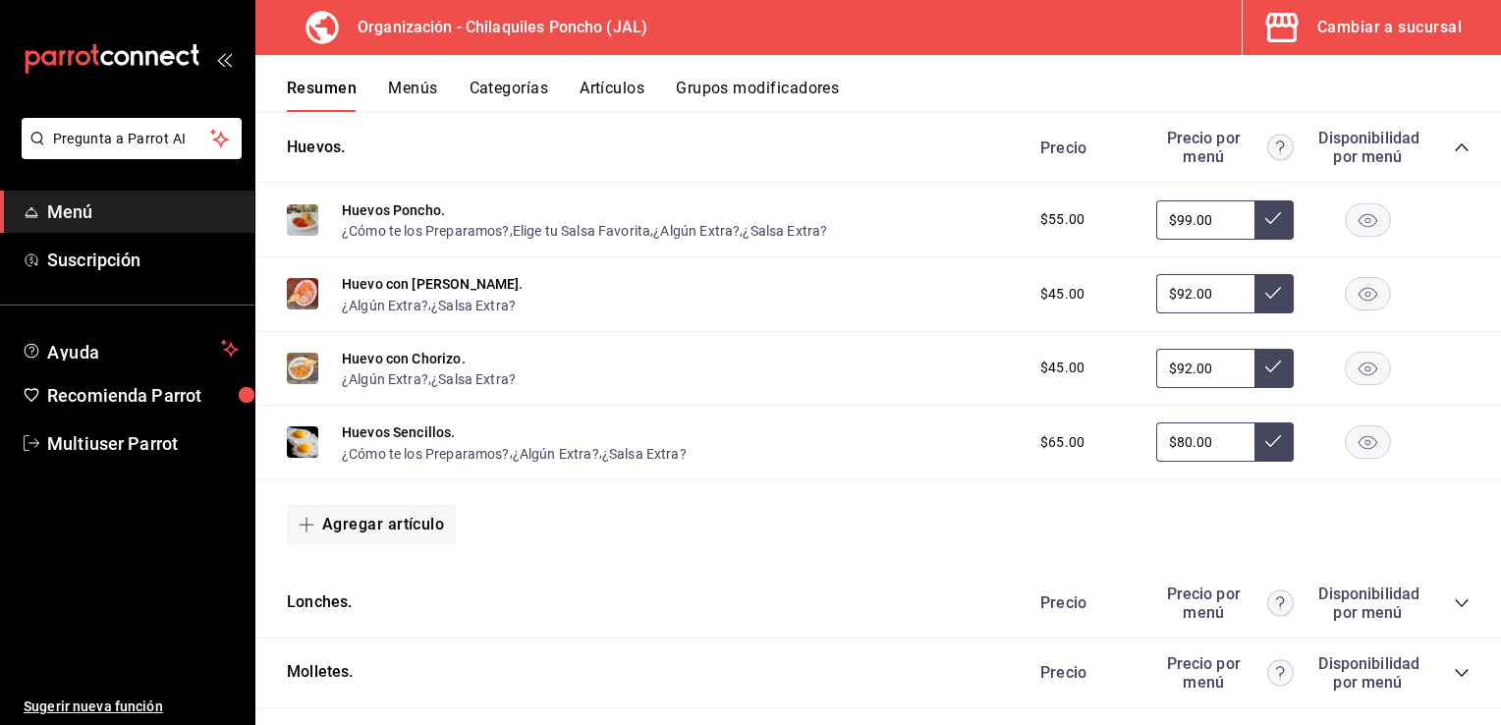
click at [1434, 607] on div "Precio Precio por menú Disponibilidad por menú" at bounding box center [1245, 602] width 449 height 37
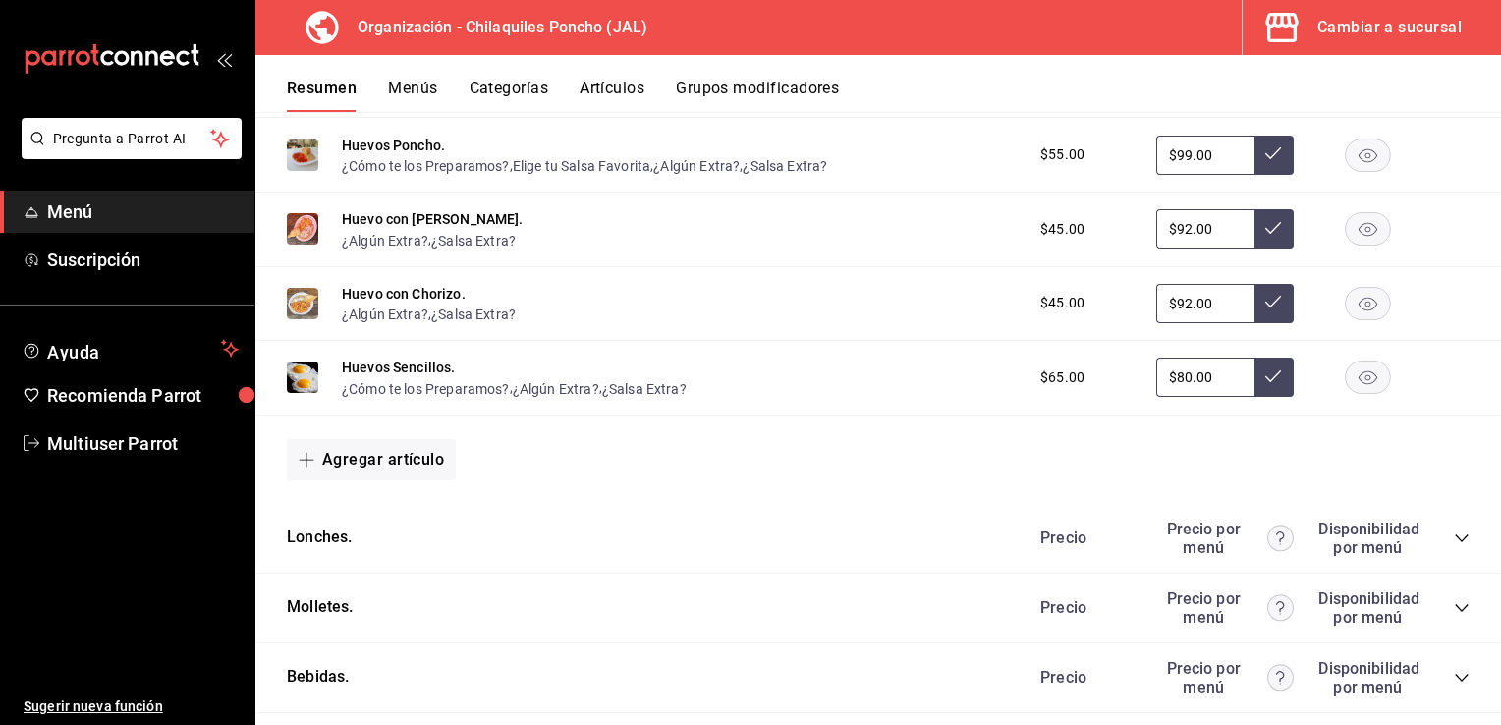
scroll to position [1214, 0]
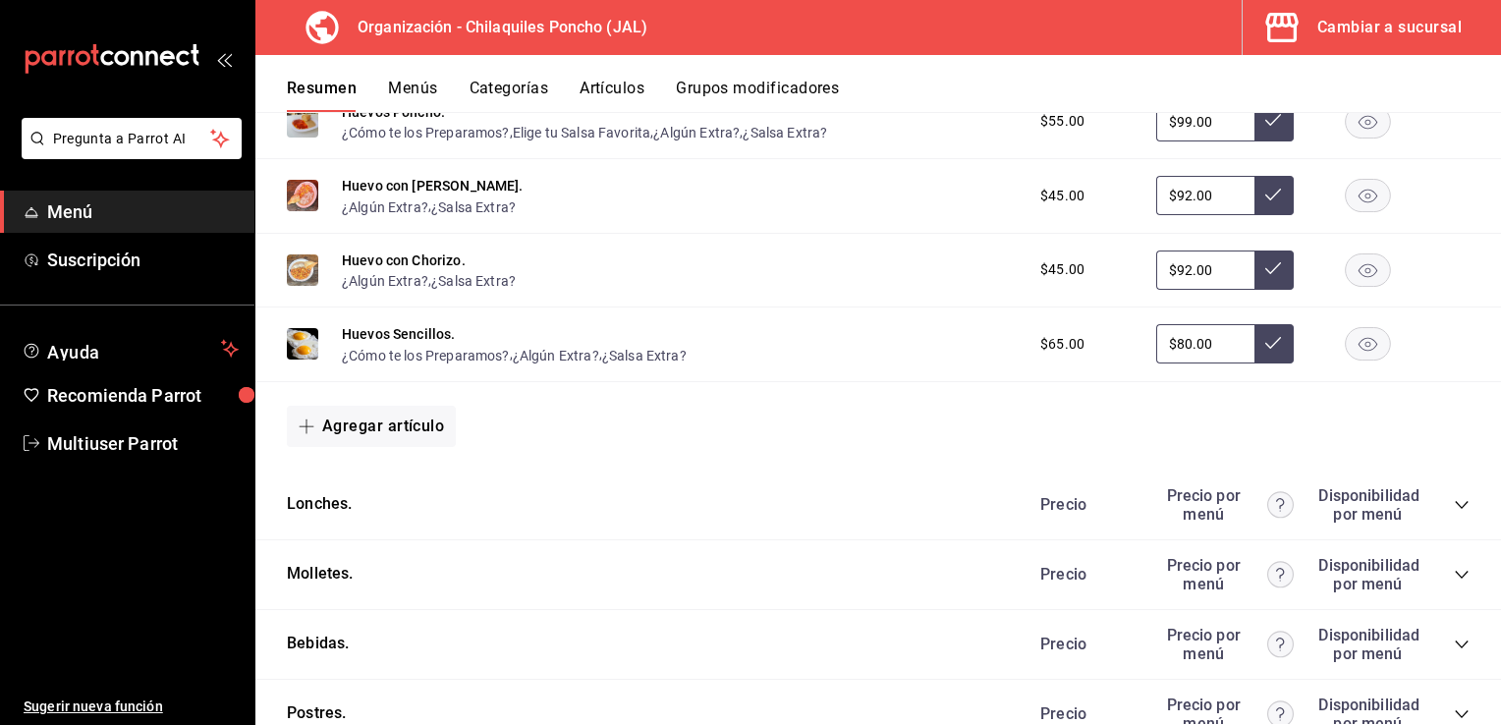
click at [1454, 501] on icon "collapse-category-row" at bounding box center [1462, 505] width 16 height 16
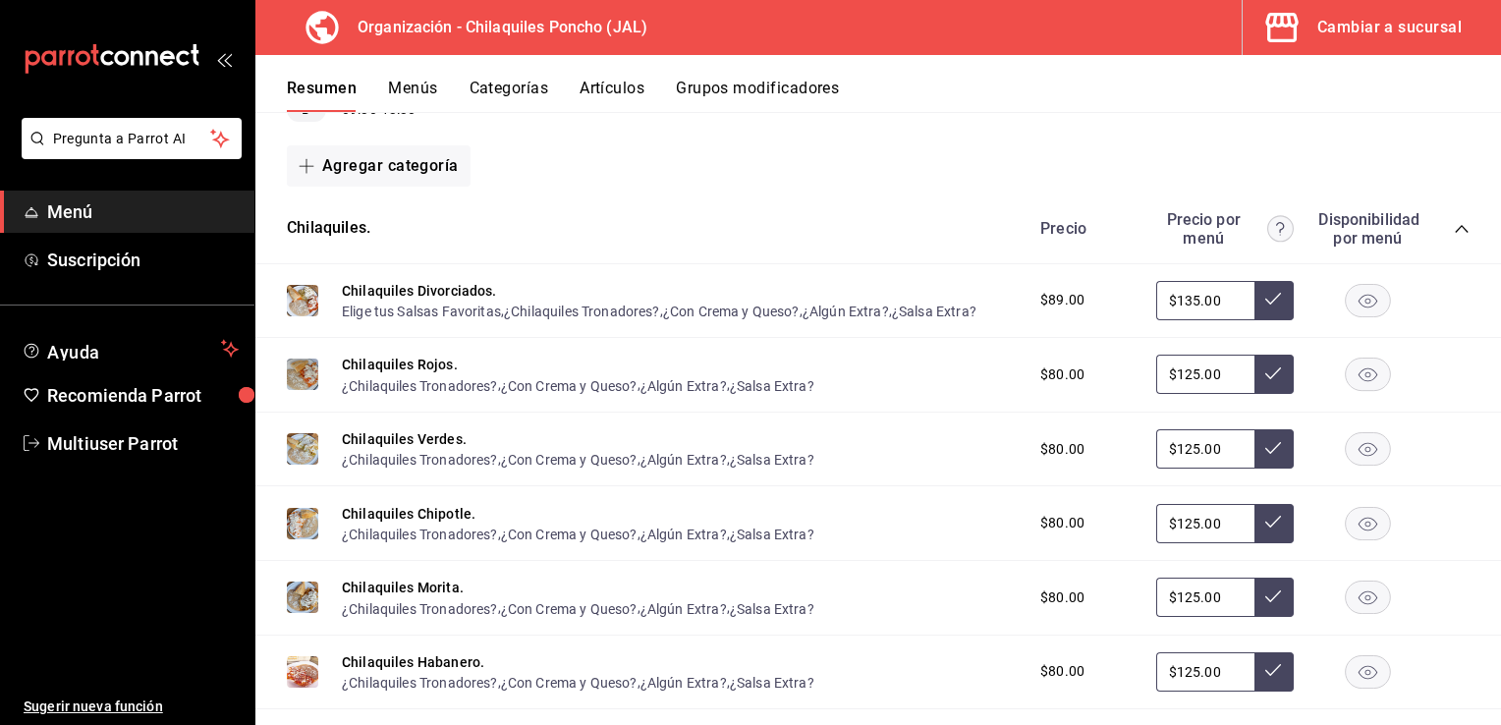
scroll to position [0, 0]
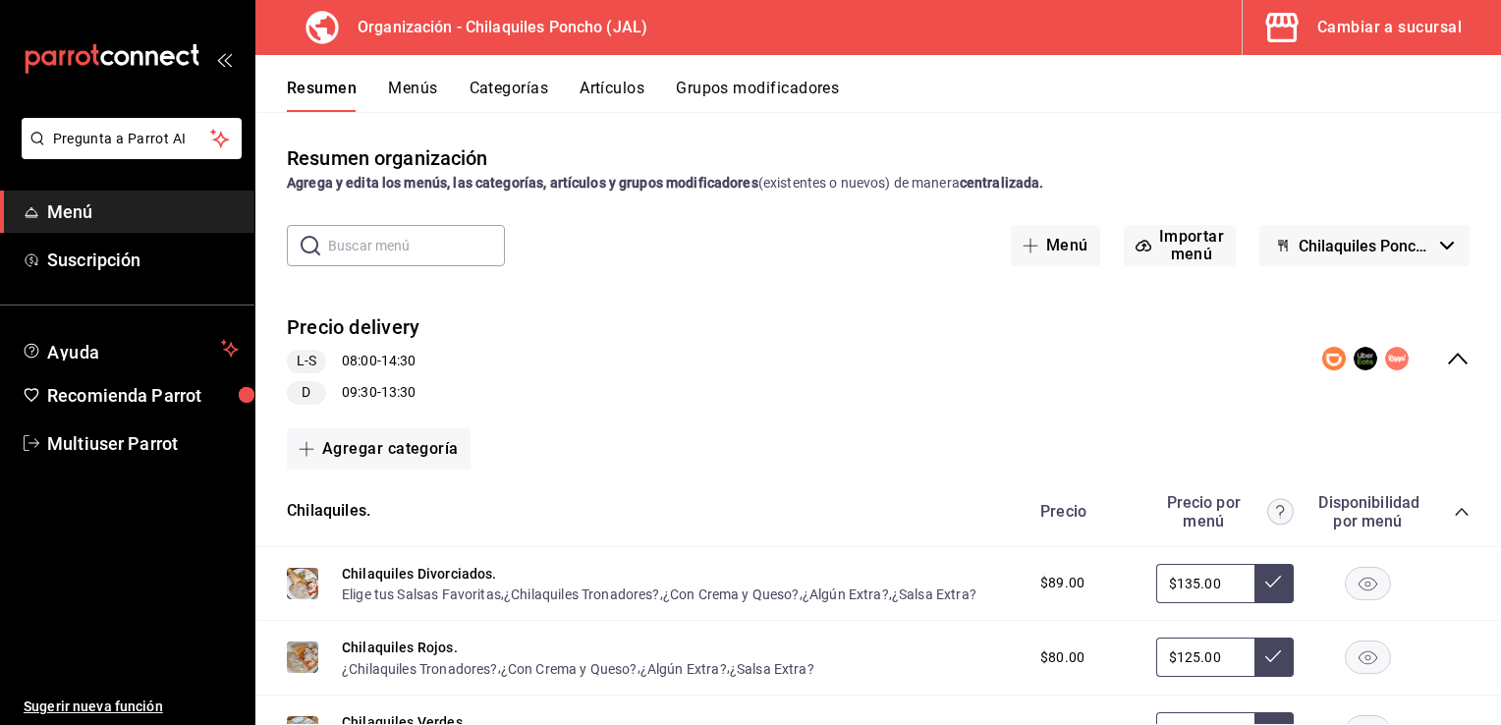
click at [592, 84] on button "Artículos" at bounding box center [612, 95] width 65 height 33
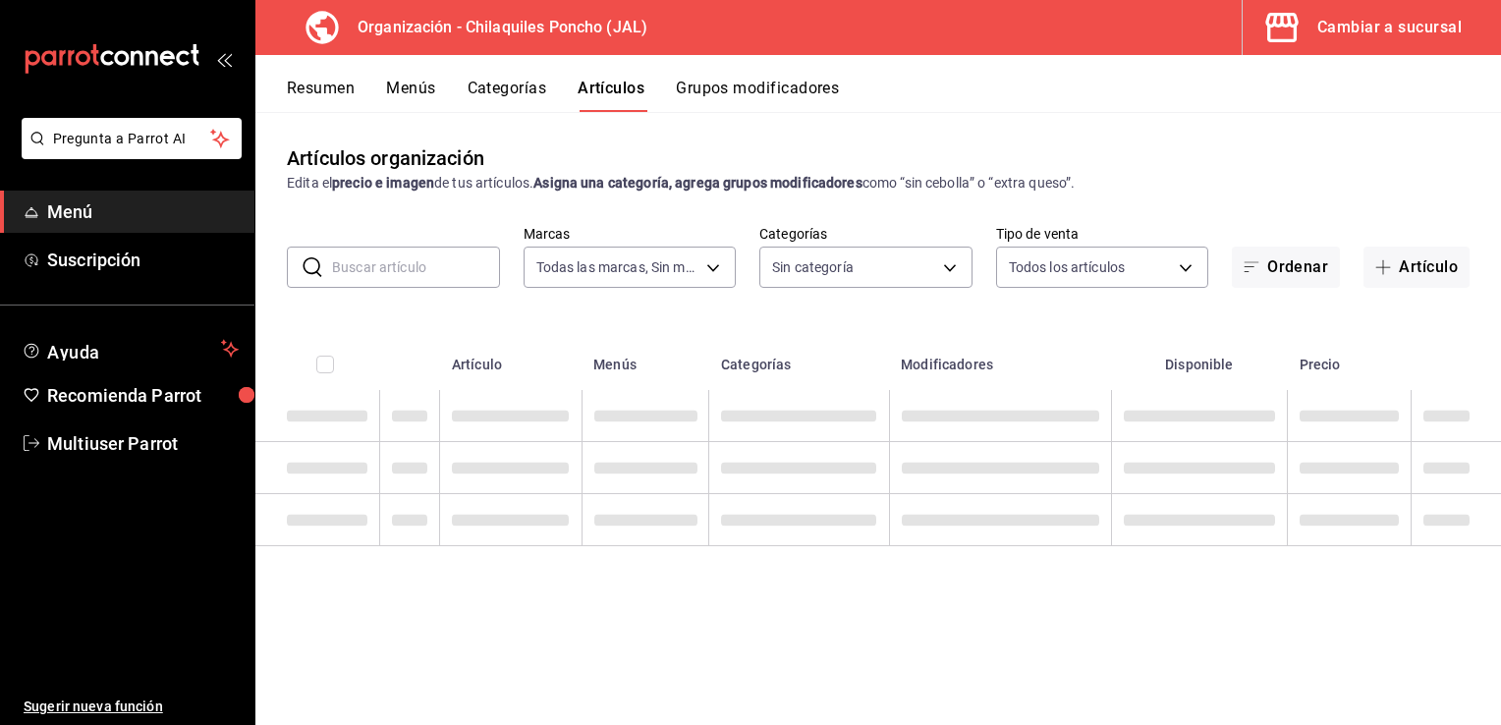
type input "60b45923-9a81-4cc1-8de9-0fc7fbf7d63c,1a9b9d98-cd86-4159-ade9-8d4b56dd4713,9f7dc…"
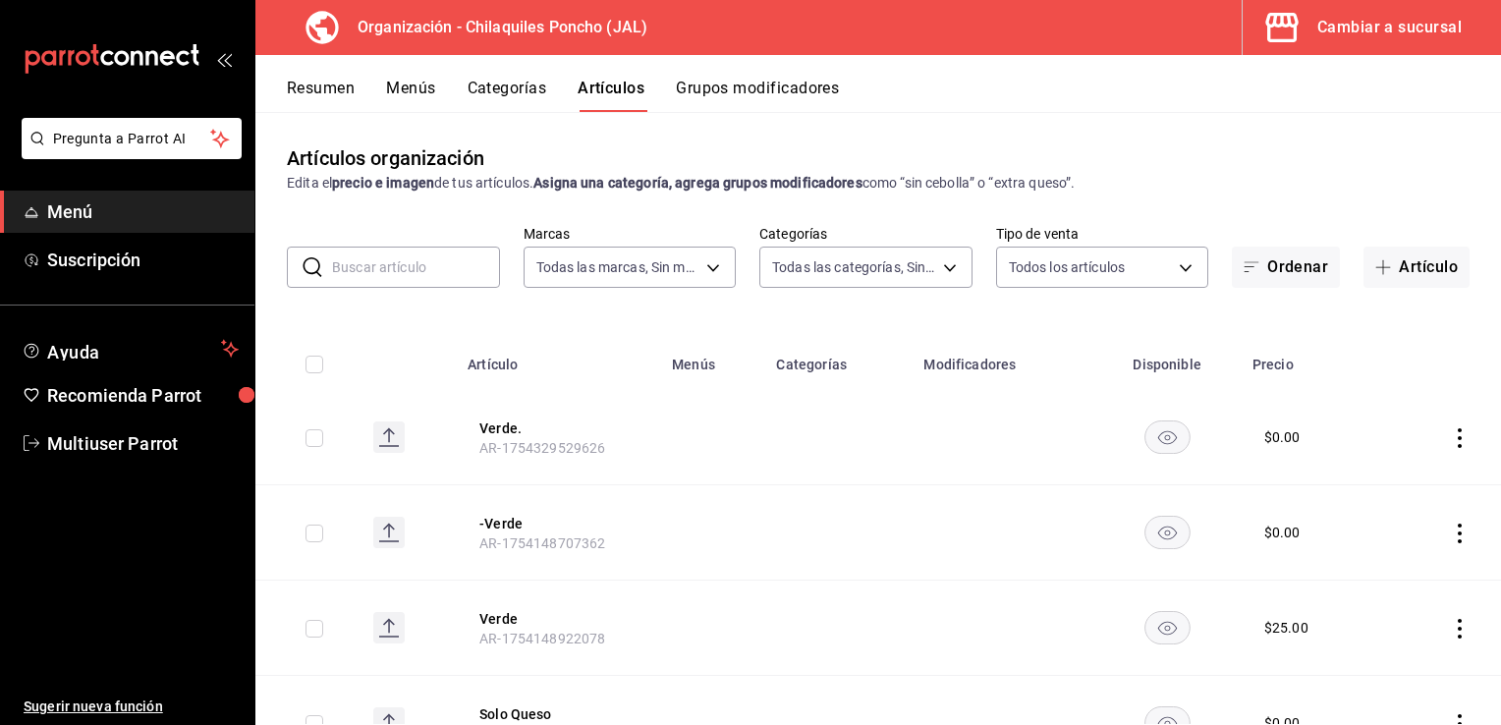
type input "47f532e4-2f26-484e-ad06-3be0cdef699c,66612b2c-7591-41d8-a012-f7e70ae3b168,aa9e2…"
